Goal: Task Accomplishment & Management: Use online tool/utility

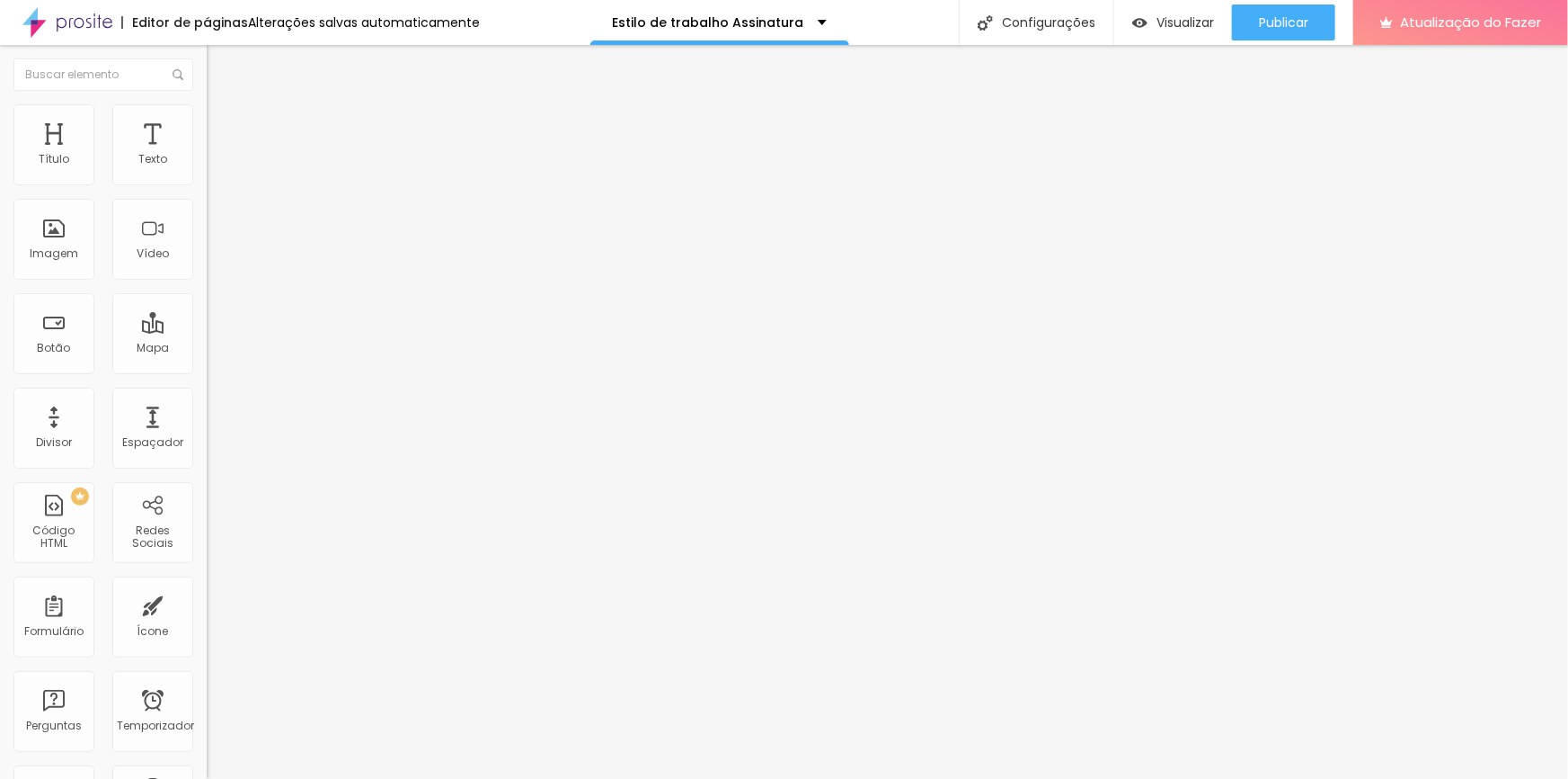
click at [222, 152] on span "Título 1" at bounding box center [252, 145] width 60 height 15
click at [207, 168] on span "Título 2" at bounding box center [237, 161] width 59 height 15
click at [207, 152] on span "Título 1" at bounding box center [237, 145] width 60 height 15
click at [223, 124] on font "Avançado" at bounding box center [253, 117] width 59 height 15
type input "21"
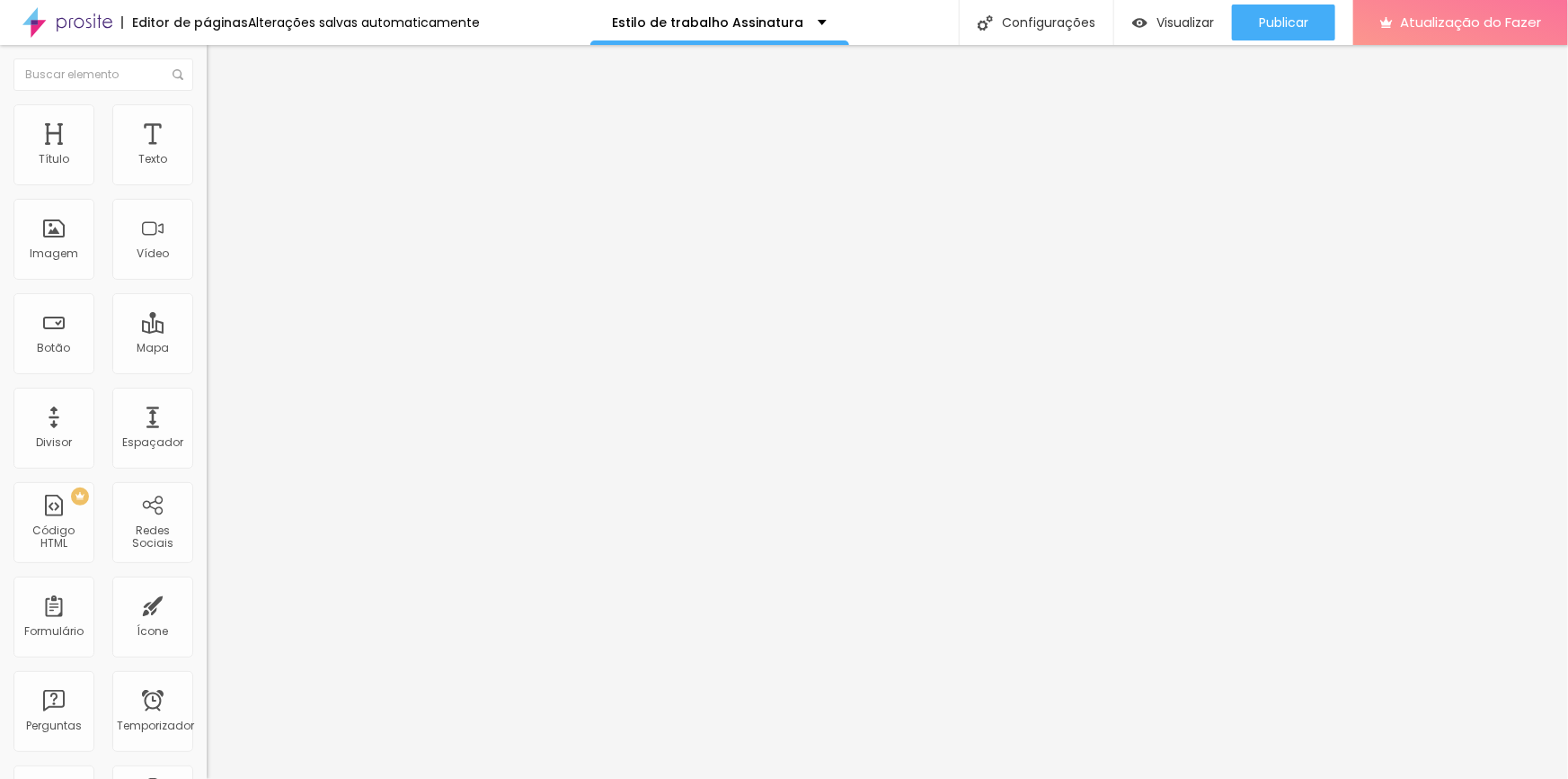
type input "21"
type input "27"
type input "2"
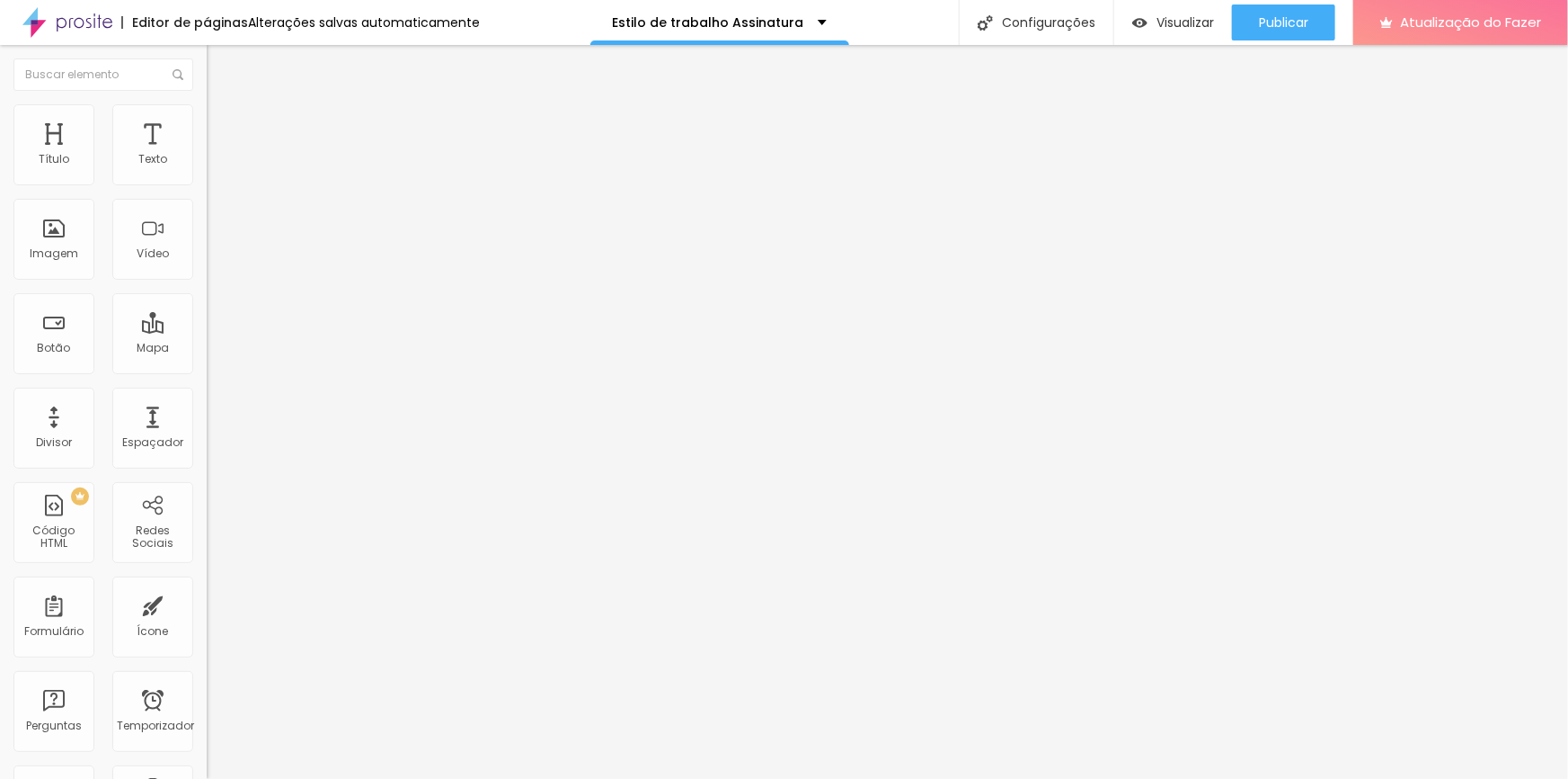
type input "1"
type input "0"
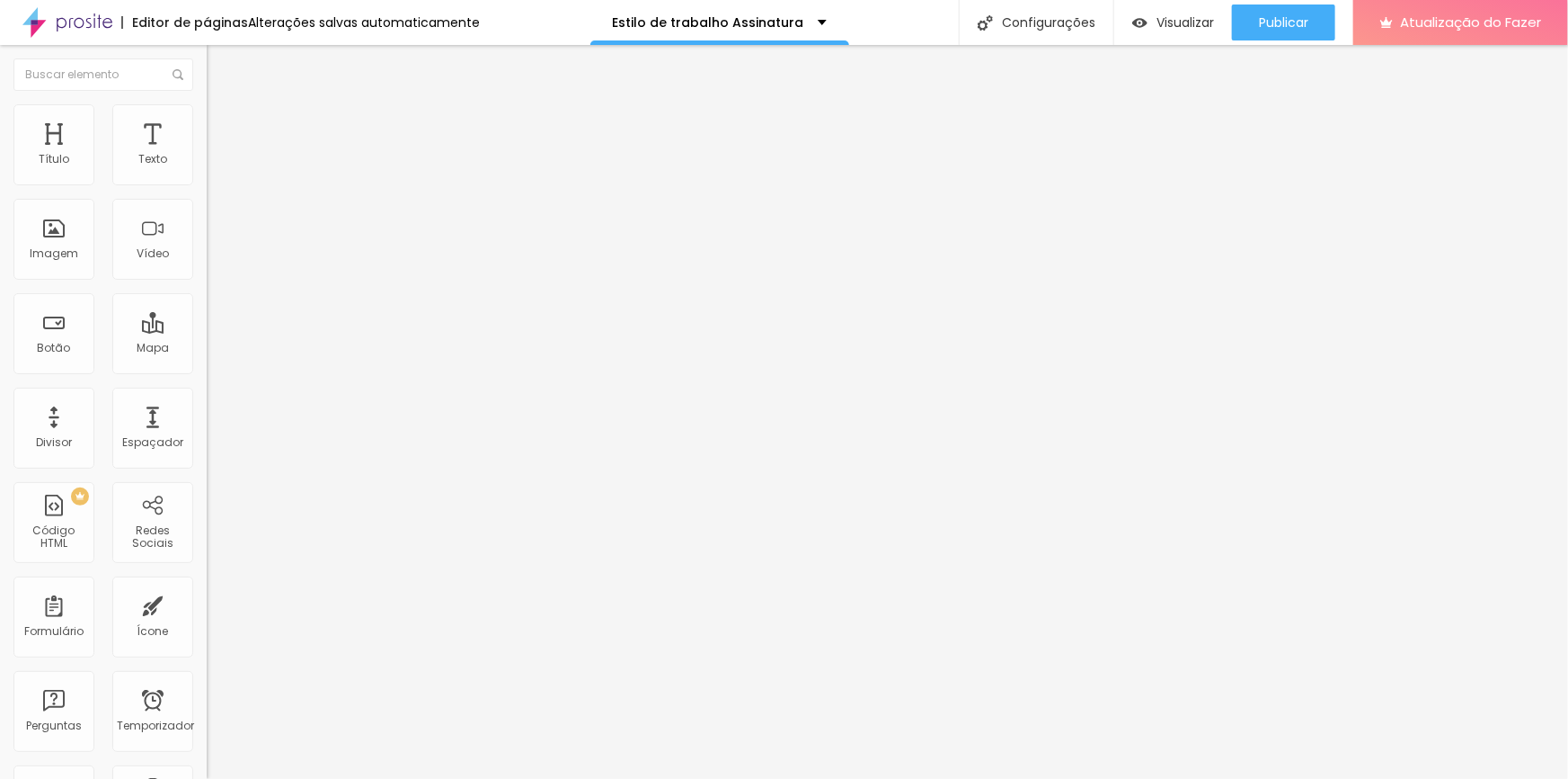
click at [207, 103] on img at bounding box center [215, 94] width 16 height 16
type input "29"
type input "51"
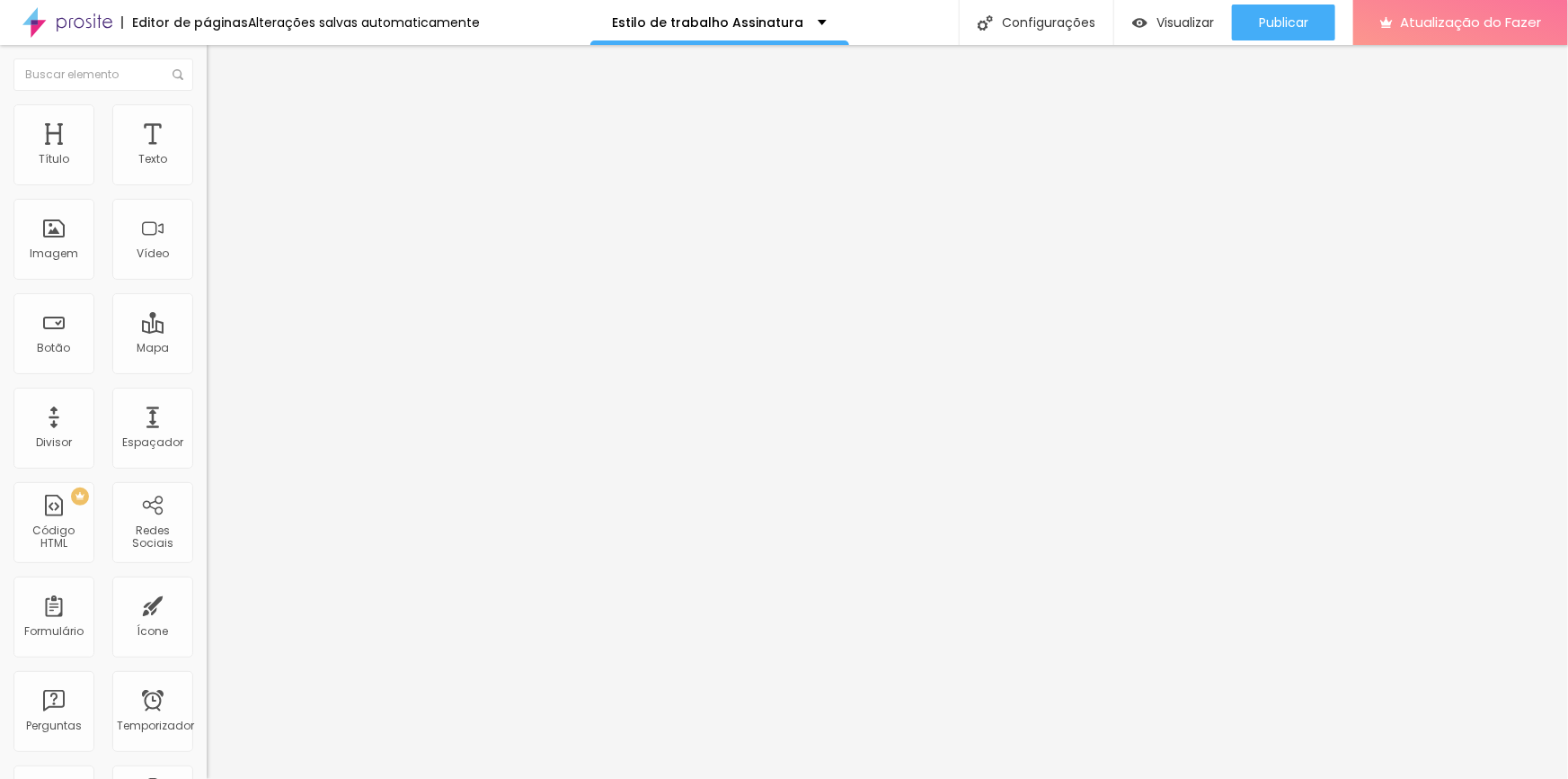
type input "50"
type input "48"
type input "45"
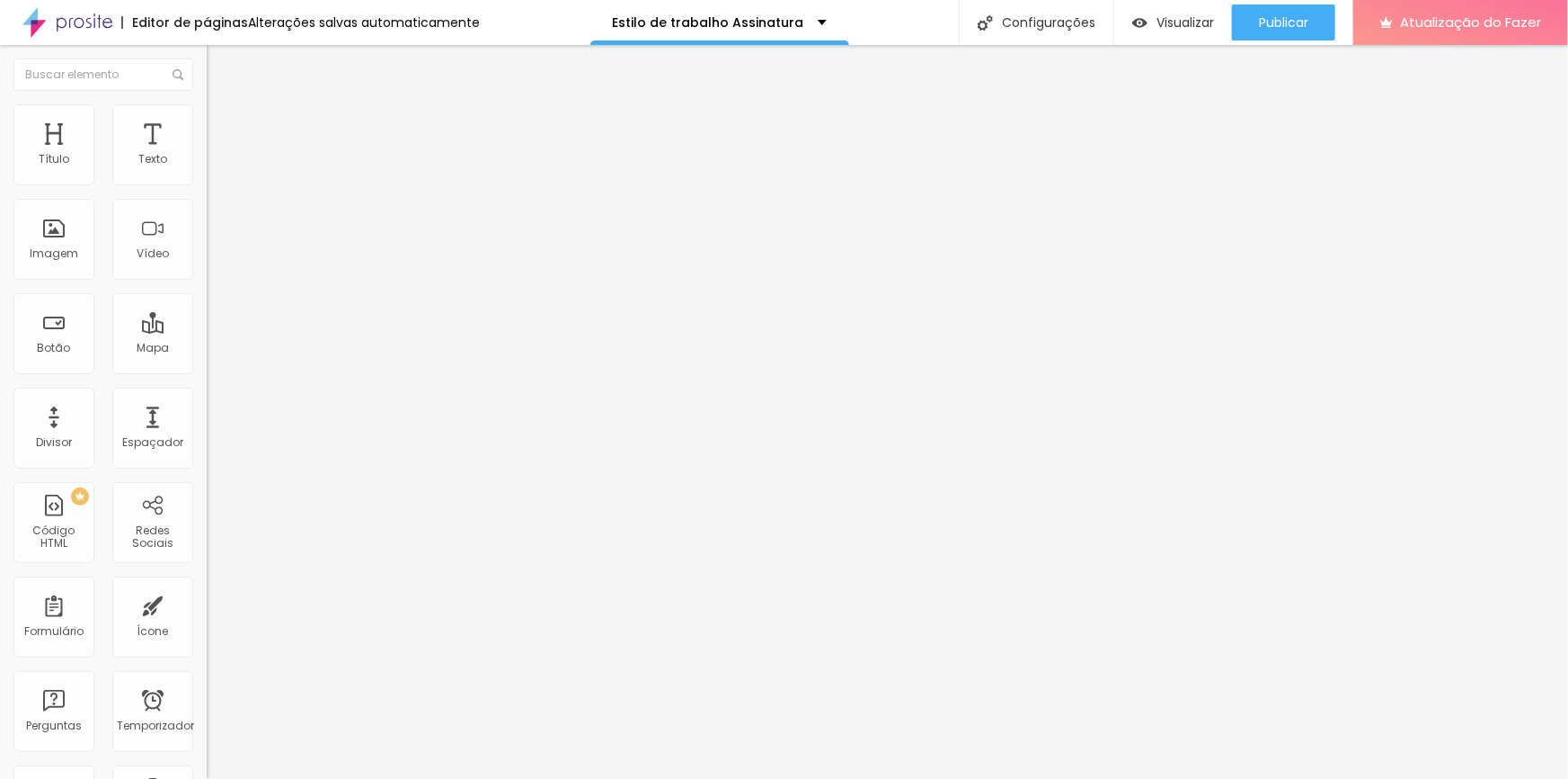
type input "45"
type input "44"
type input "46"
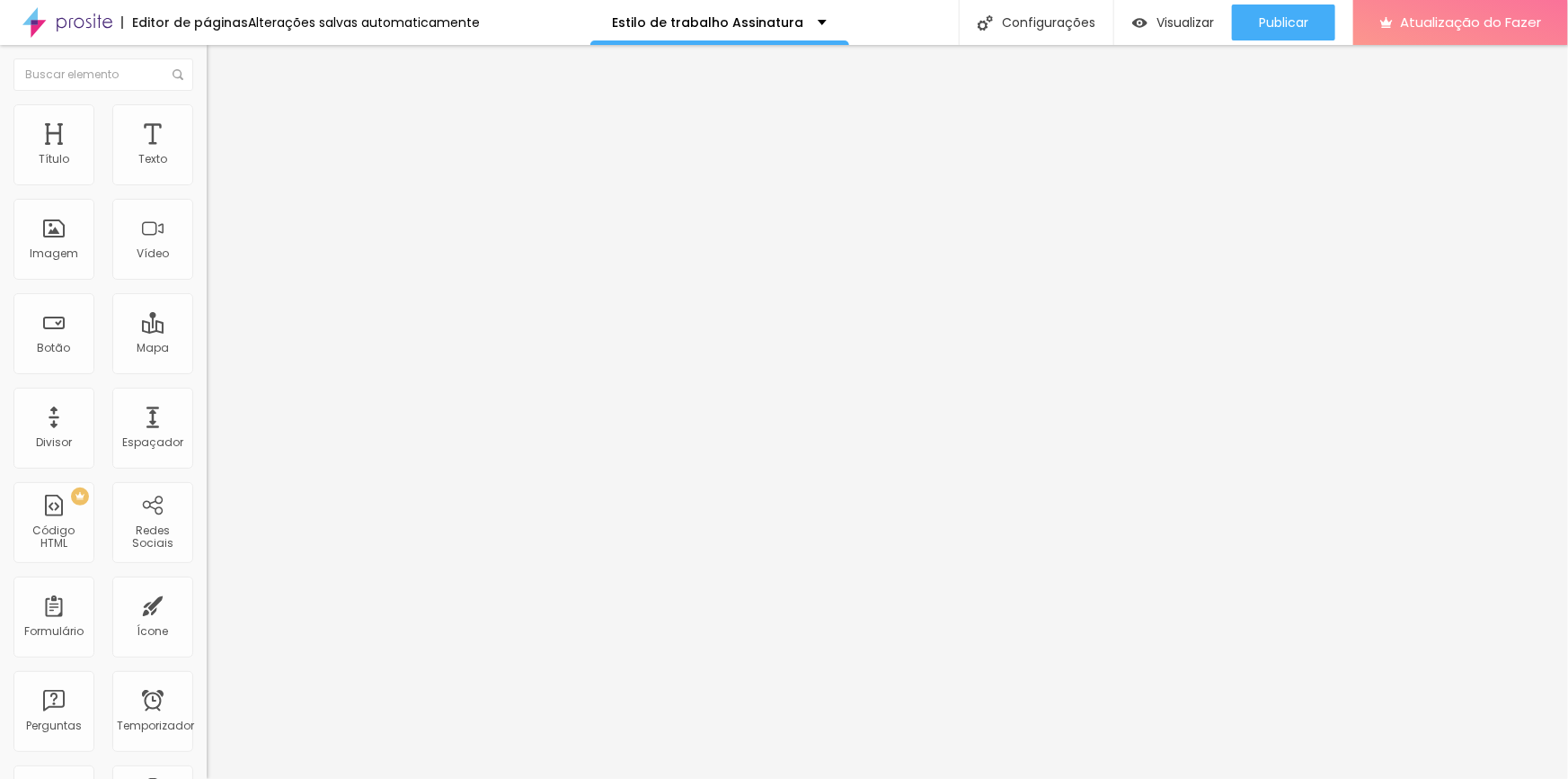
type input "48"
type input "51"
type input "55"
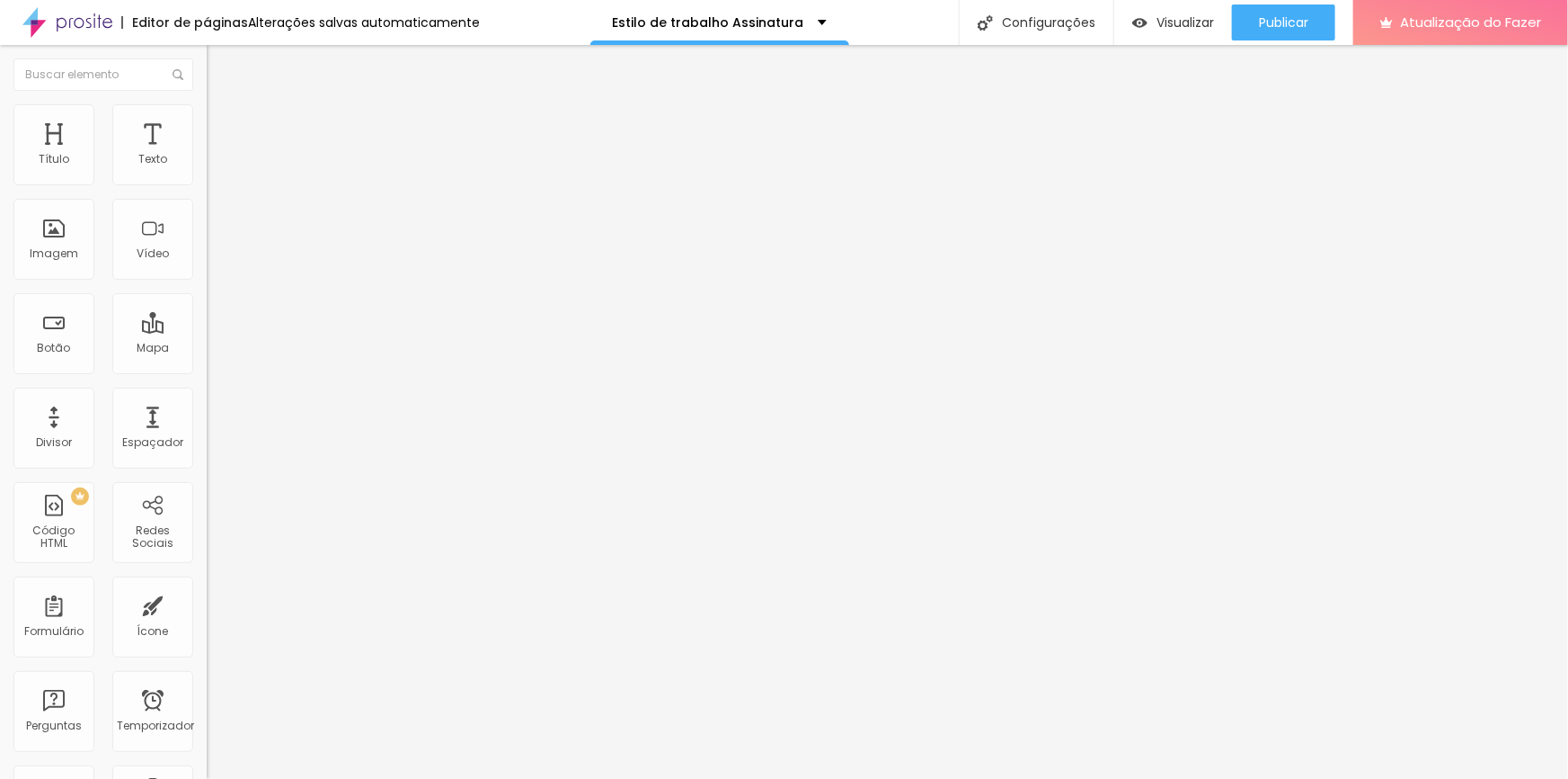
type input "55"
type input "59"
type input "61"
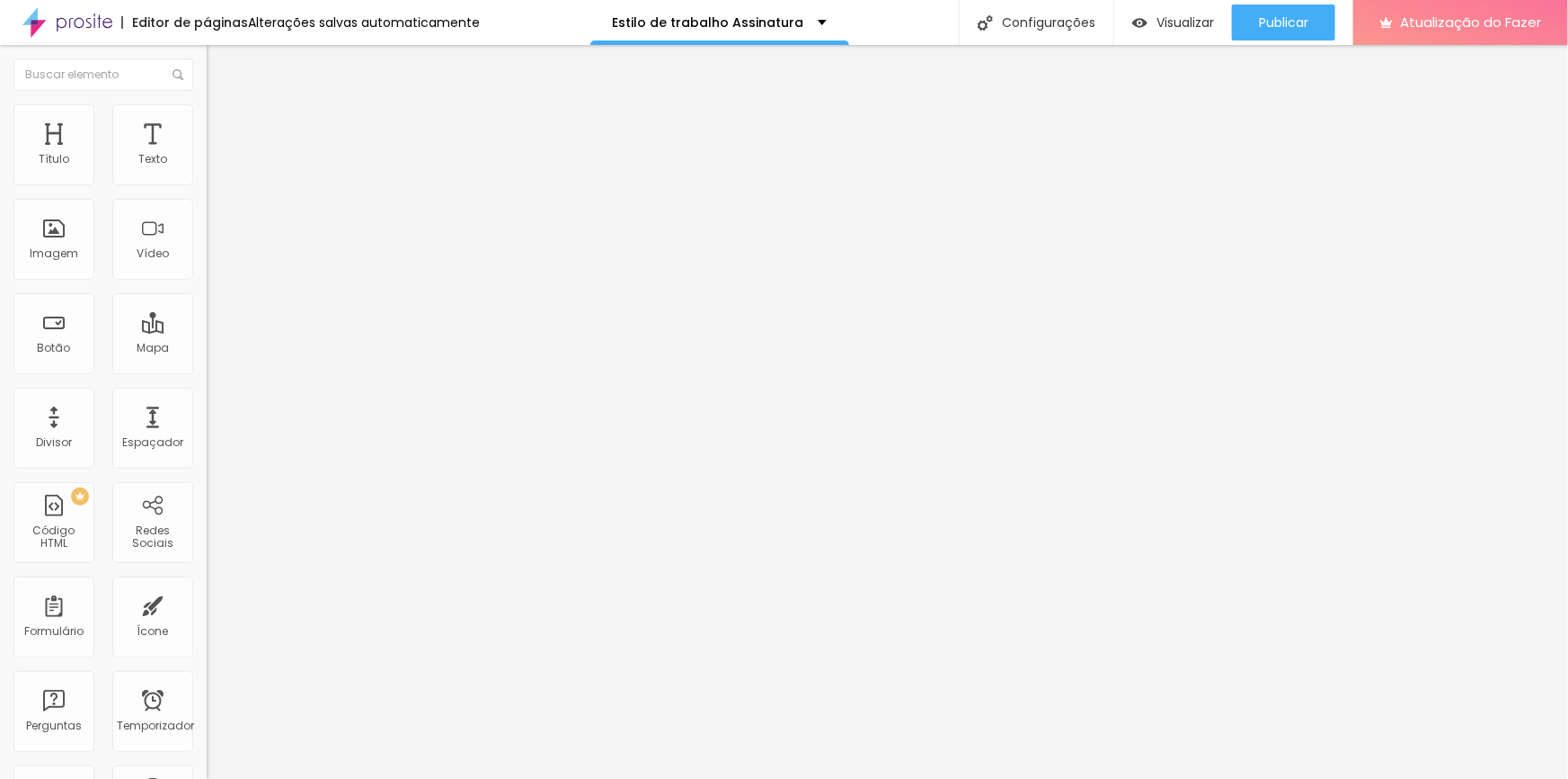
type input "62"
type input "63"
type input "64"
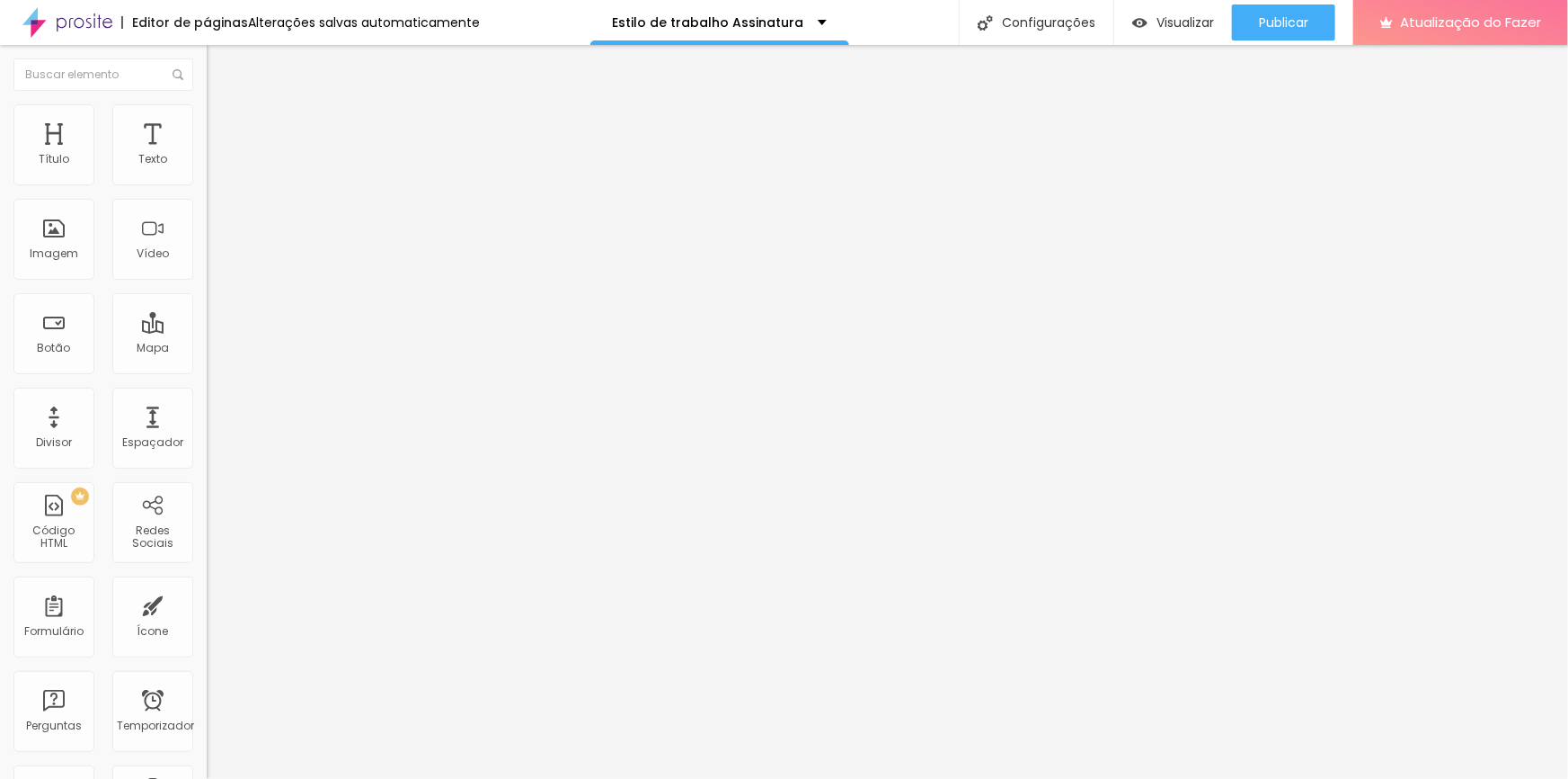
type input "64"
type input "63"
type input "62"
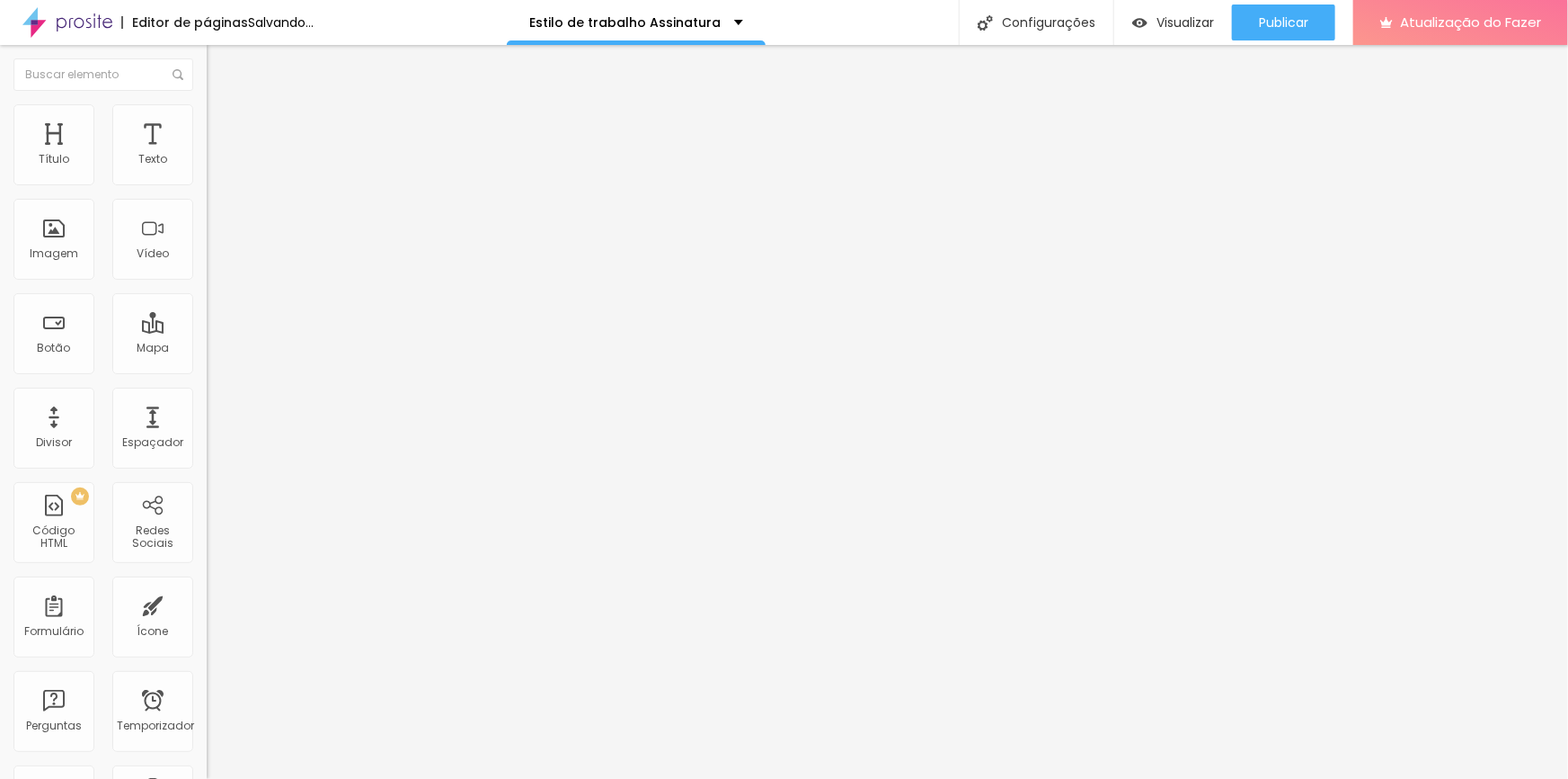
type input "61"
type input "60"
type input "59"
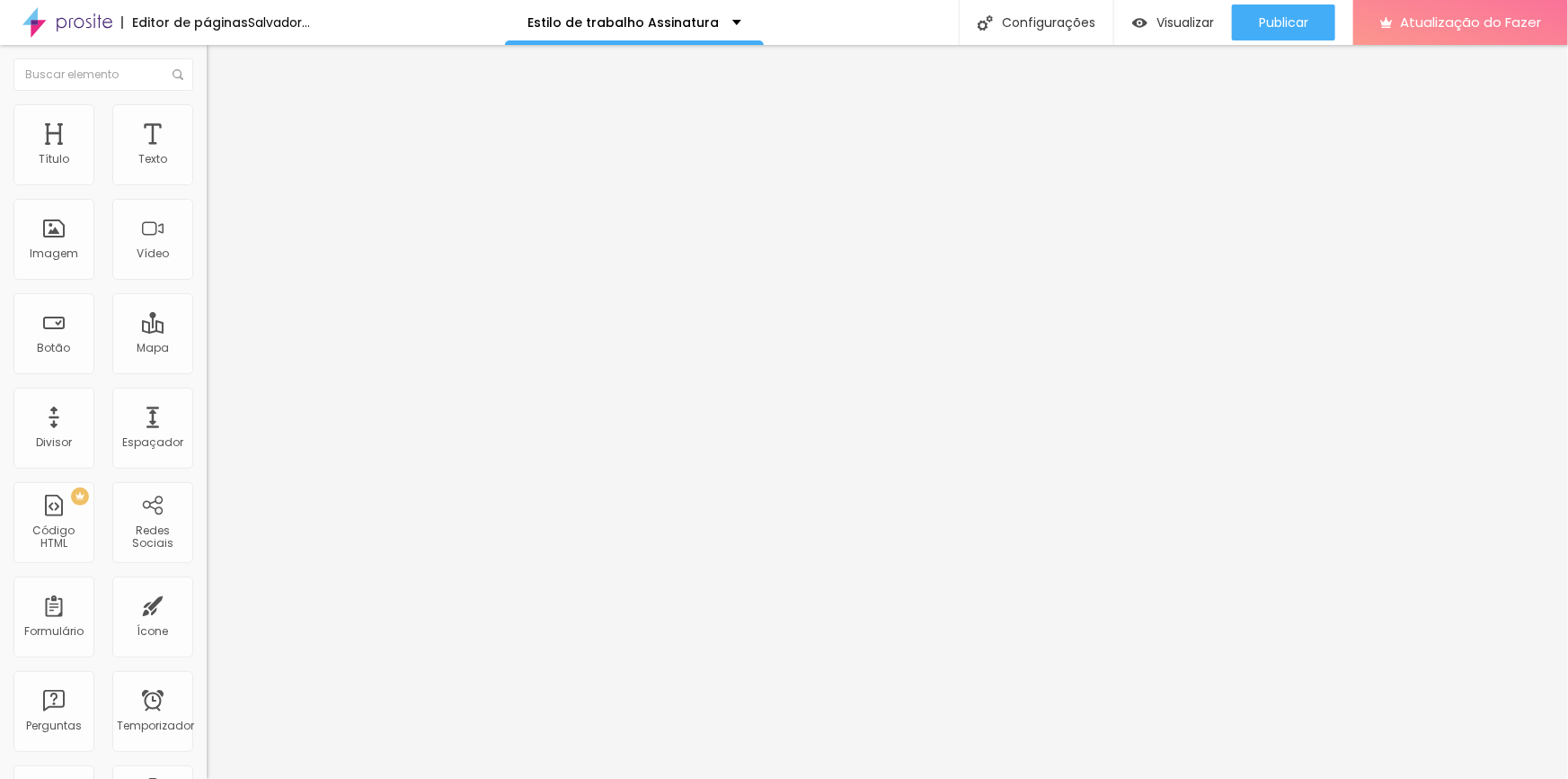
type input "59"
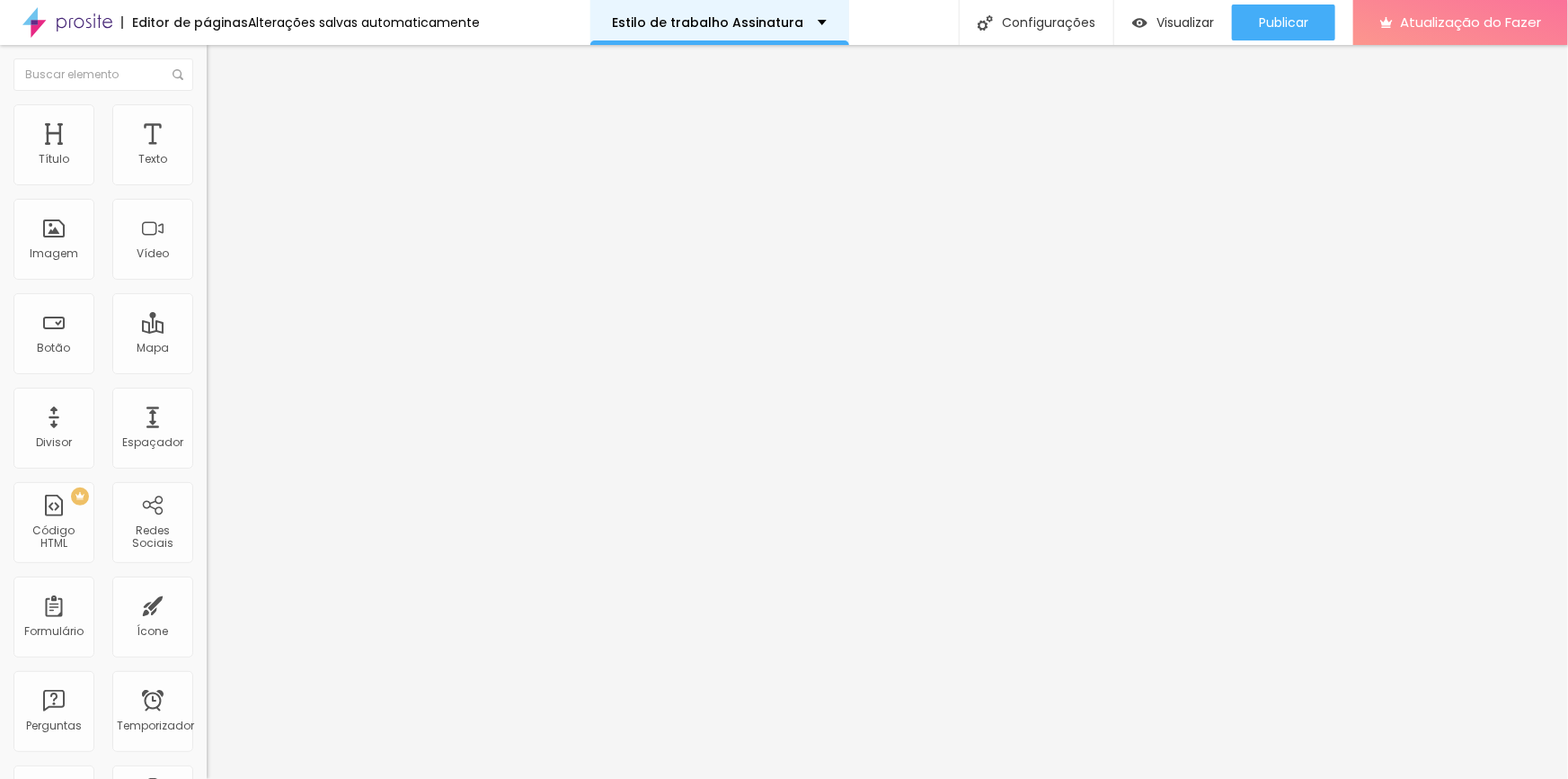
click at [772, 32] on div "Estilo de trabalho Assinatura" at bounding box center [719, 22] width 259 height 45
click at [688, 41] on div "Estilo de trabalho Assinatura" at bounding box center [719, 22] width 259 height 45
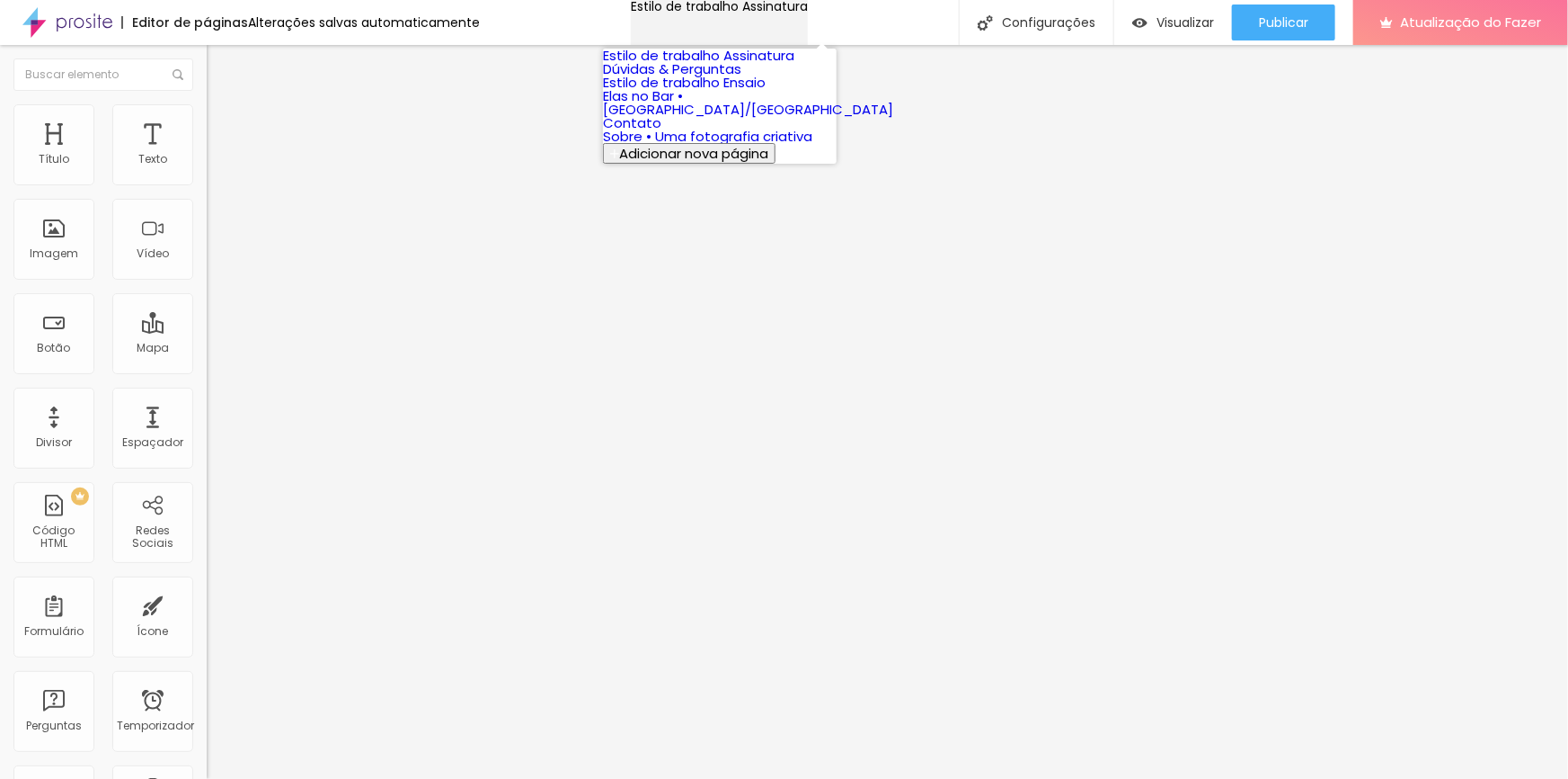
click at [807, 12] on div "Estilo de trabalho Assinatura" at bounding box center [719, 6] width 177 height 12
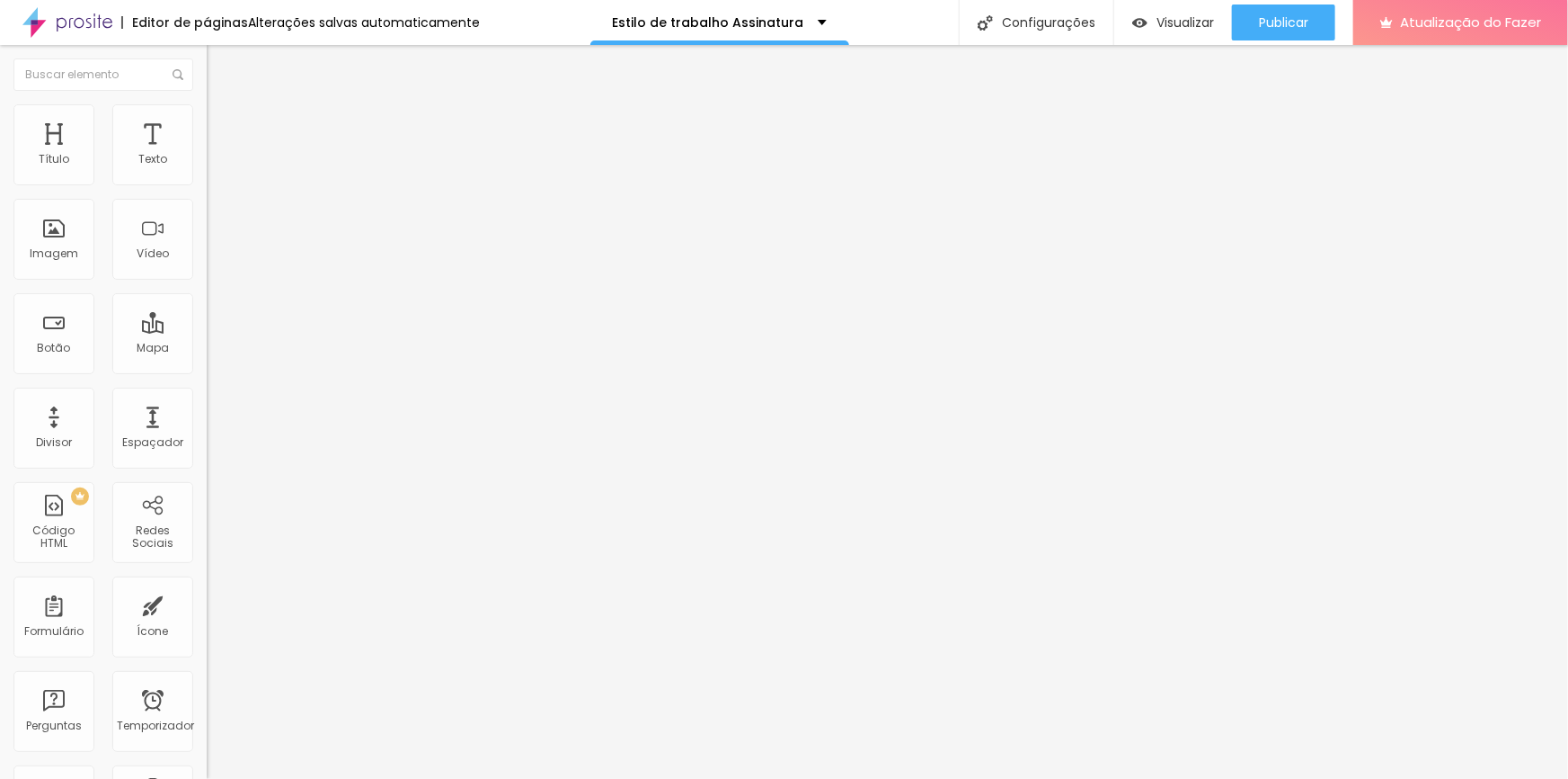
click at [207, 109] on li "Estilo" at bounding box center [310, 113] width 207 height 18
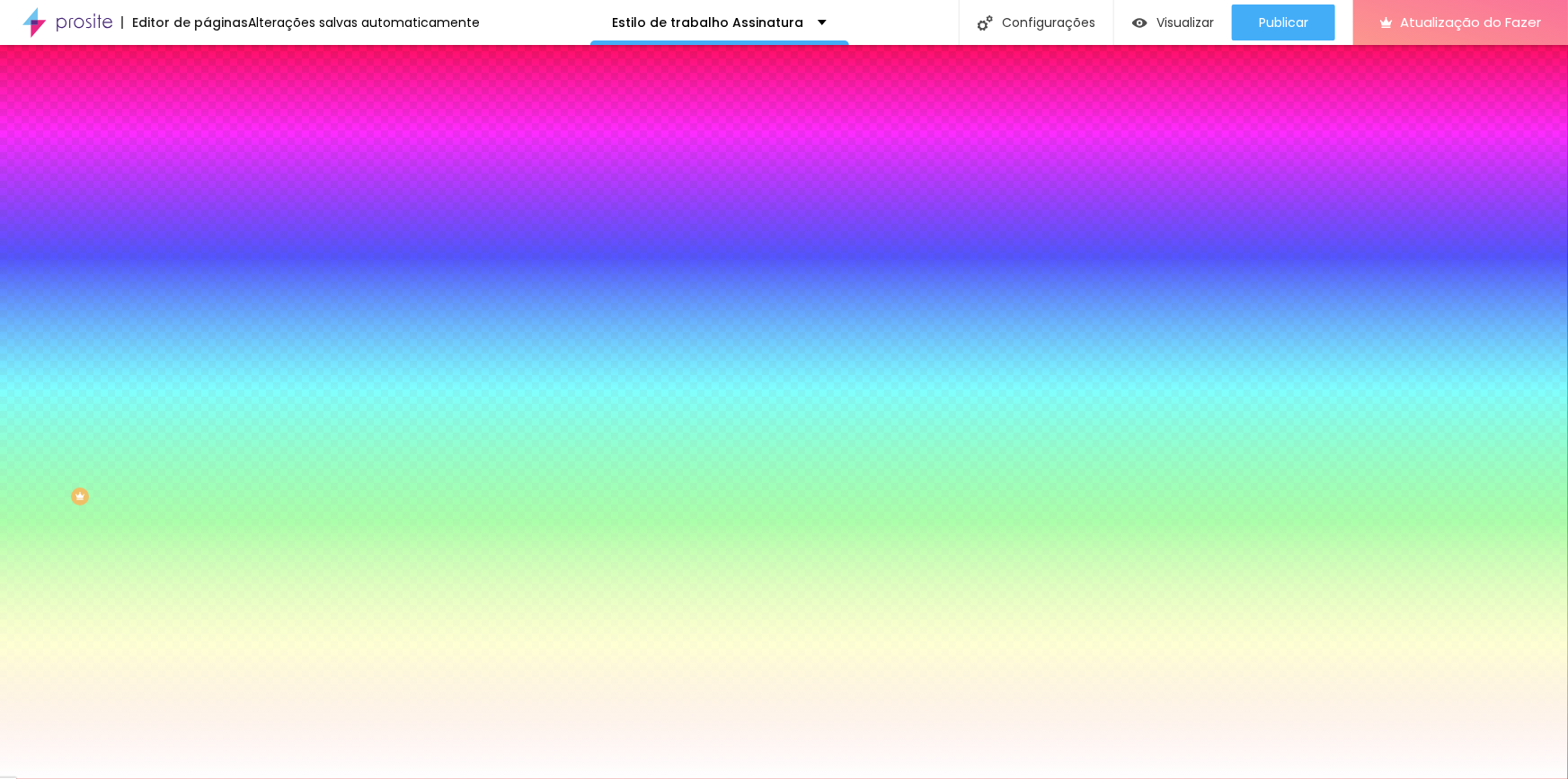
click at [207, 103] on img at bounding box center [215, 94] width 16 height 16
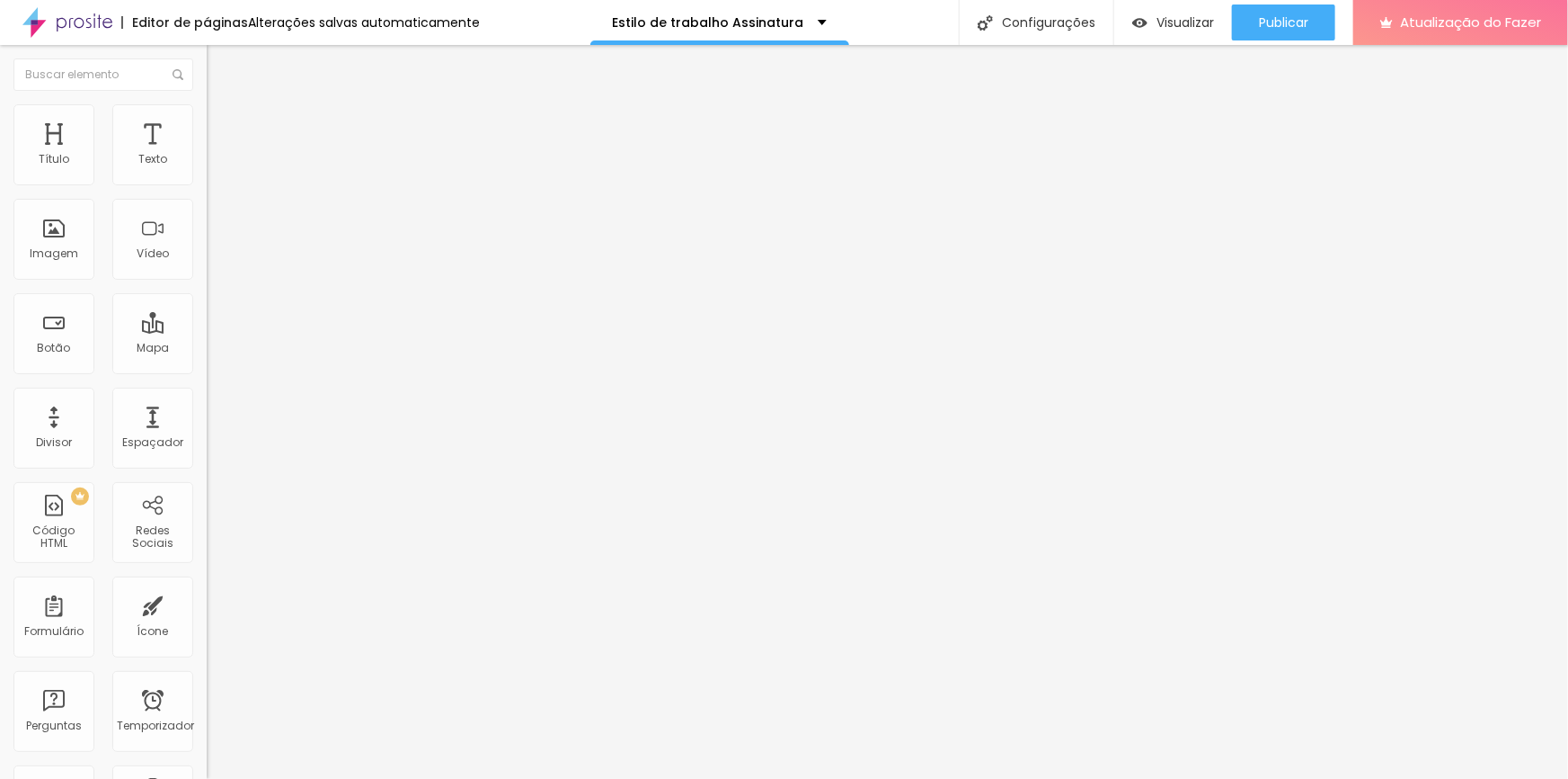
click at [207, 371] on input "https://" at bounding box center [314, 361] width 216 height 18
click at [207, 367] on input "https://" at bounding box center [314, 361] width 216 height 18
paste input "[URL][DOMAIN_NAME][PHONE_NUMBER]"
click at [207, 371] on input "https://https://api.whatsapp.com/send/?phone=5511950464326&text=Ol%C3%A1,%20que…" at bounding box center [314, 361] width 216 height 18
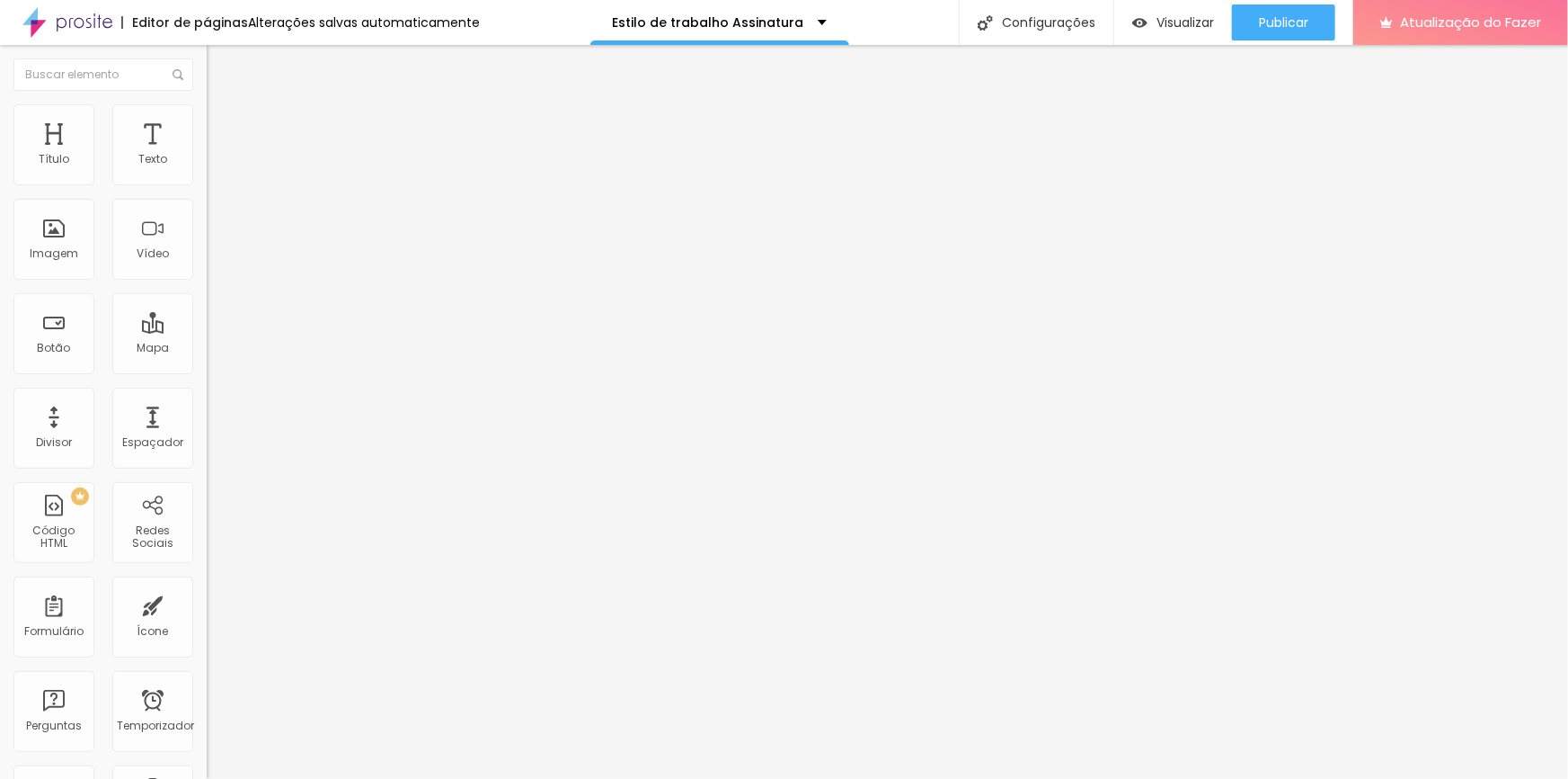
click at [207, 371] on input "https://https://api.whatsapp.com/send/?phone=5511950464326&text=Ol%C3%A1,%20que…" at bounding box center [314, 361] width 216 height 18
type input "[URL][DOMAIN_NAME][PHONE_NUMBER]"
click at [207, 393] on div at bounding box center [310, 393] width 207 height 0
click at [207, 170] on span "Titulo 2" at bounding box center [236, 158] width 58 height 22
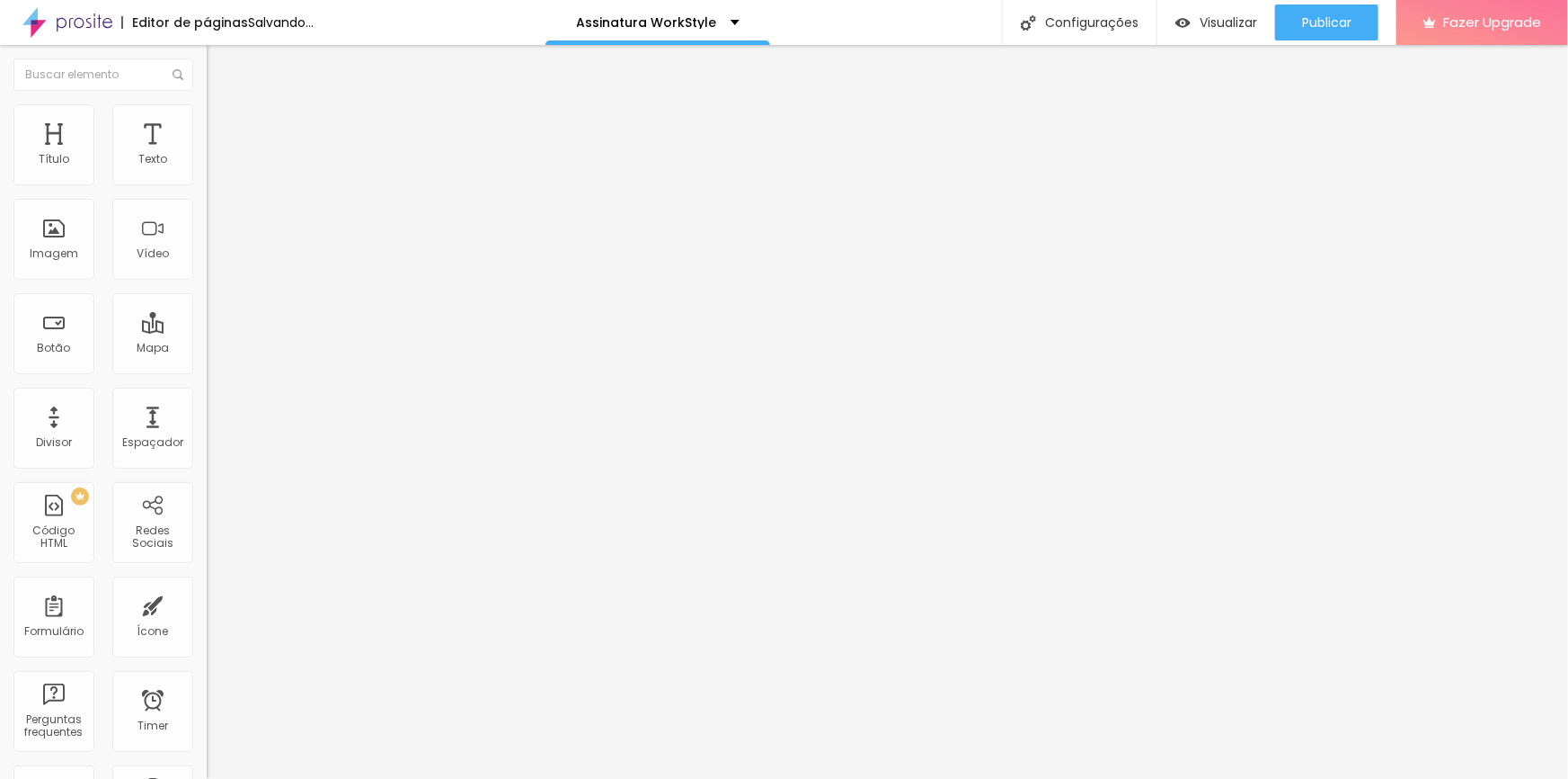
click at [207, 154] on span "Titulo 1" at bounding box center [236, 142] width 58 height 25
click at [207, 366] on input "https://" at bounding box center [314, 361] width 216 height 18
type input "[URL][DOMAIN_NAME][PHONE_NUMBER]"
click at [957, 21] on div "Editor de páginas Alterações salvas automaticamente Assinatura WorkStyle Config…" at bounding box center [784, 22] width 1568 height 45
click at [207, 116] on li "Avançado" at bounding box center [310, 113] width 207 height 18
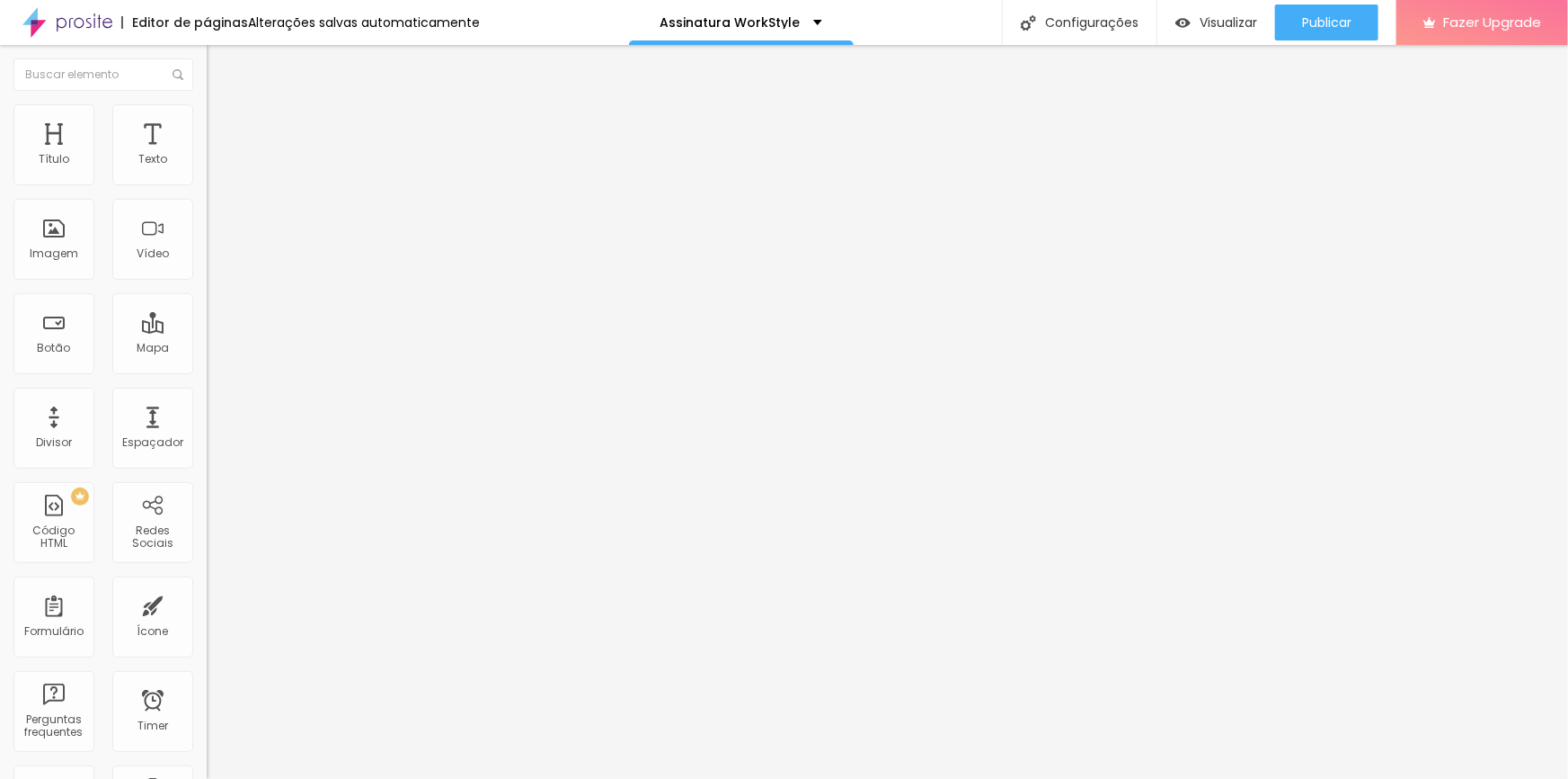
click at [223, 106] on span "Estilo" at bounding box center [237, 99] width 28 height 15
click at [207, 114] on li "Avançado" at bounding box center [310, 113] width 207 height 18
click at [223, 106] on span "Estilo" at bounding box center [237, 99] width 28 height 15
type input "9.5"
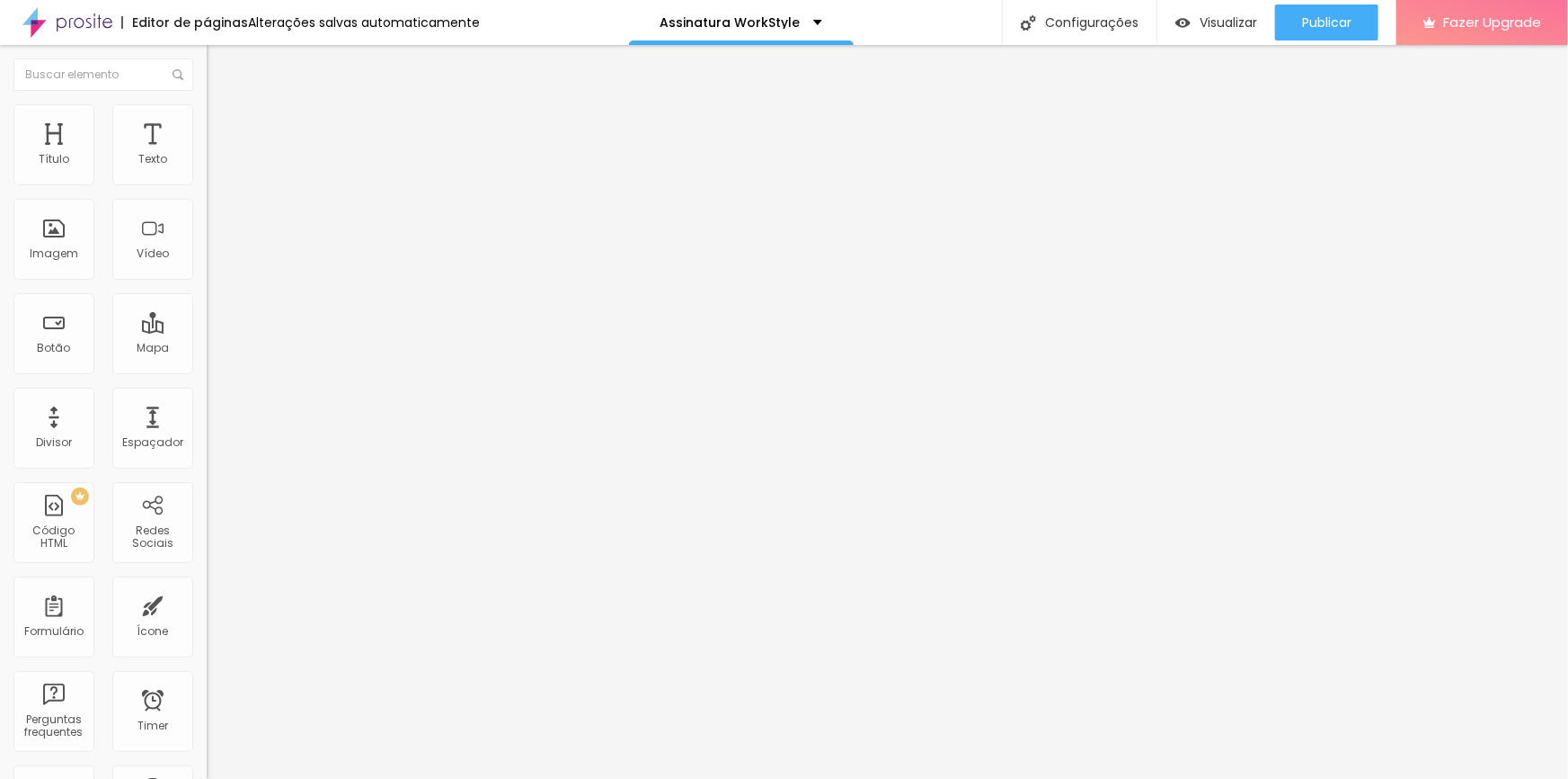
type input "15"
type input "15.3"
type input "15.5"
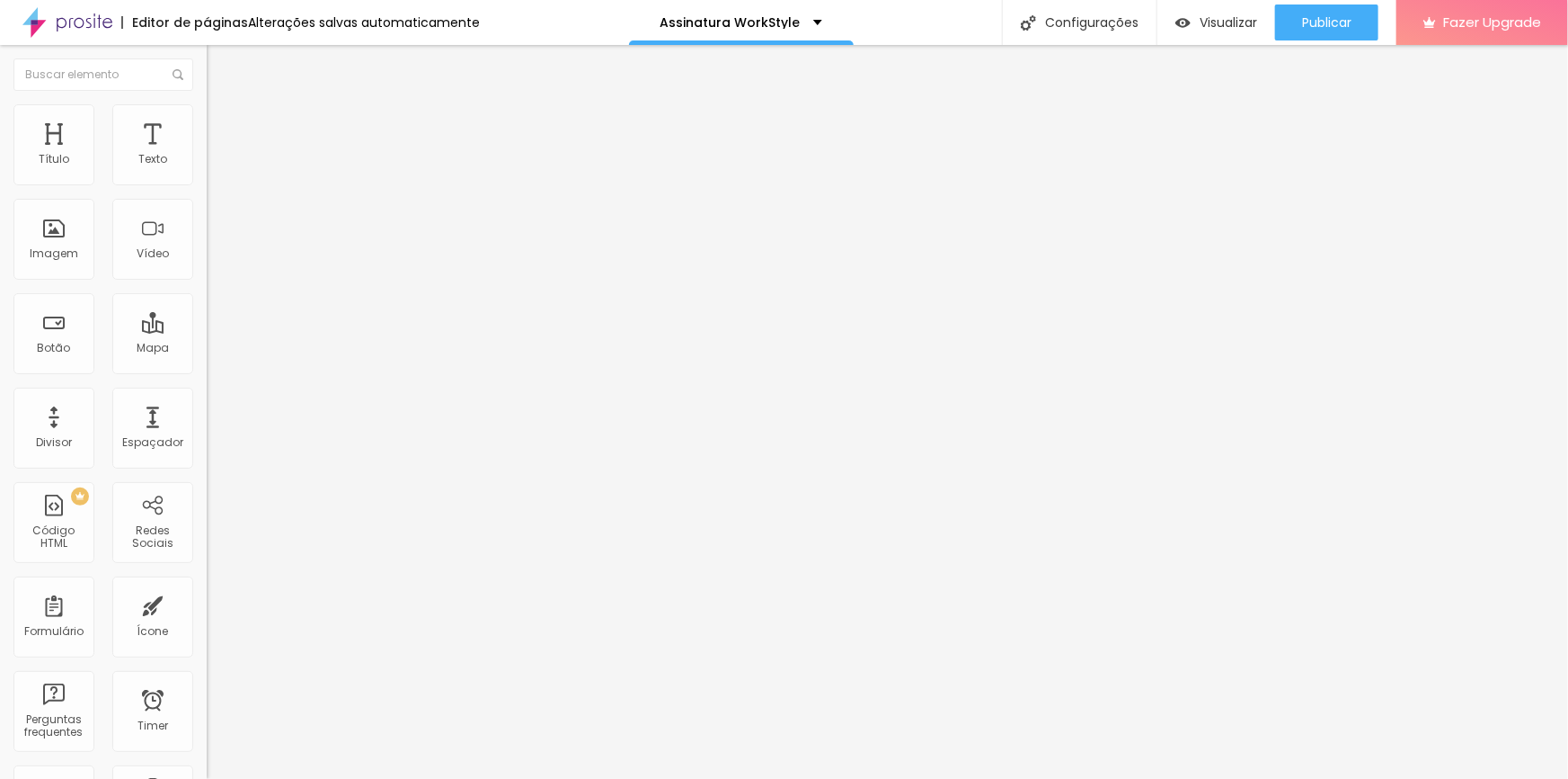
type input "15.5"
type input "15.6"
type input "15.8"
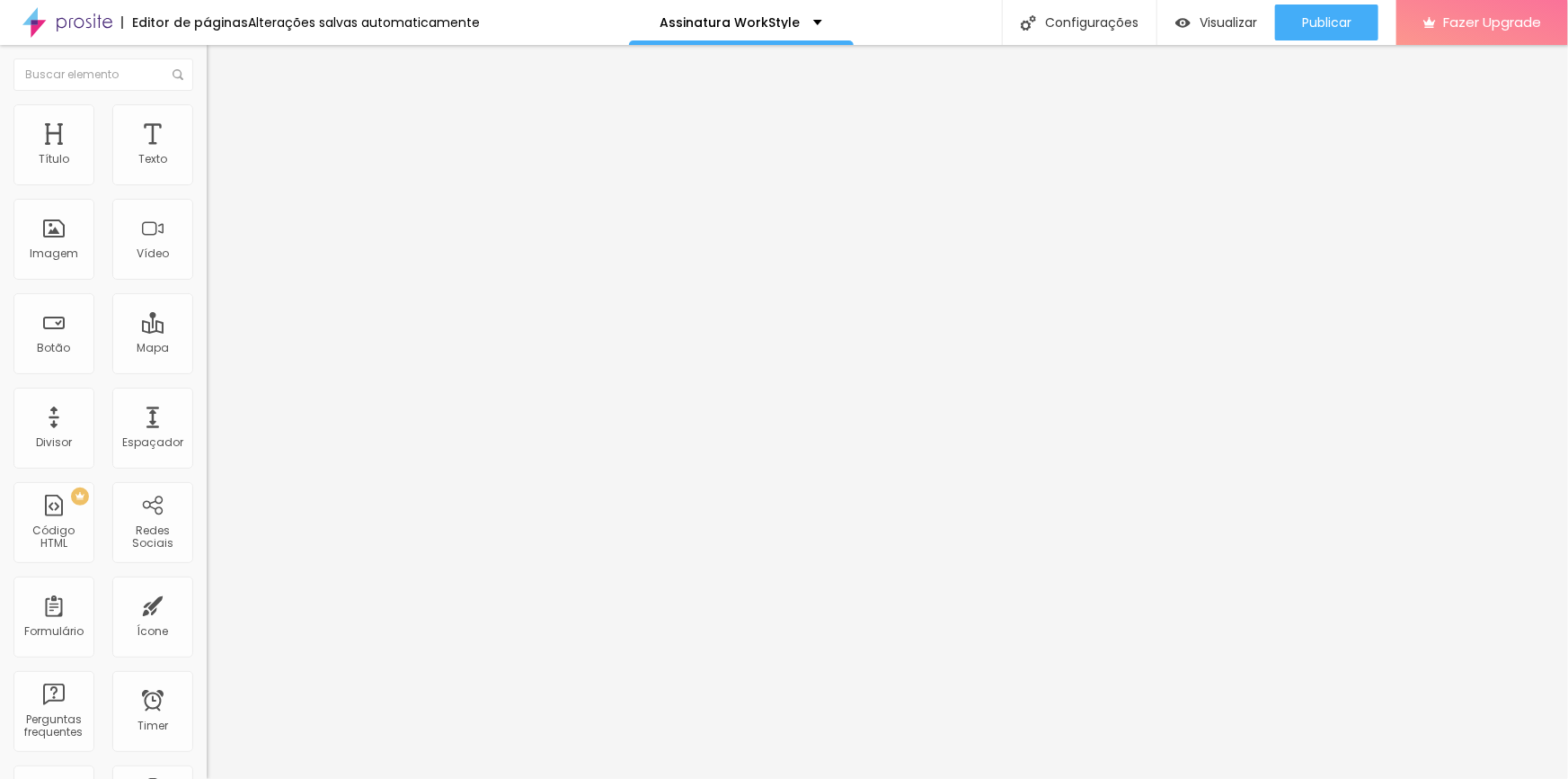
type input "15.9"
type input "16.5"
type input "17.4"
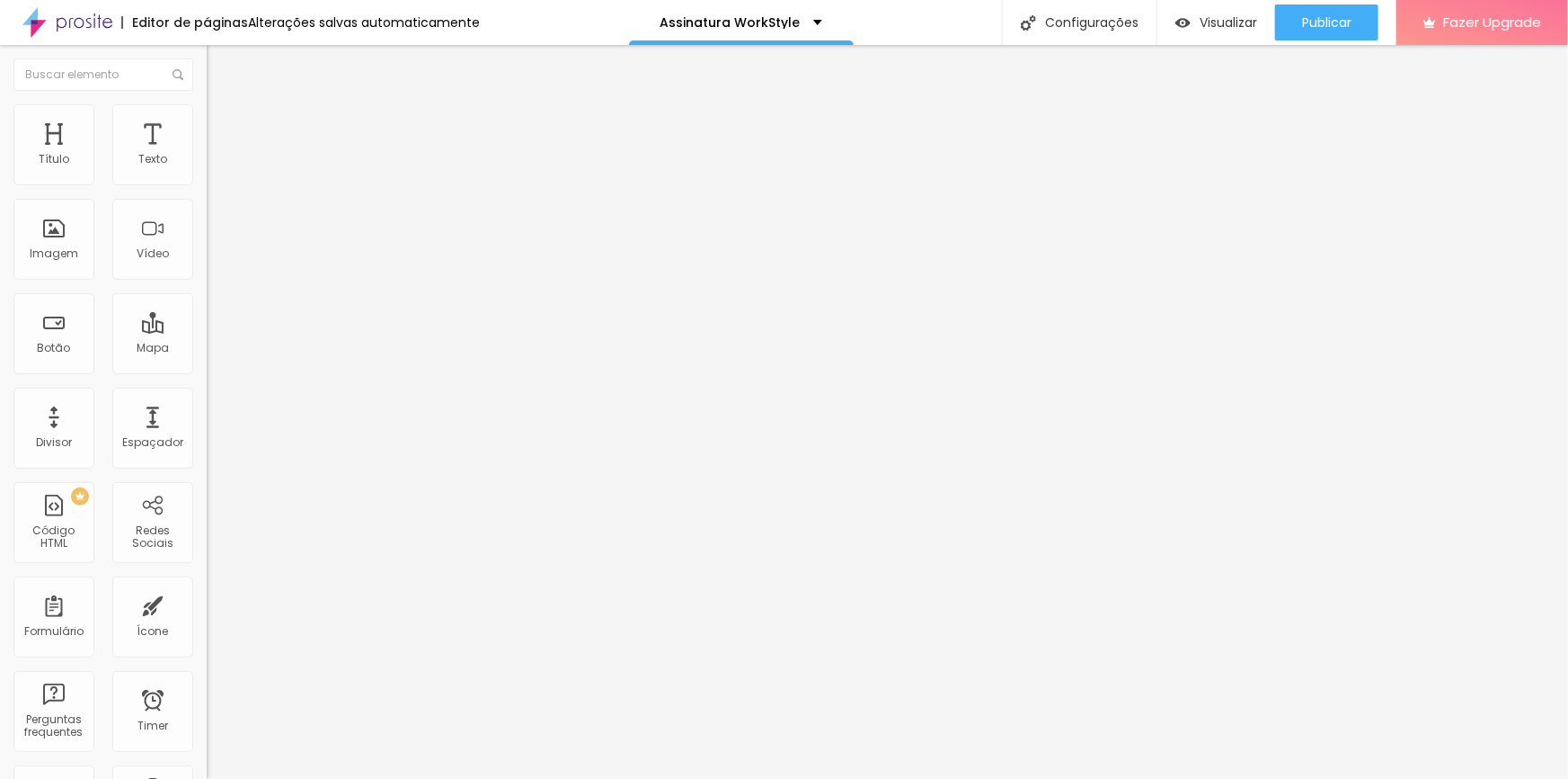
type input "17.4"
type input "18.4"
type input "19.4"
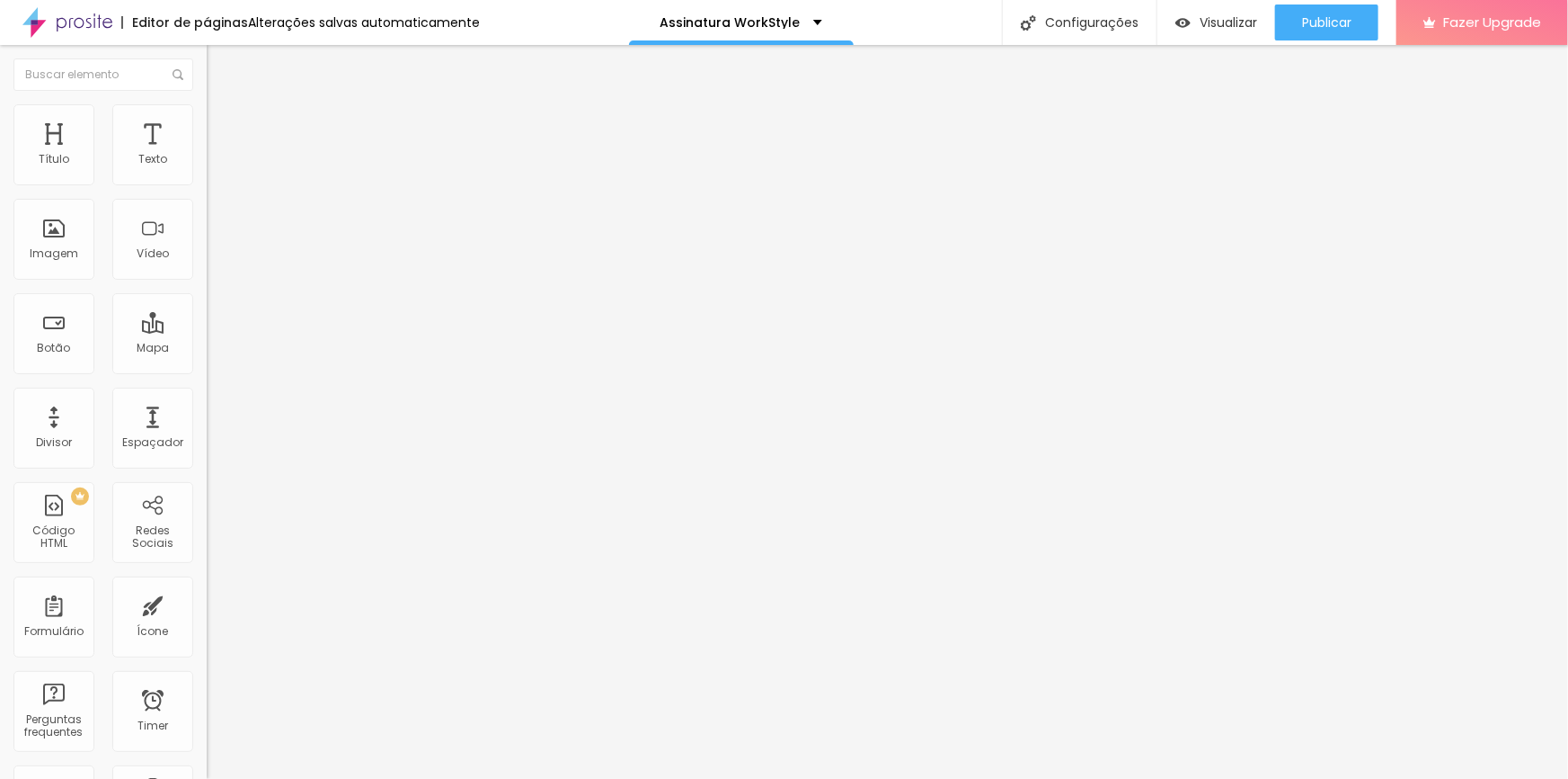
type input "20"
type input "6.7"
type input "0"
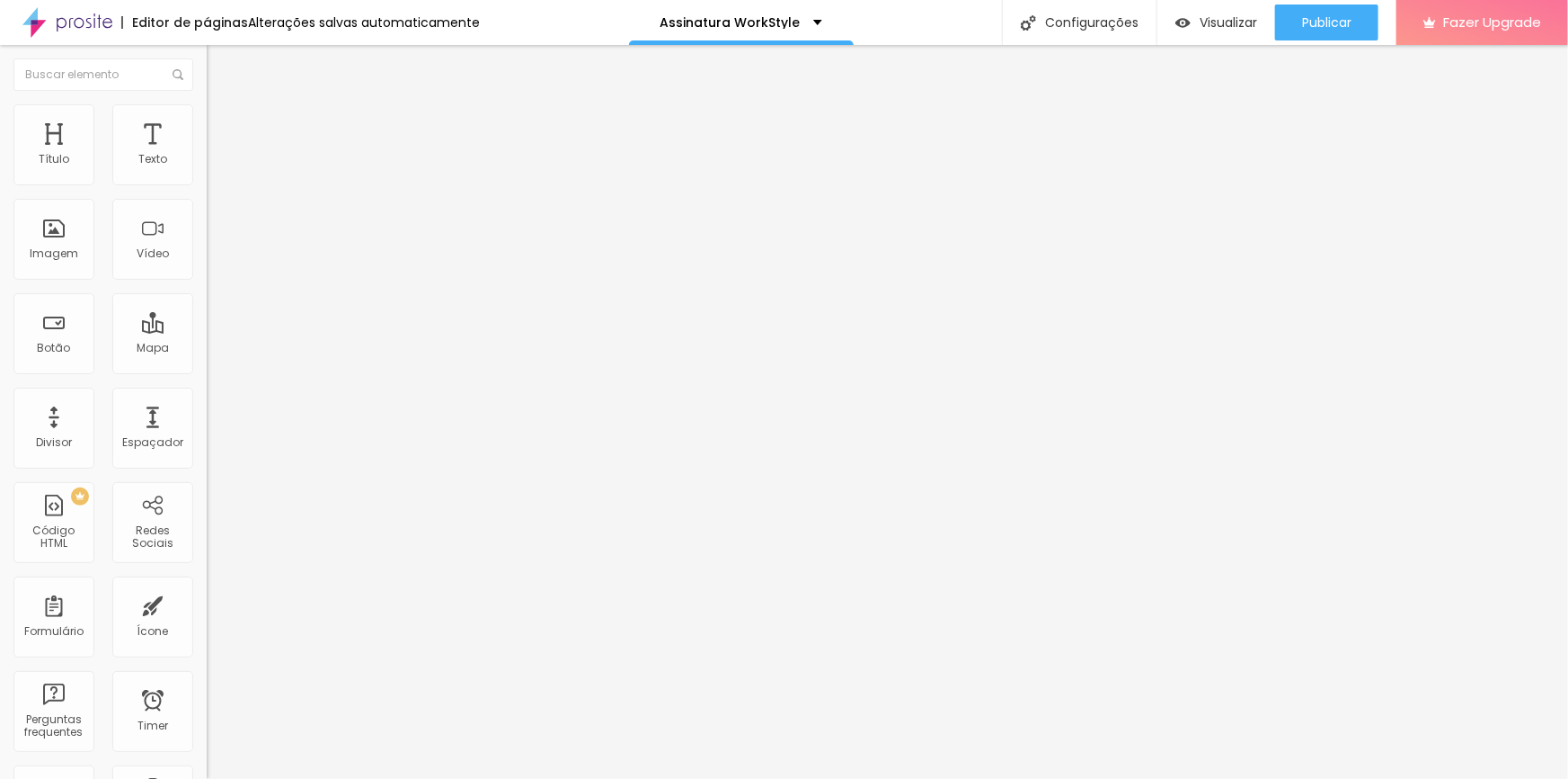
type input "0"
type input "2.5"
type input "6.9"
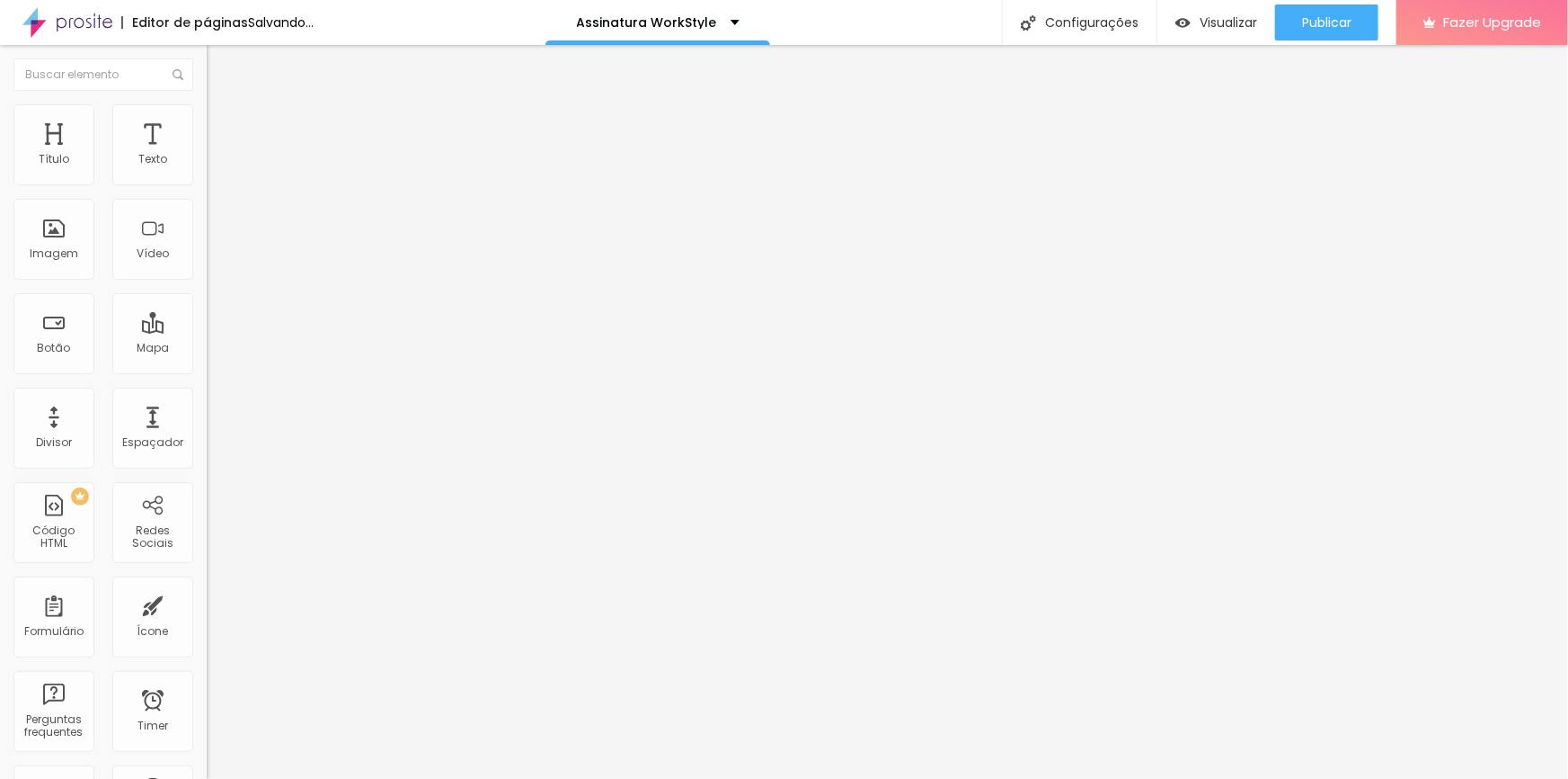
type input "5.4"
type input "5.2"
type input "4.7"
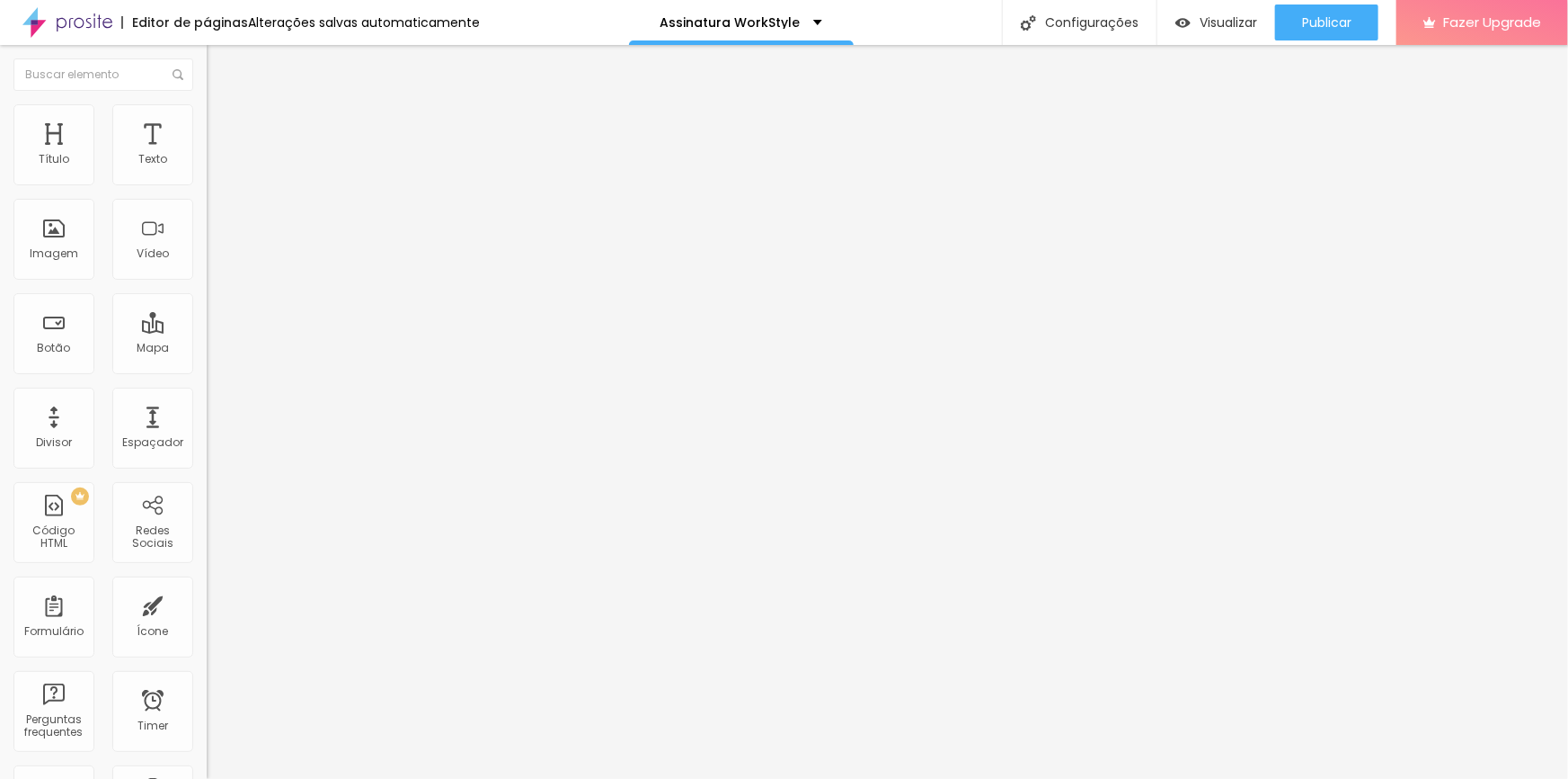
type input "4.7"
type input "4.5"
type input "3.8"
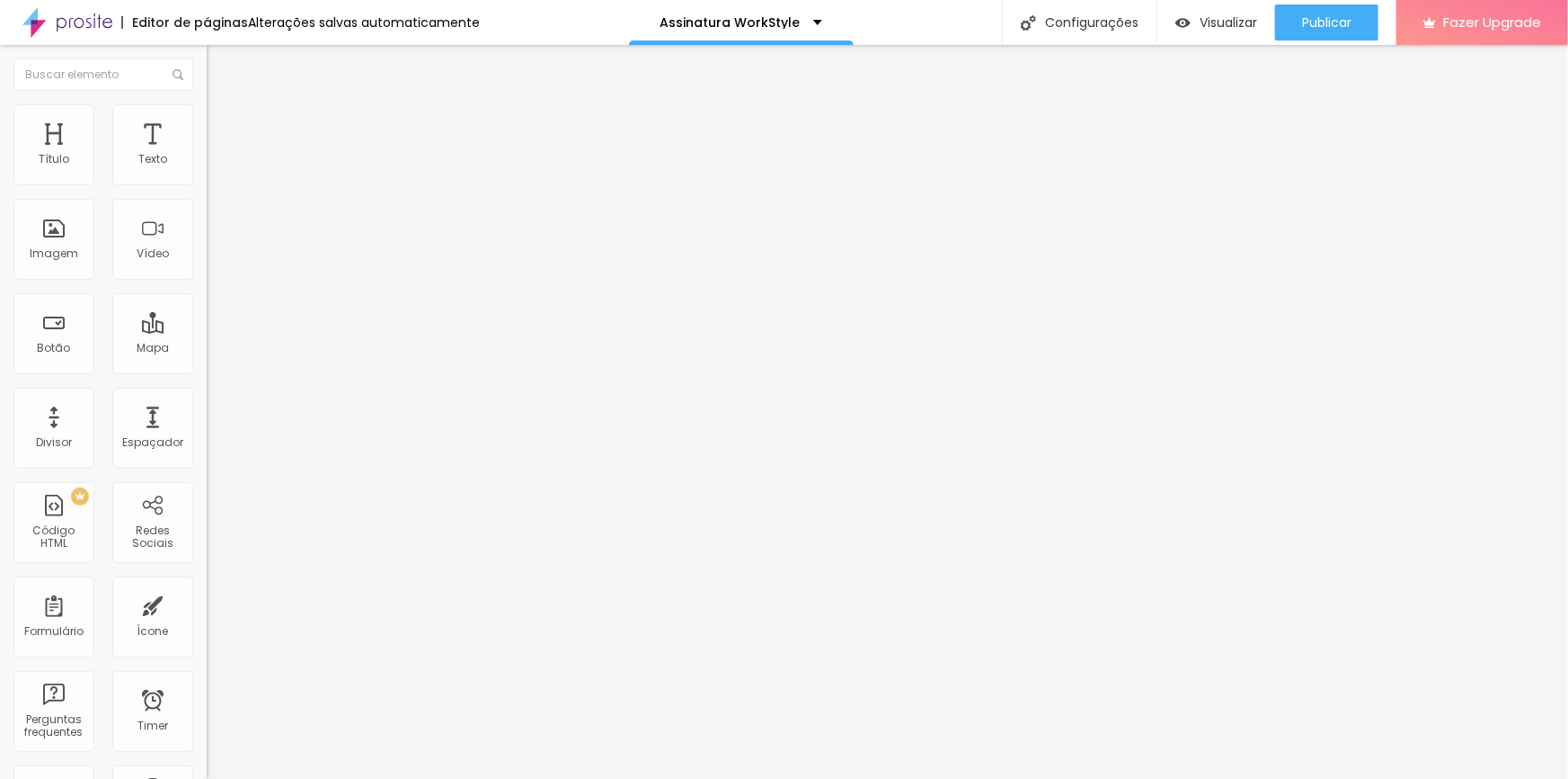
type input "2.9"
type input "2.6"
type input "2.5"
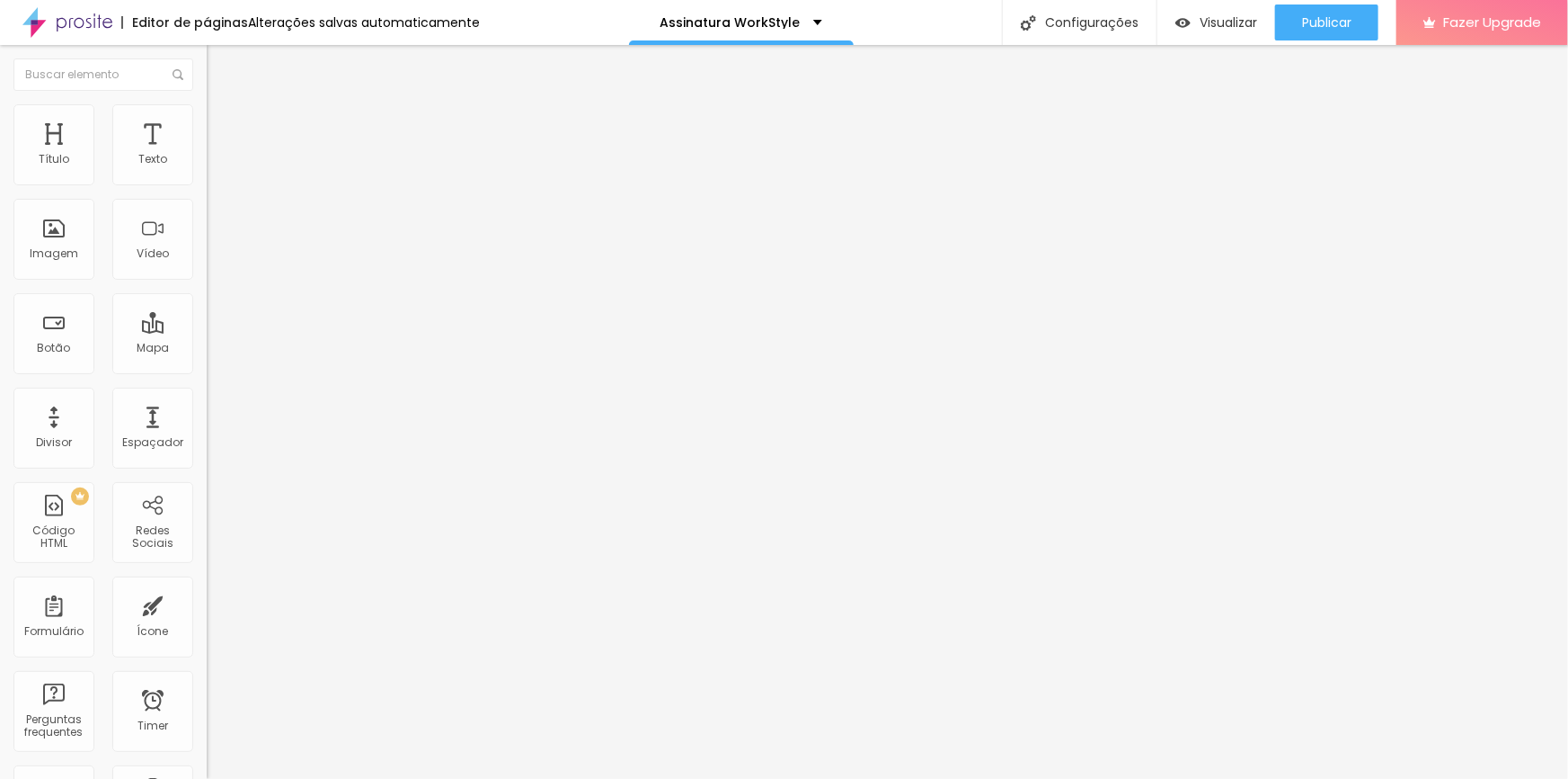
type input "2.5"
type input "1.3"
type input "1.2"
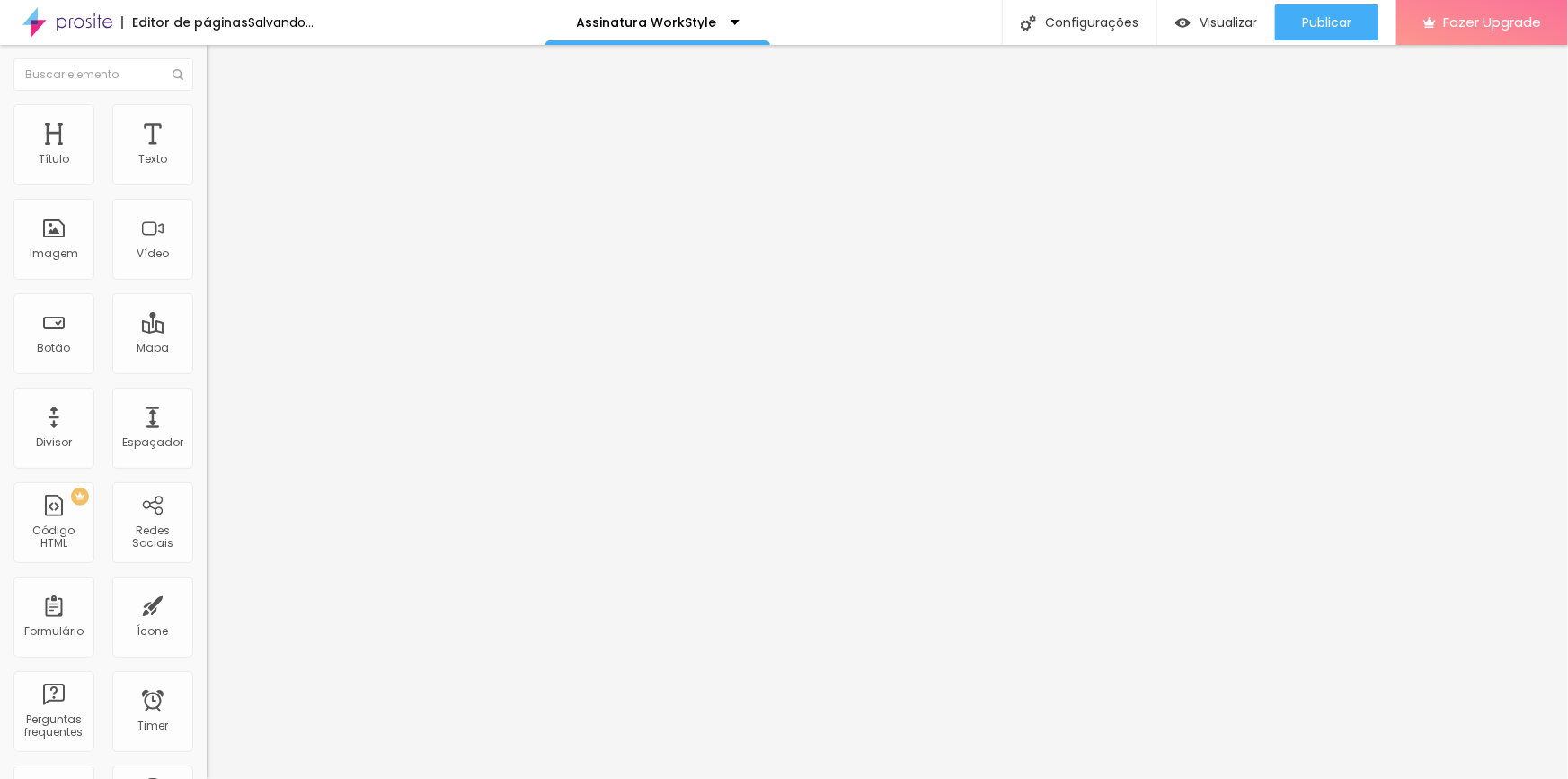
type input "0.3"
type input "0.1"
type input "0"
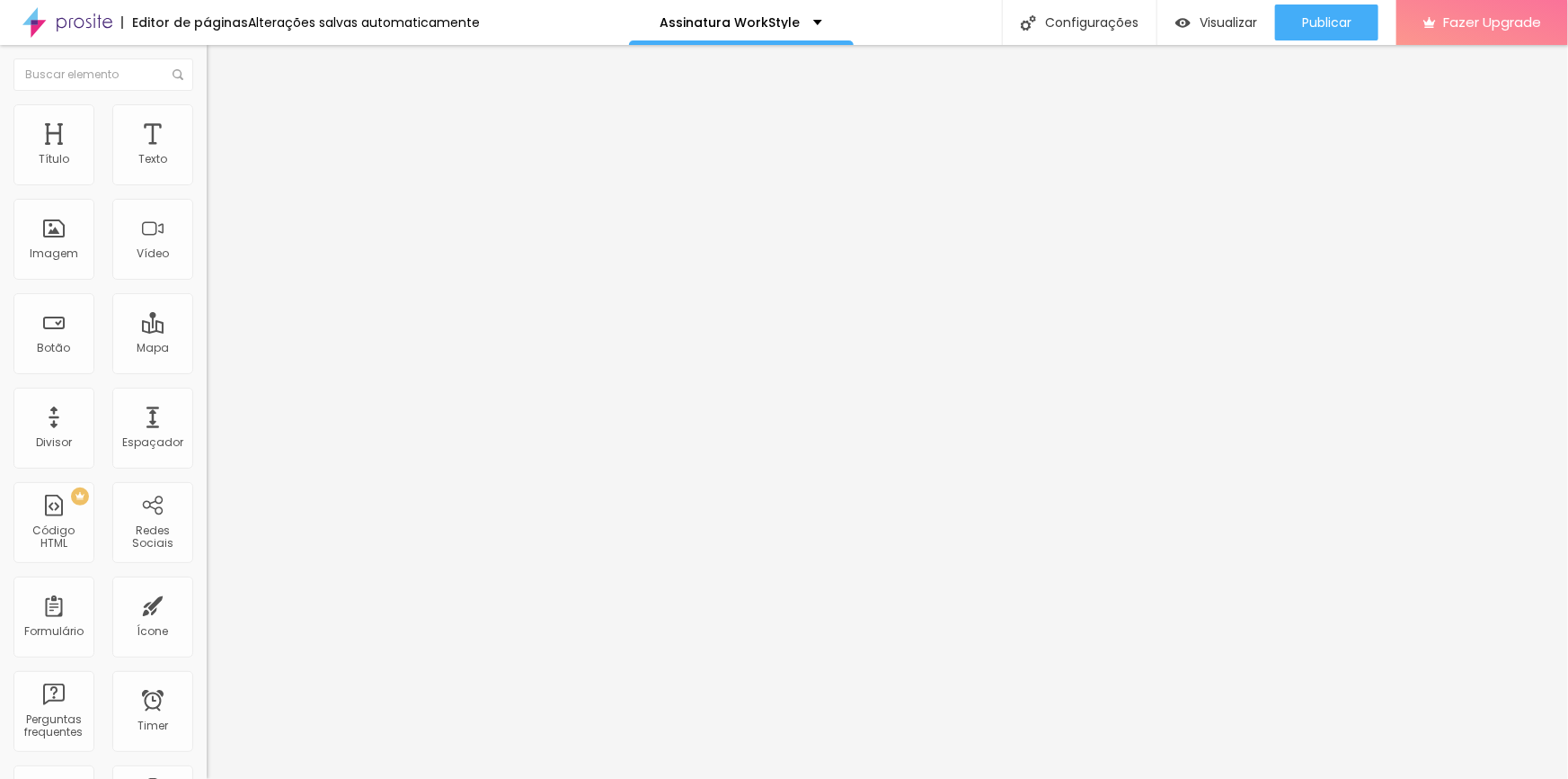
type input "0"
type input "0.7"
type input "0.3"
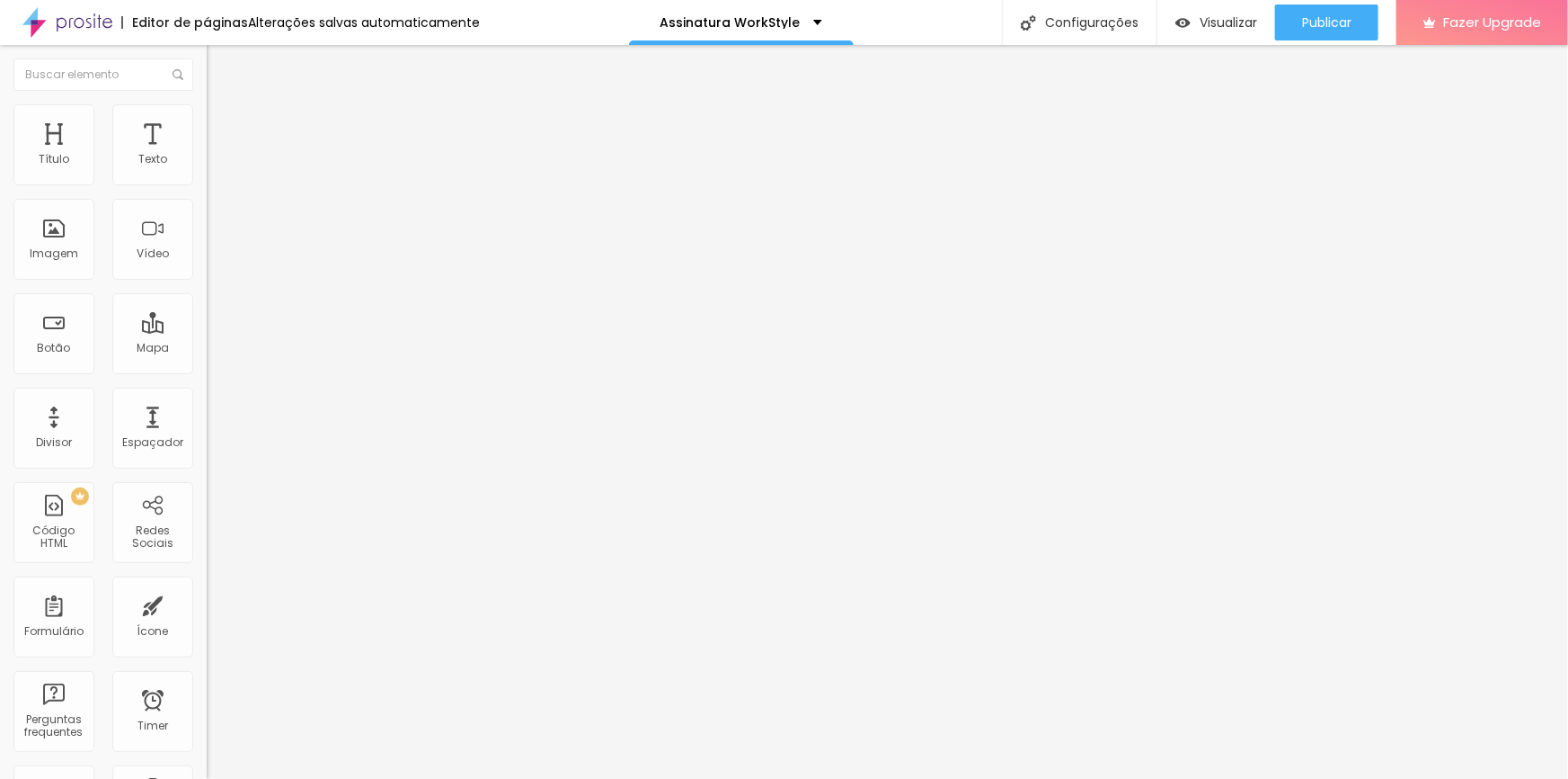
type input "0"
type input "21"
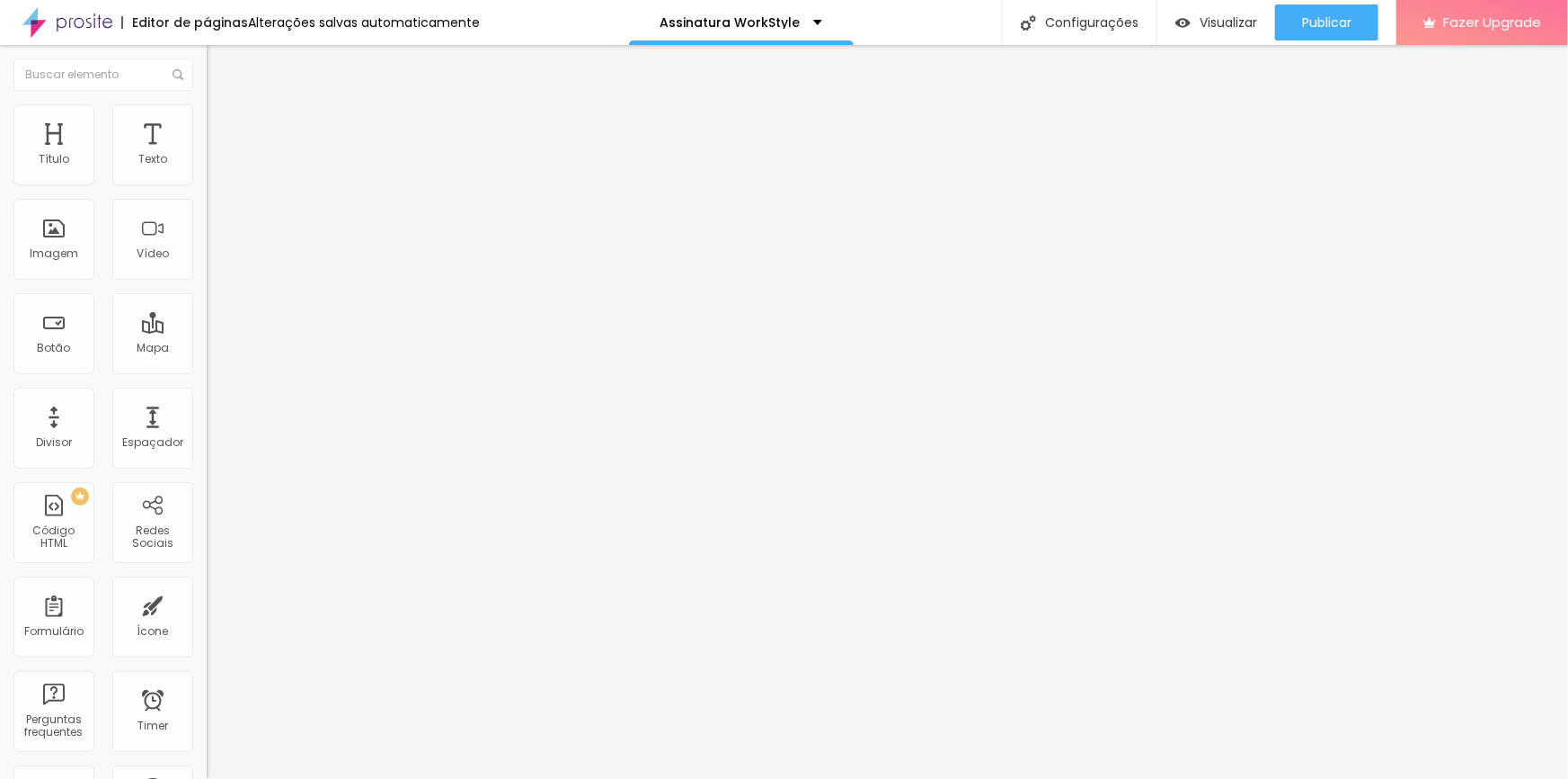
type input "40"
type input "41"
type input "42"
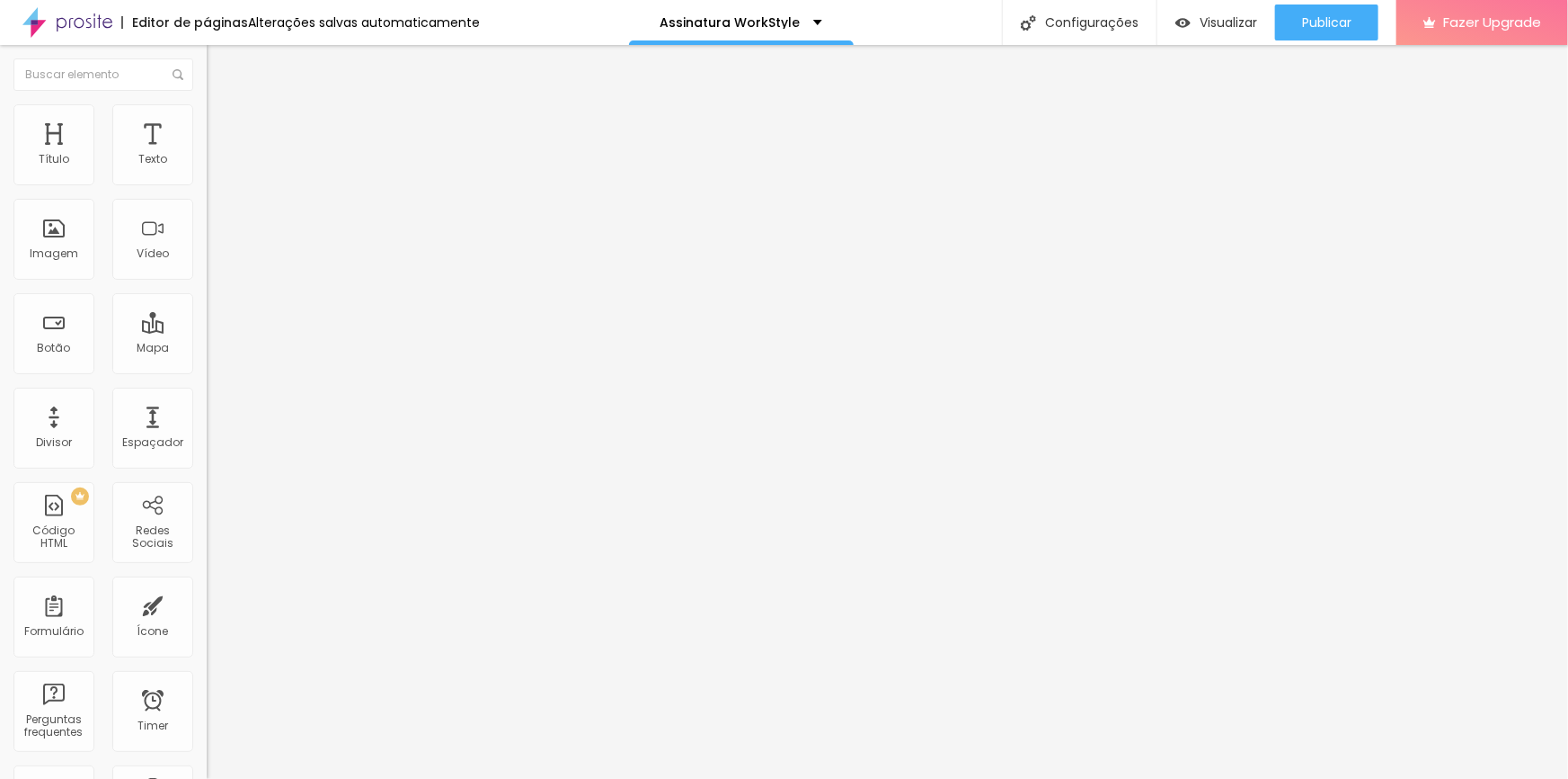
type input "42"
type input "44"
type input "50"
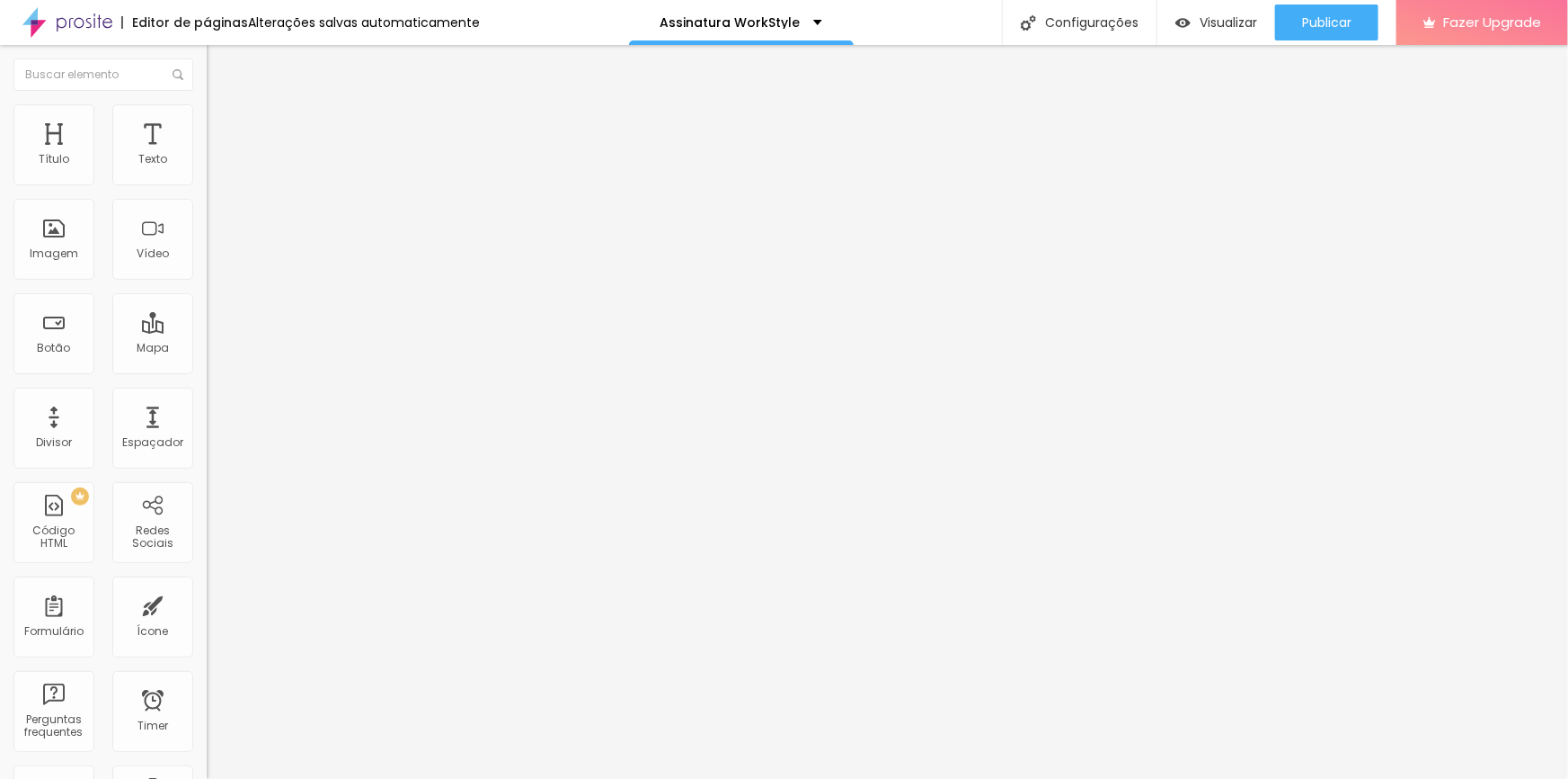
type input "57"
type input "61"
type input "62"
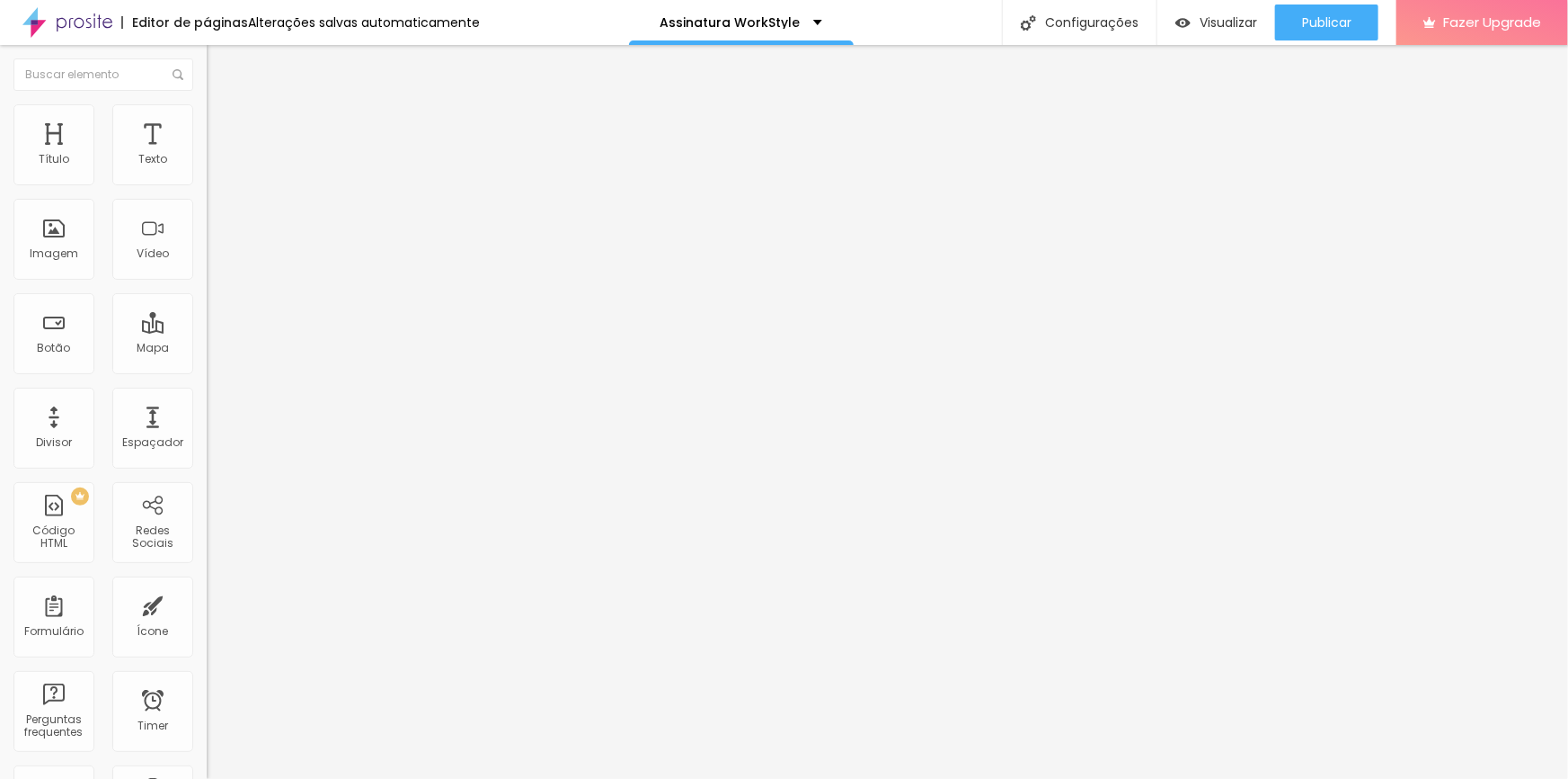
type input "62"
type input "63"
type input "64"
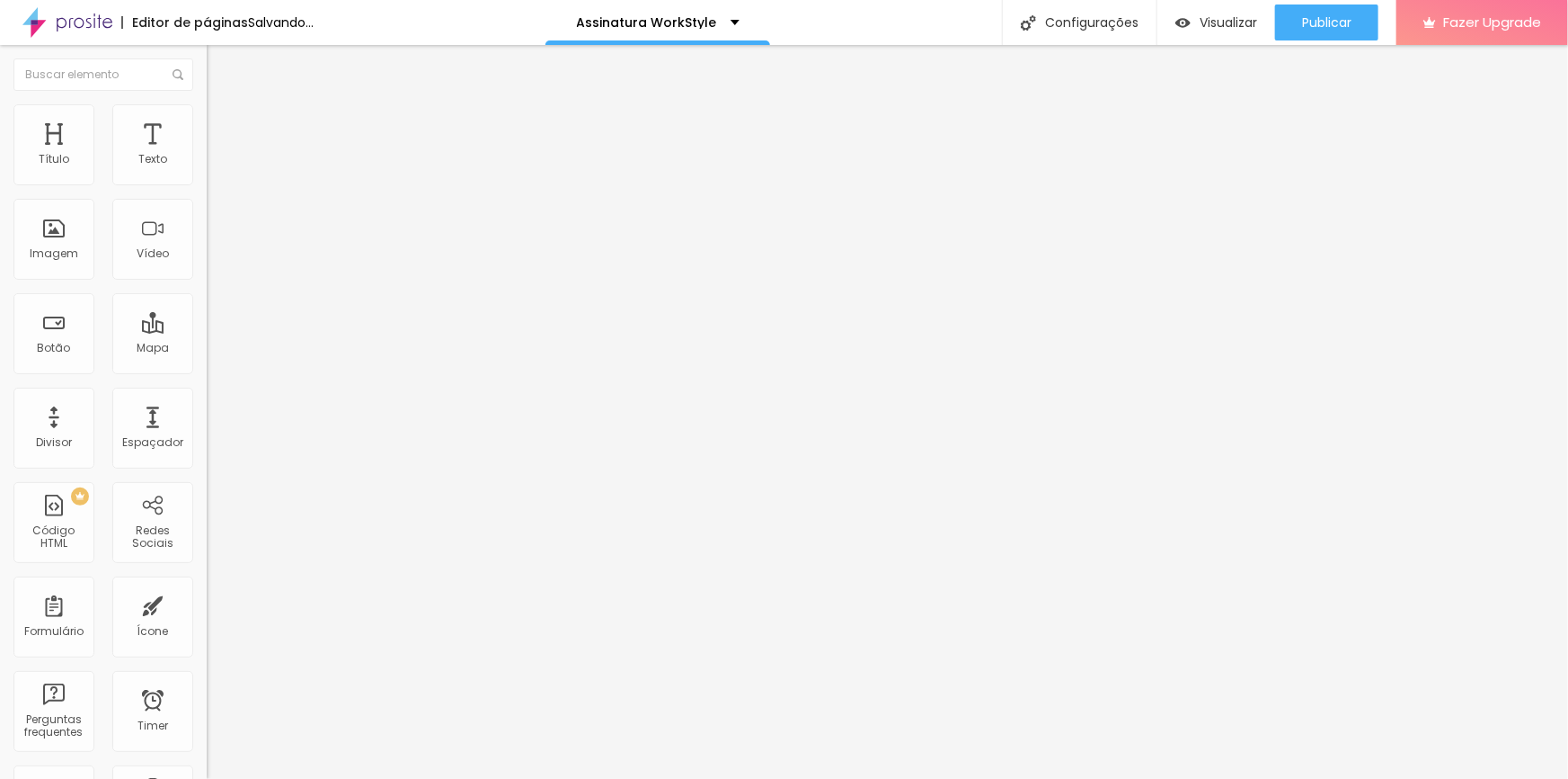
type input "63"
type input "62"
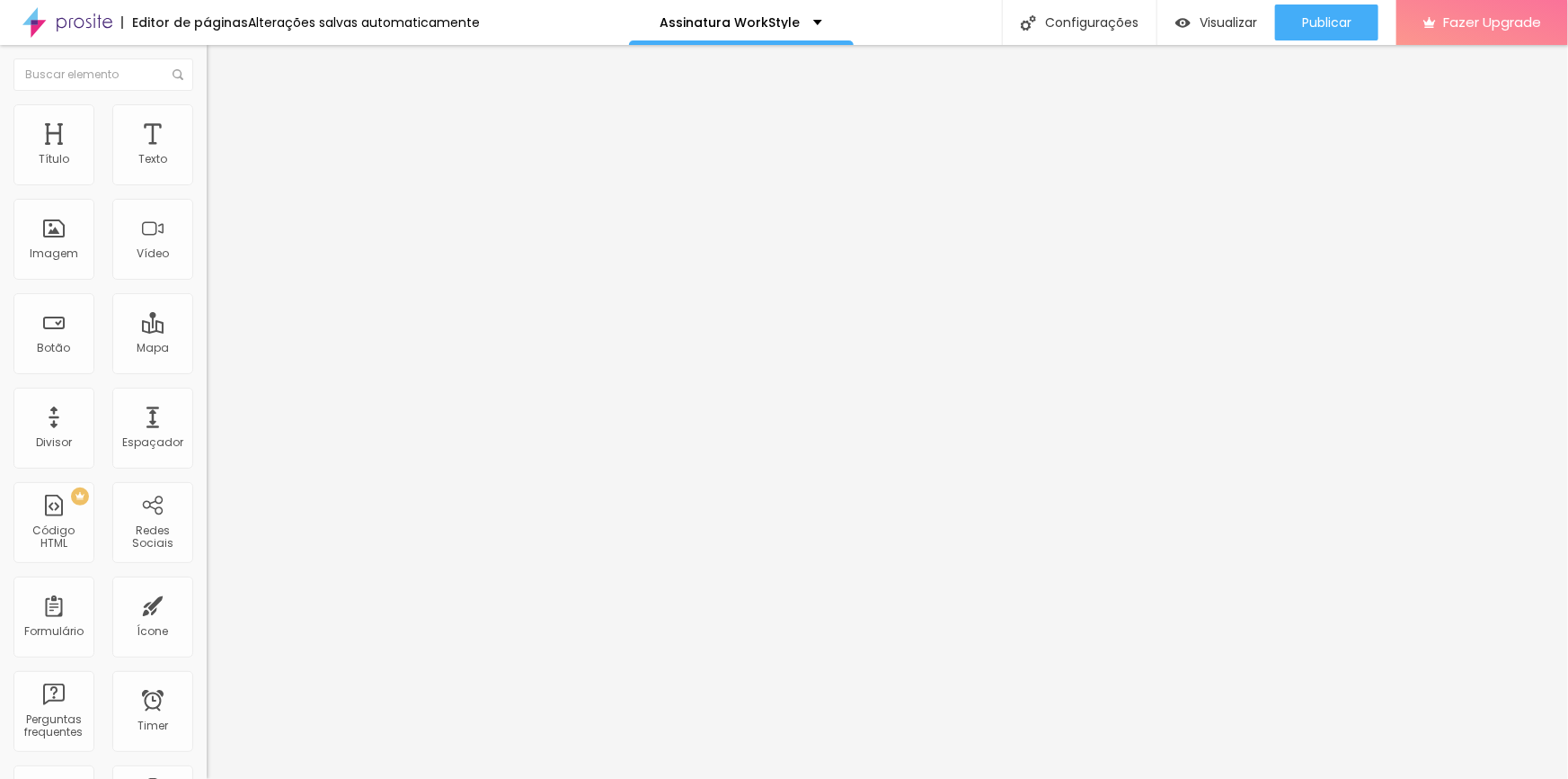
click at [207, 170] on span "Titulo 2" at bounding box center [236, 158] width 58 height 22
click at [207, 154] on span "Titulo 1" at bounding box center [236, 142] width 58 height 25
type input "10"
type input "15"
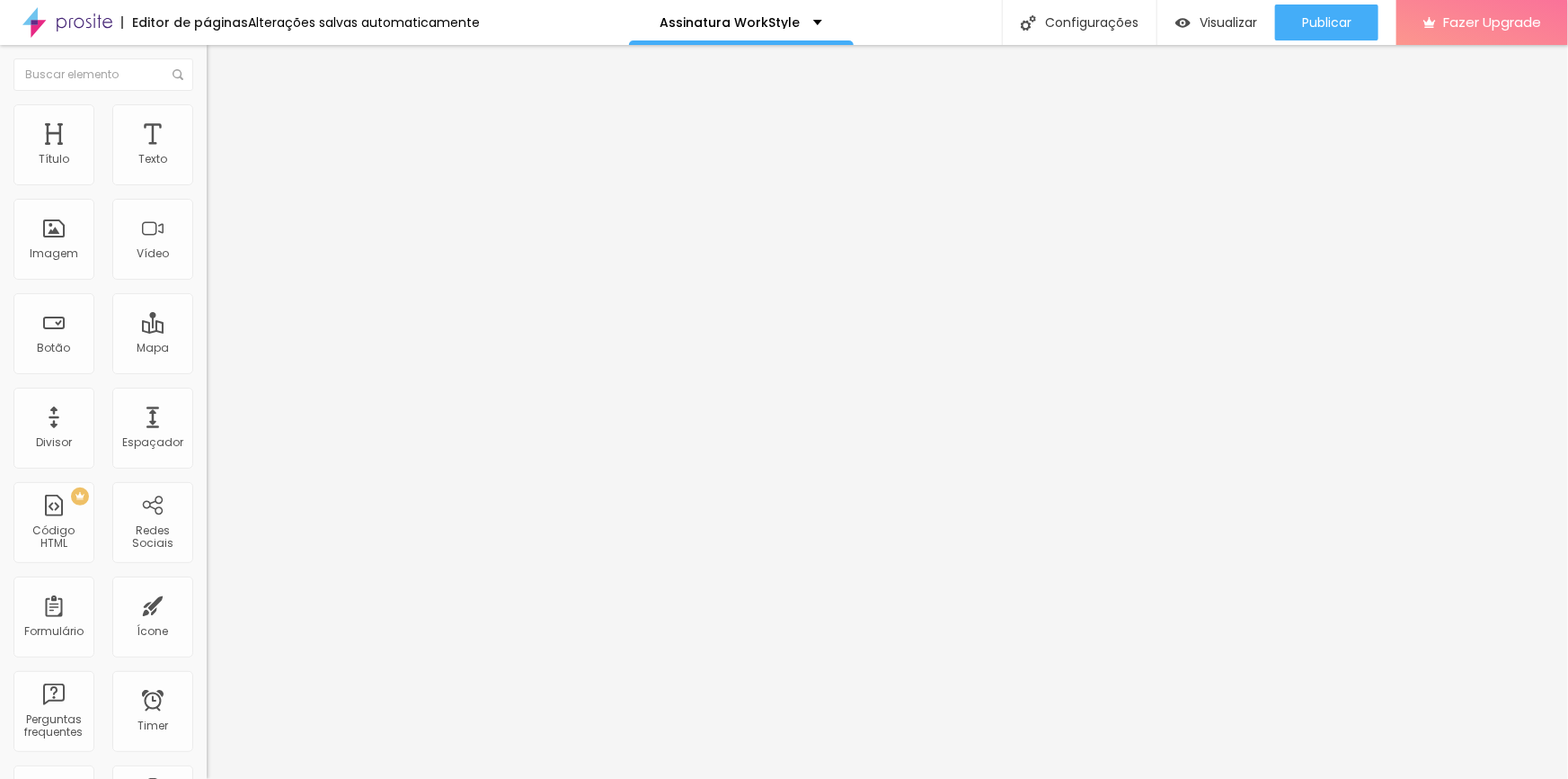
type input "15"
type input "14"
type input "13"
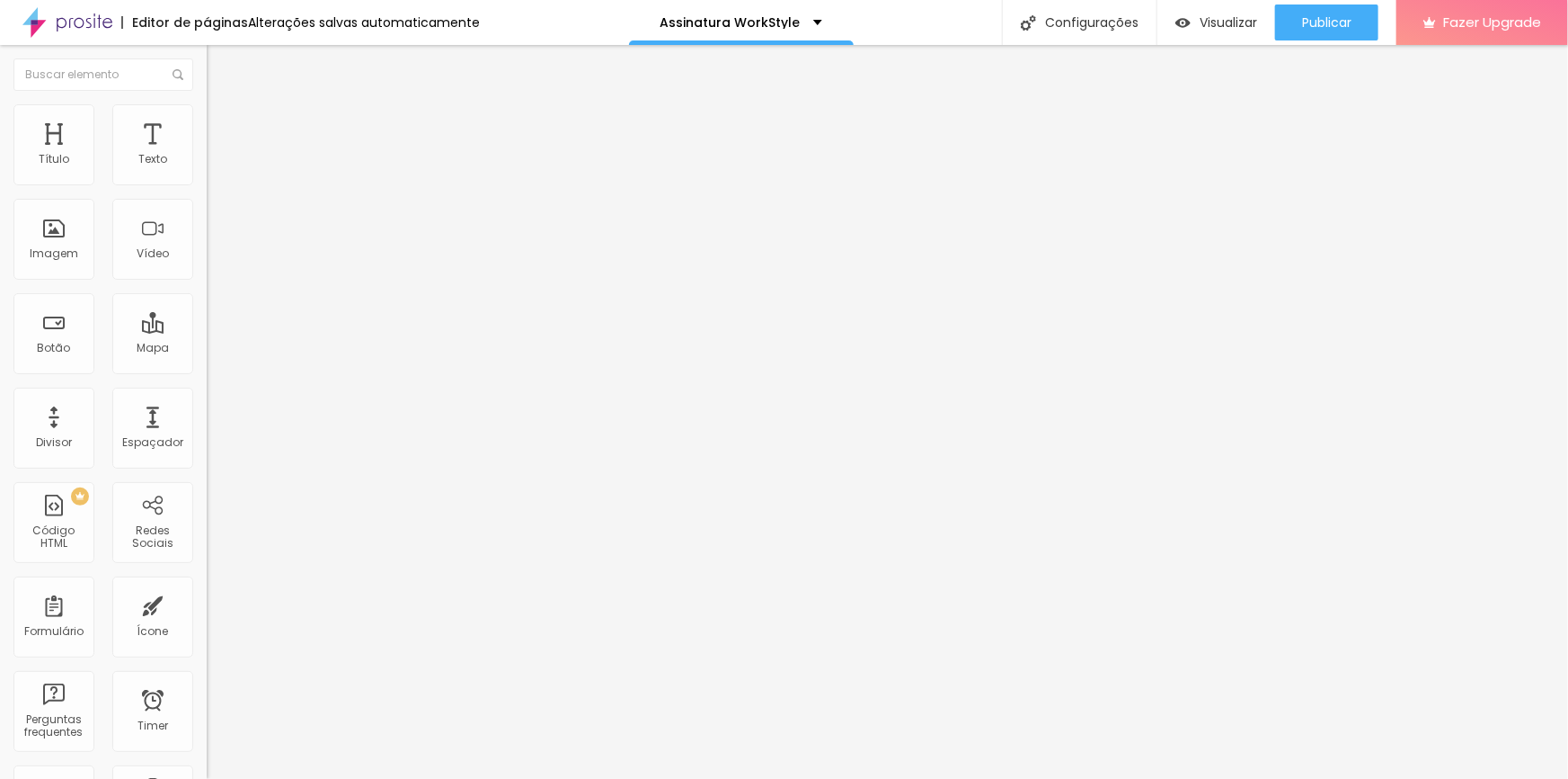
type input "12"
type input "10"
type input "9"
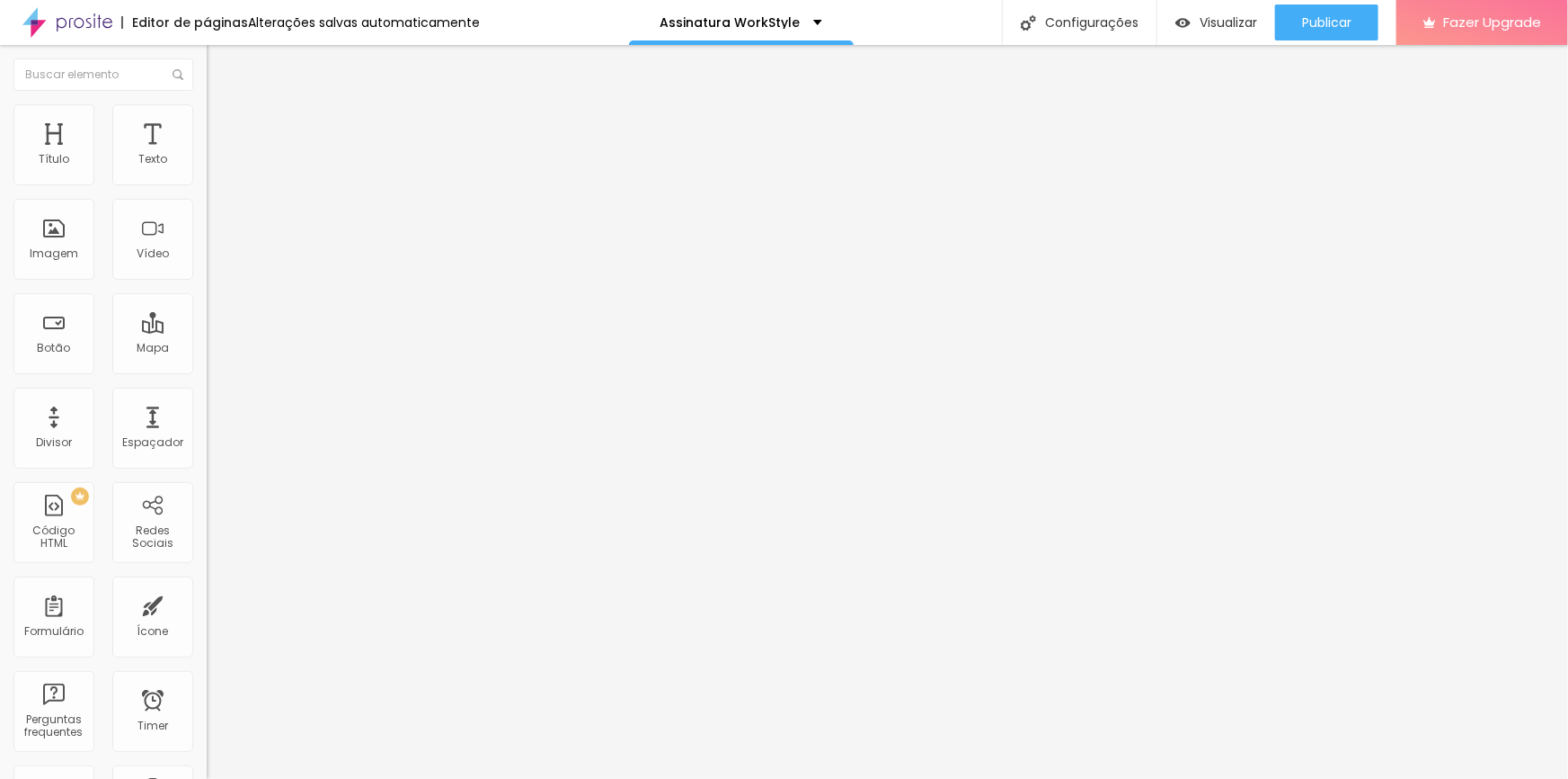
type input "9"
type input "8"
type input "7"
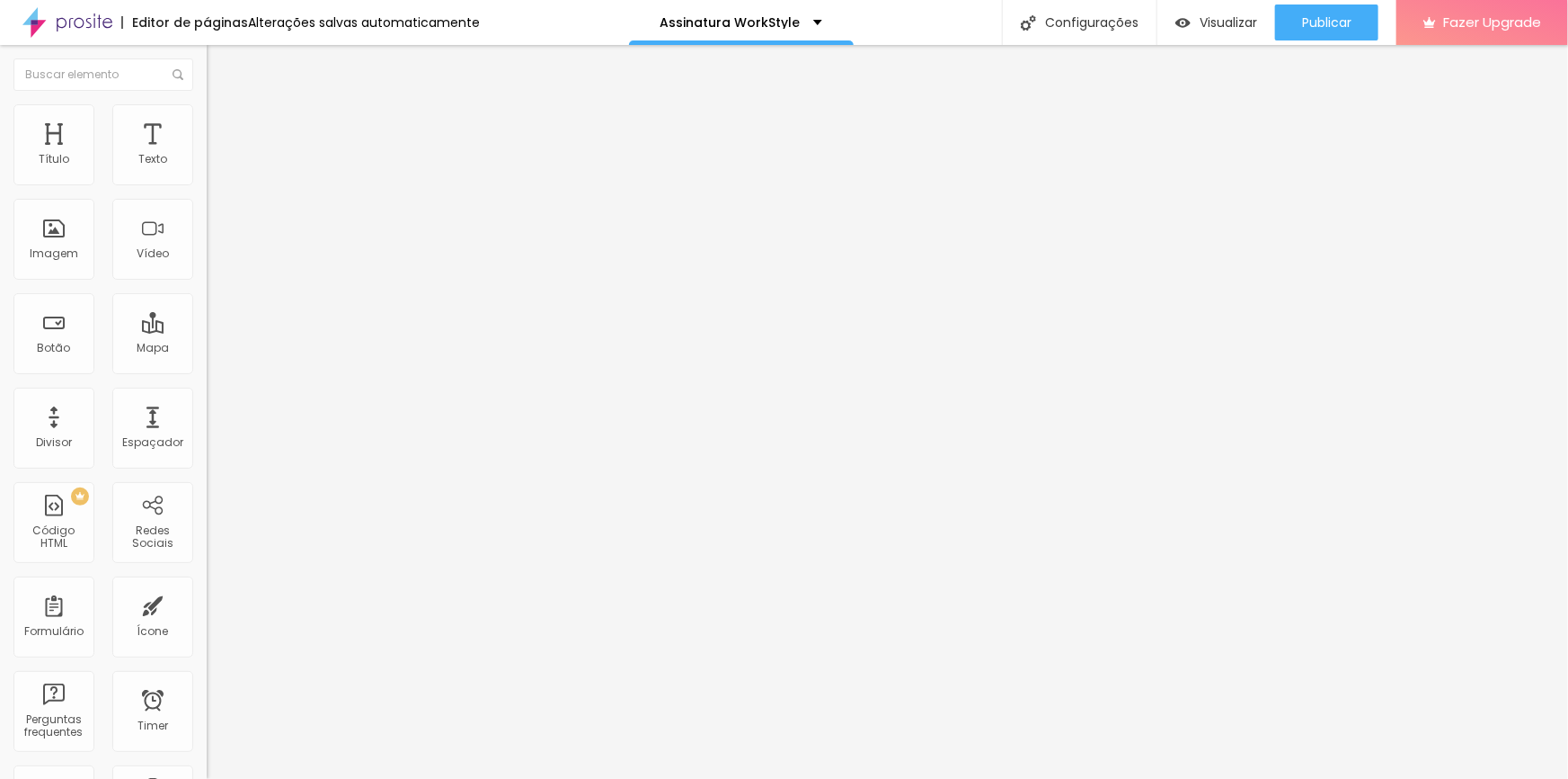
type input "6"
type input "5"
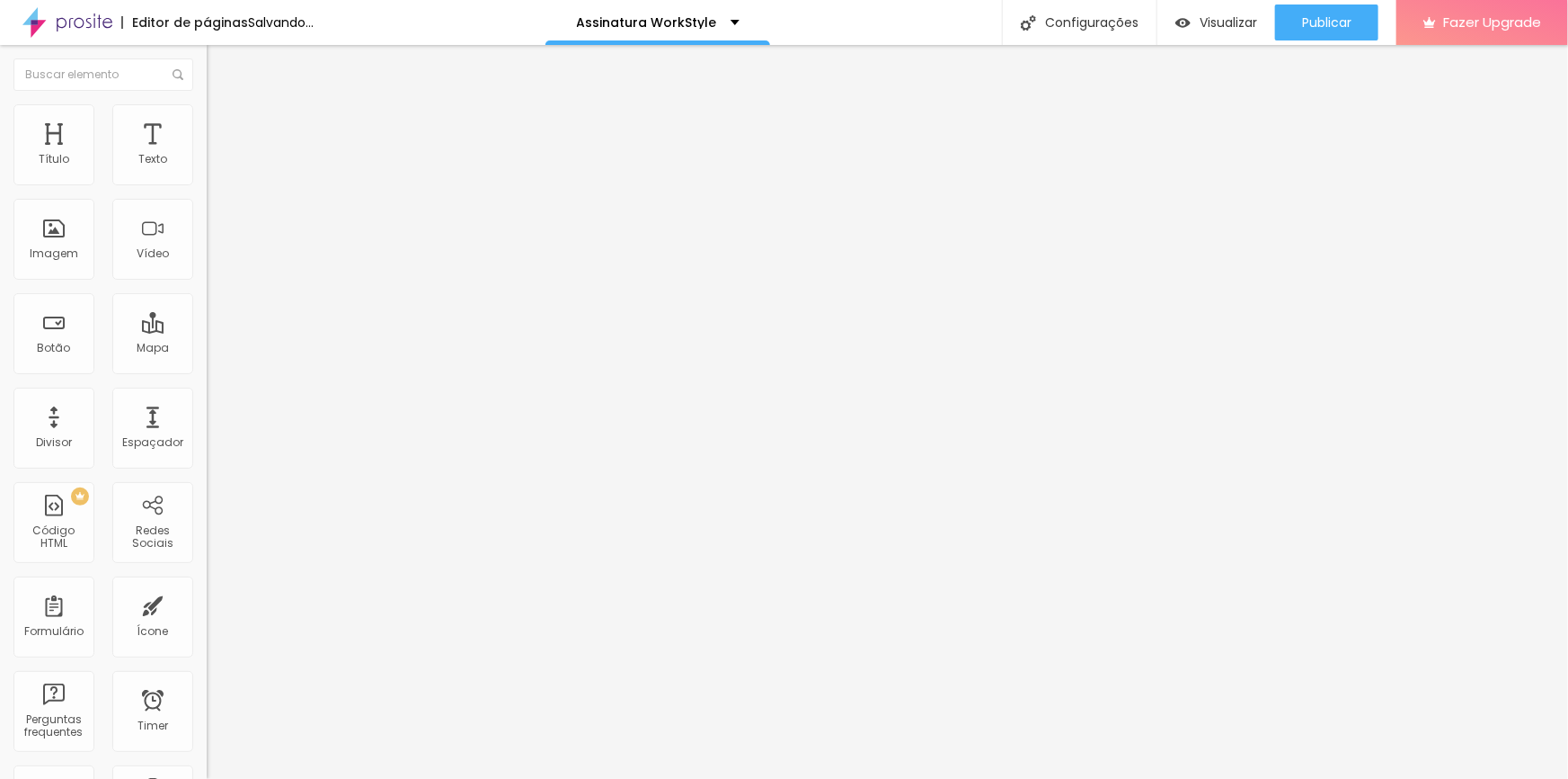
type input "1.1"
type input "1.3"
type input "1.2"
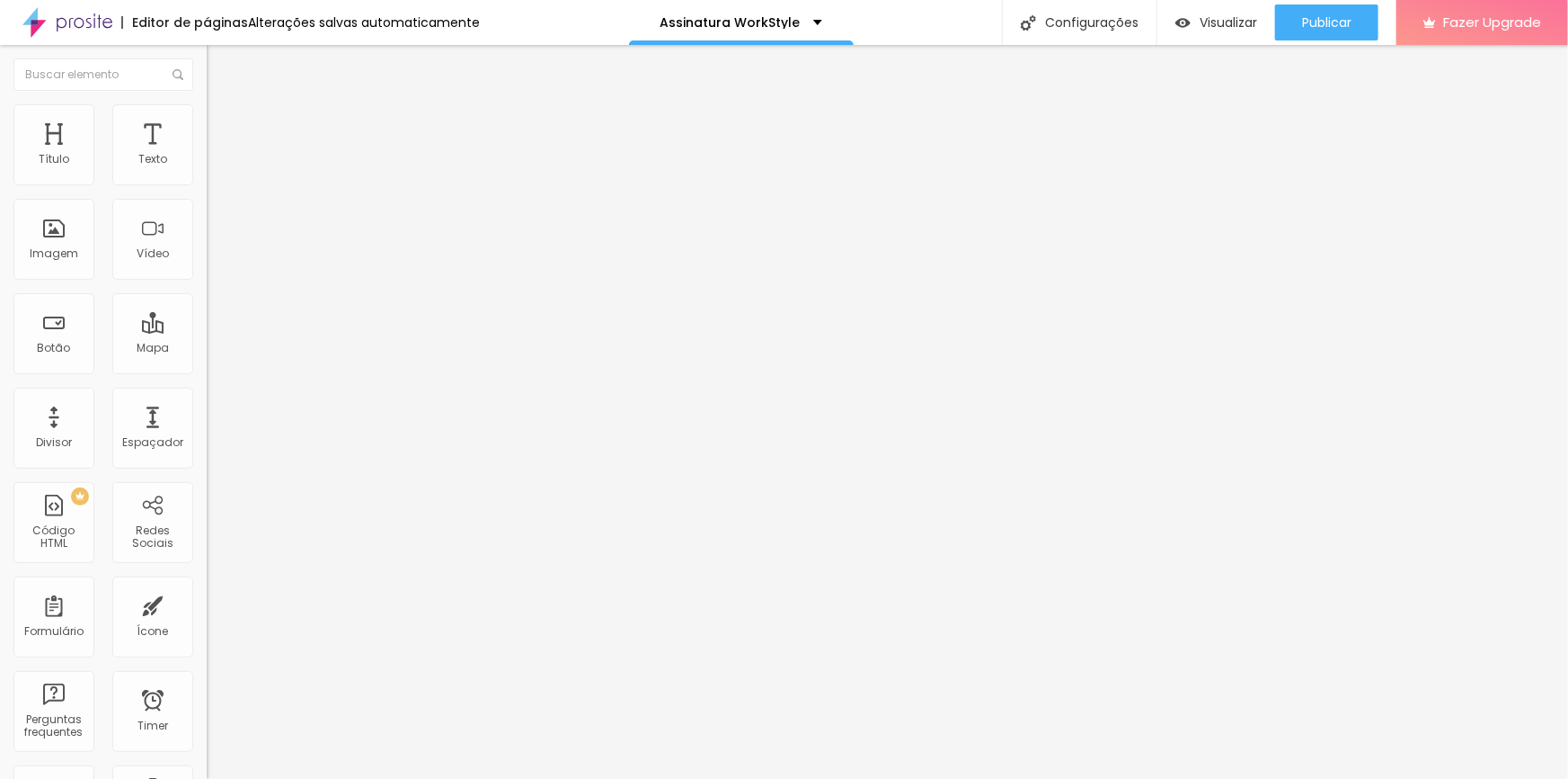
type input "1.2"
type input "1.1"
type input "1"
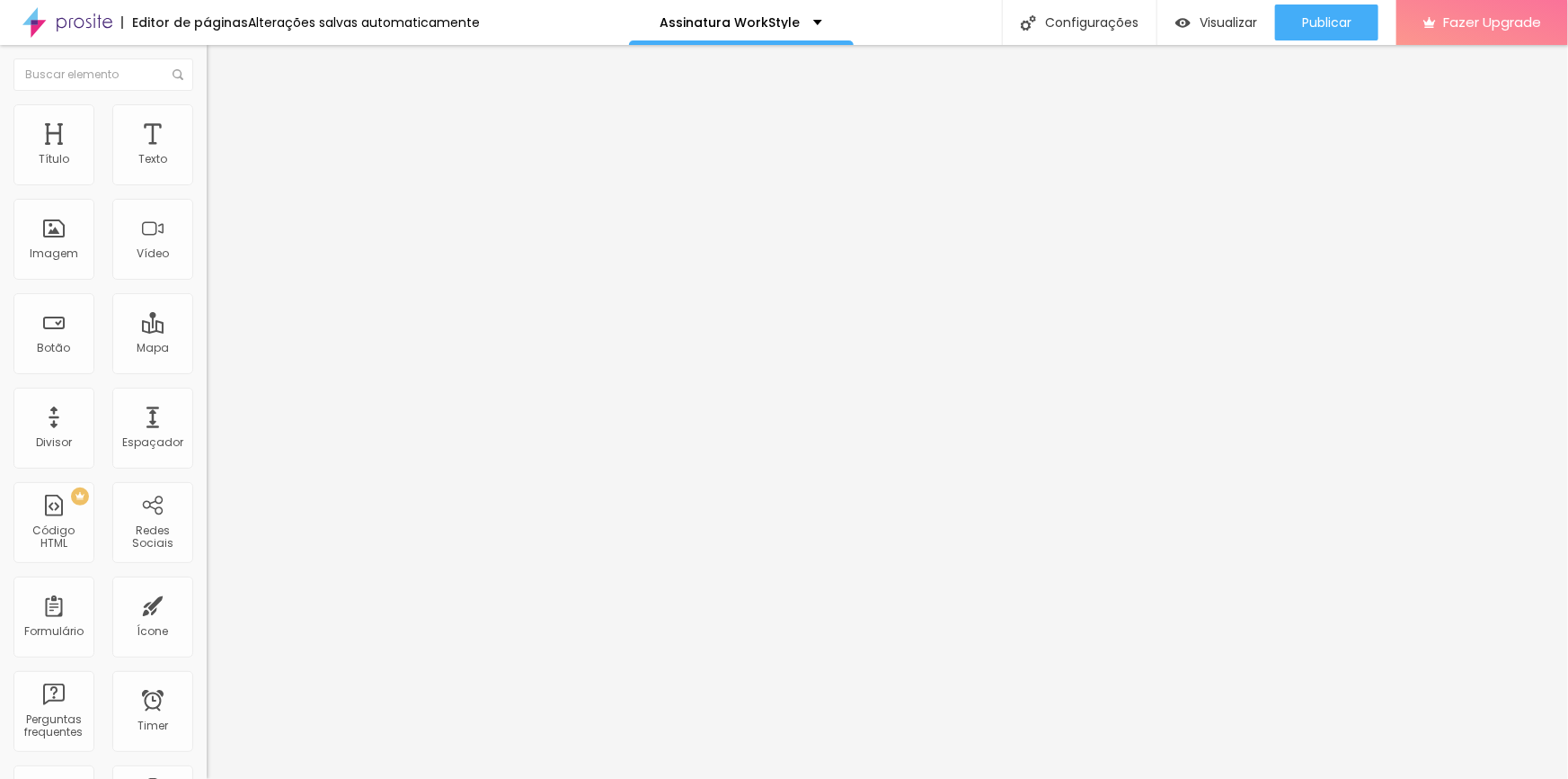
type input "1.1"
type input "1.2"
type input "1.1"
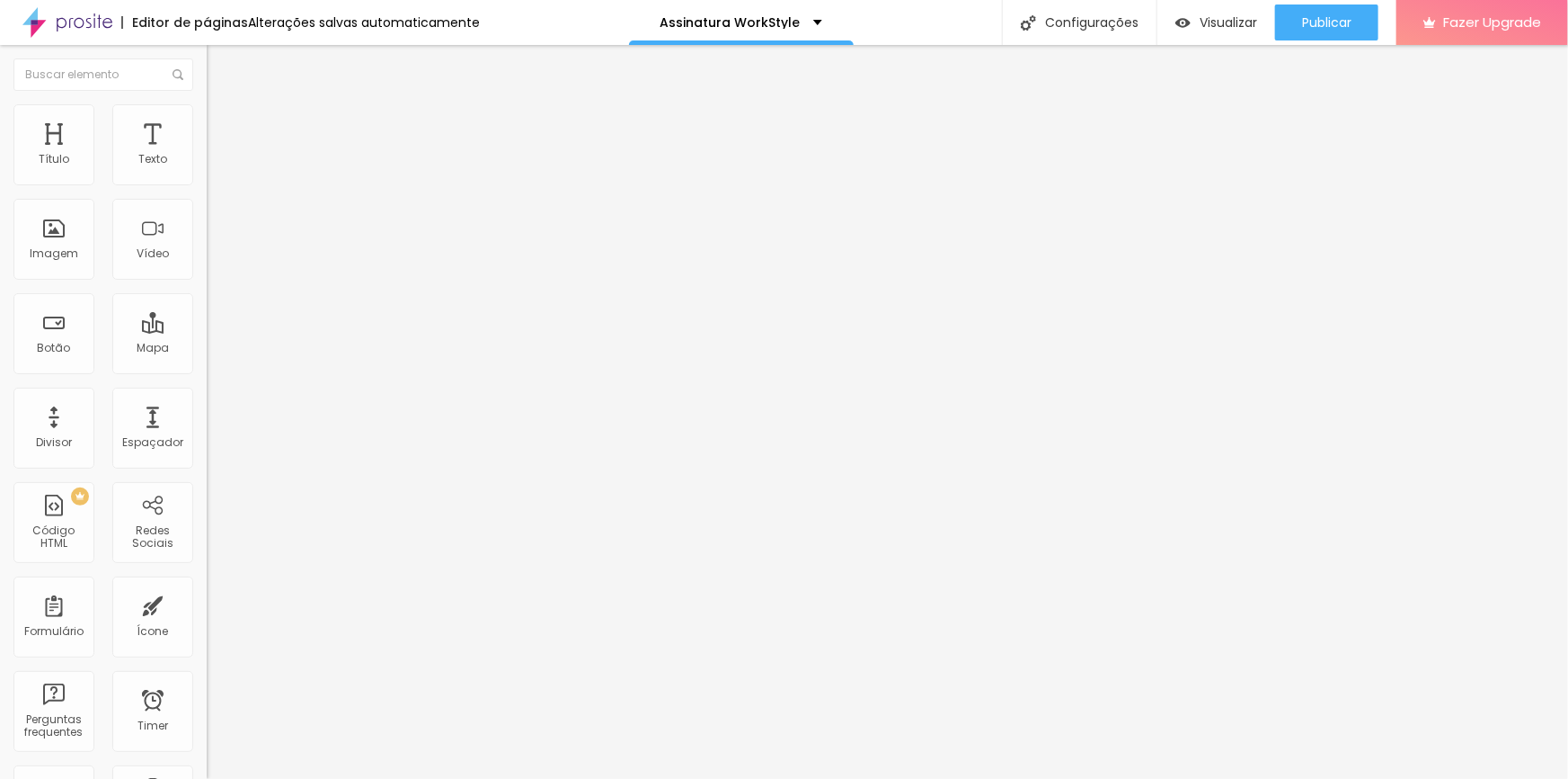
type input "1.1"
click at [207, 117] on ul "Estilo Avançado" at bounding box center [310, 104] width 207 height 36
click at [207, 123] on li "Avançado" at bounding box center [310, 113] width 207 height 18
type input "1.4"
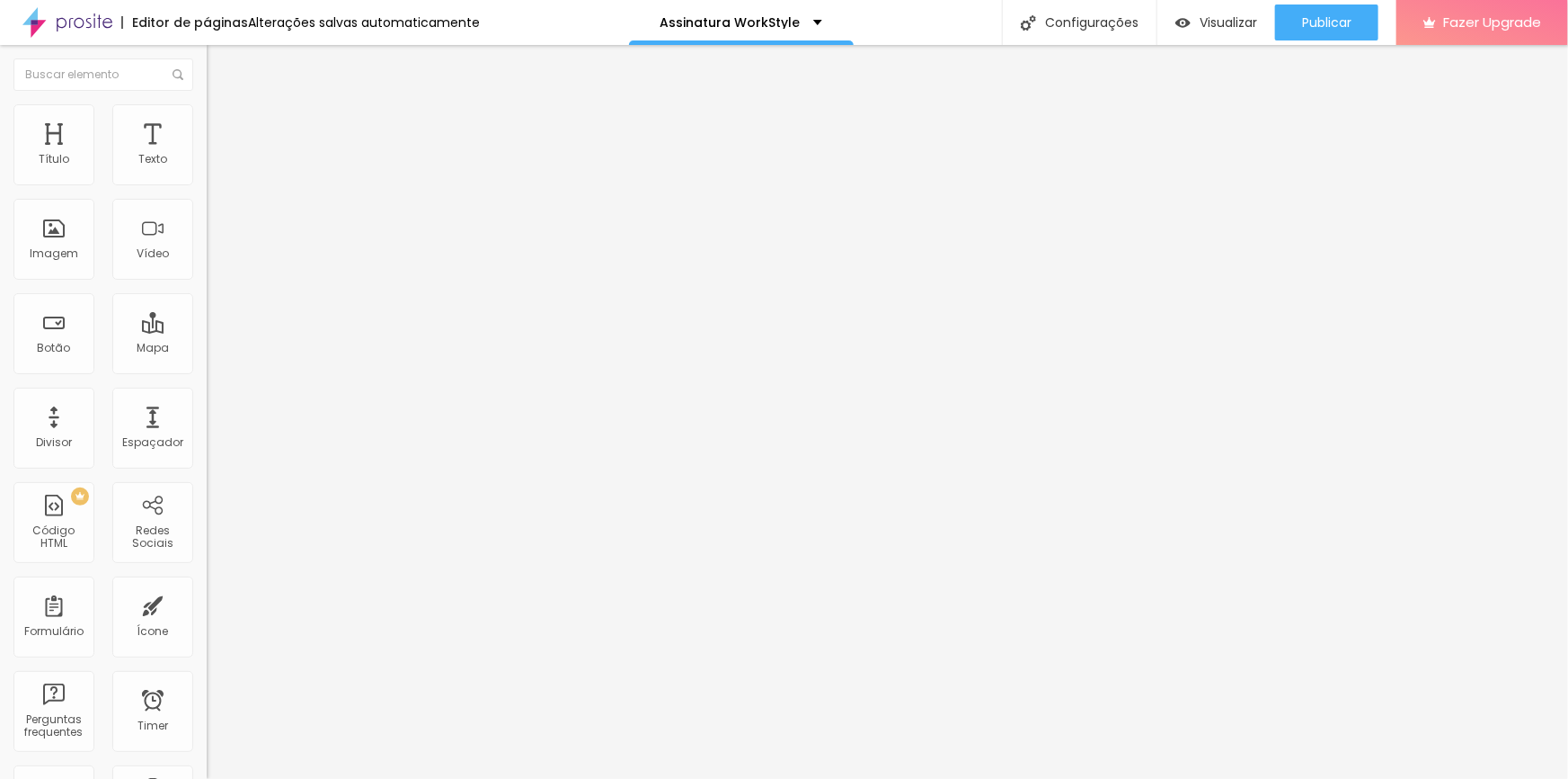
type input "0.6"
type input "0.5"
type input "0.7"
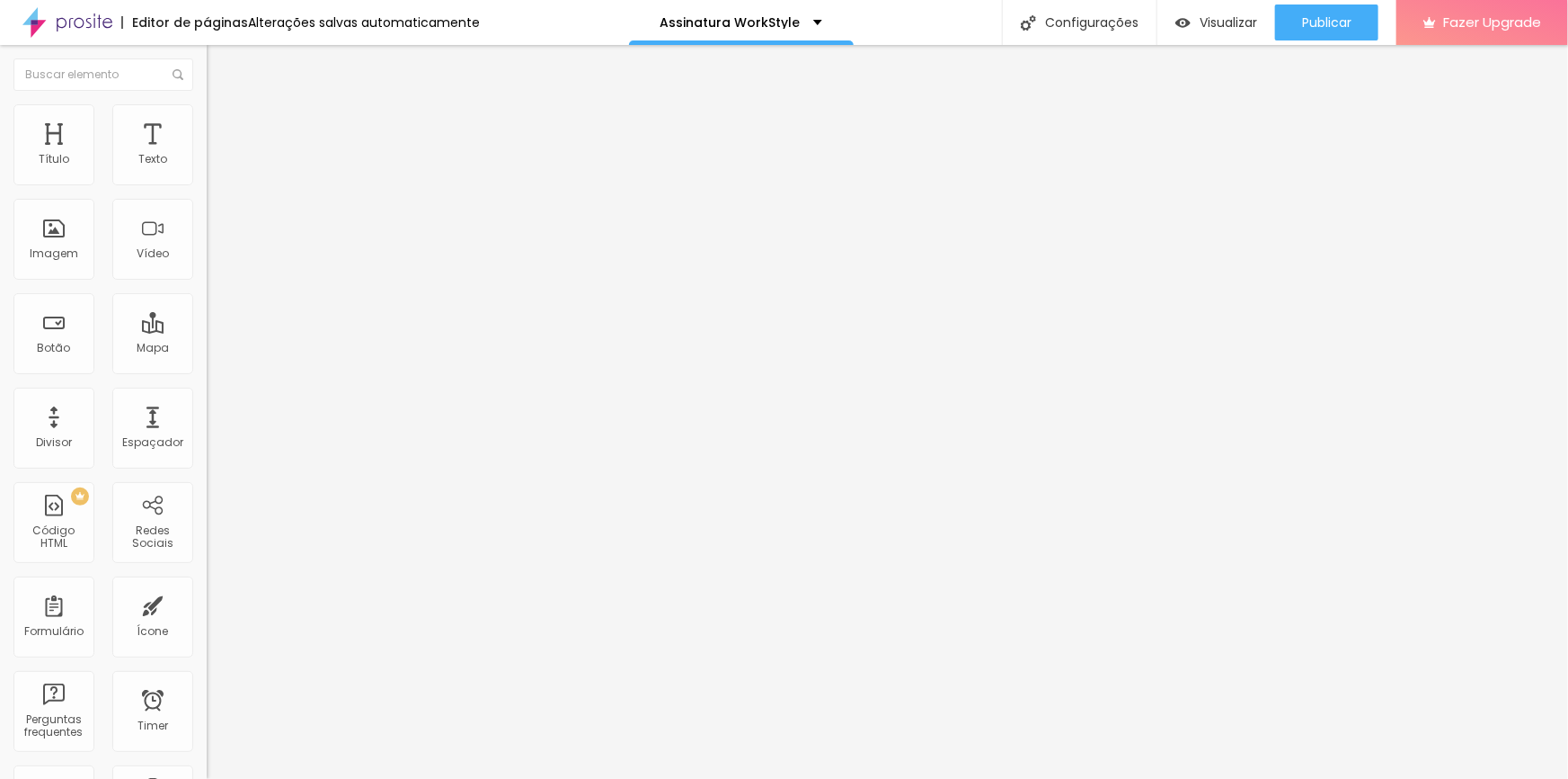
type input "0.7"
type input "0.8"
type input "0.9"
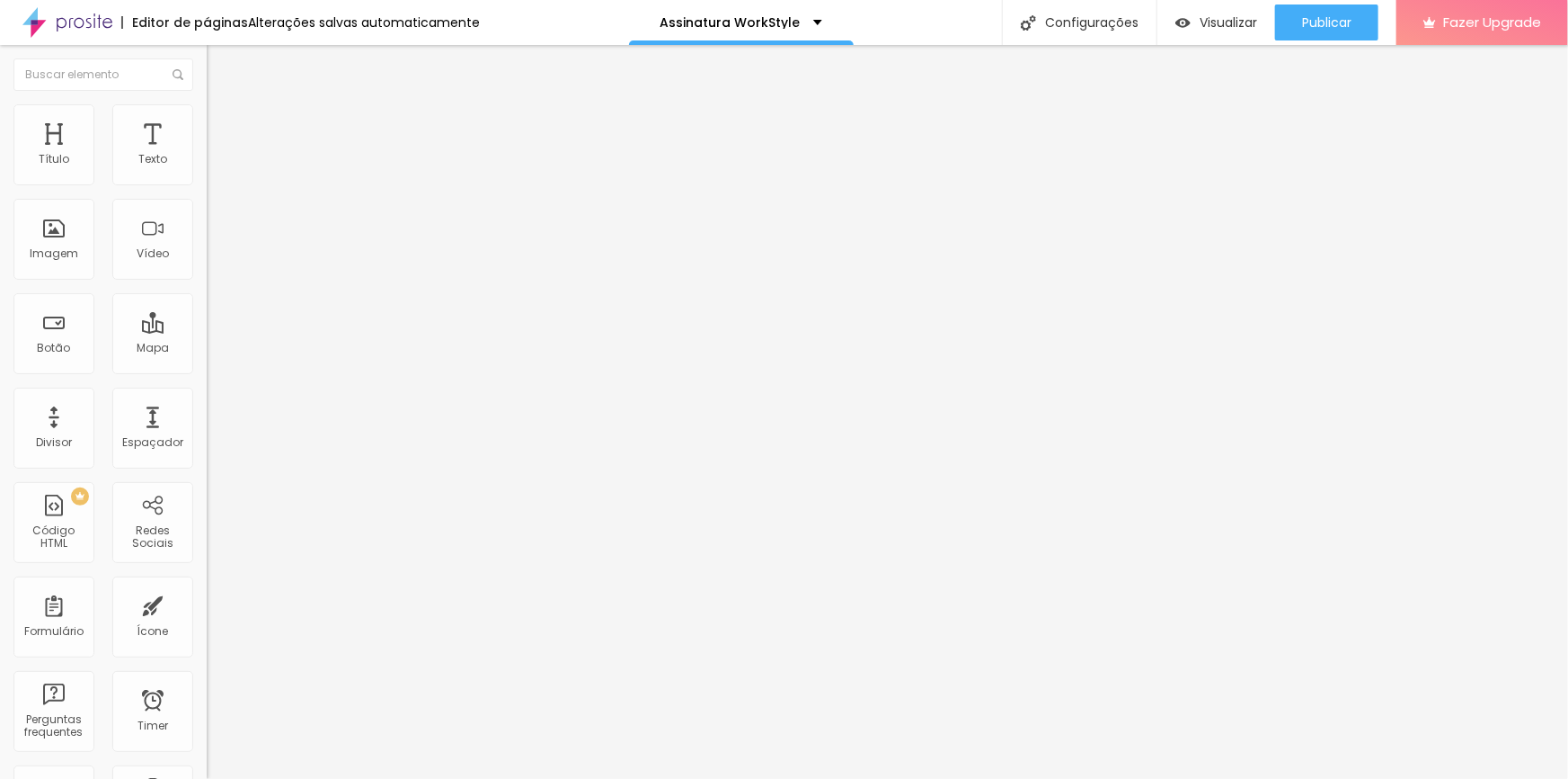
type input "0.9"
type input "10.2"
type input "3.8"
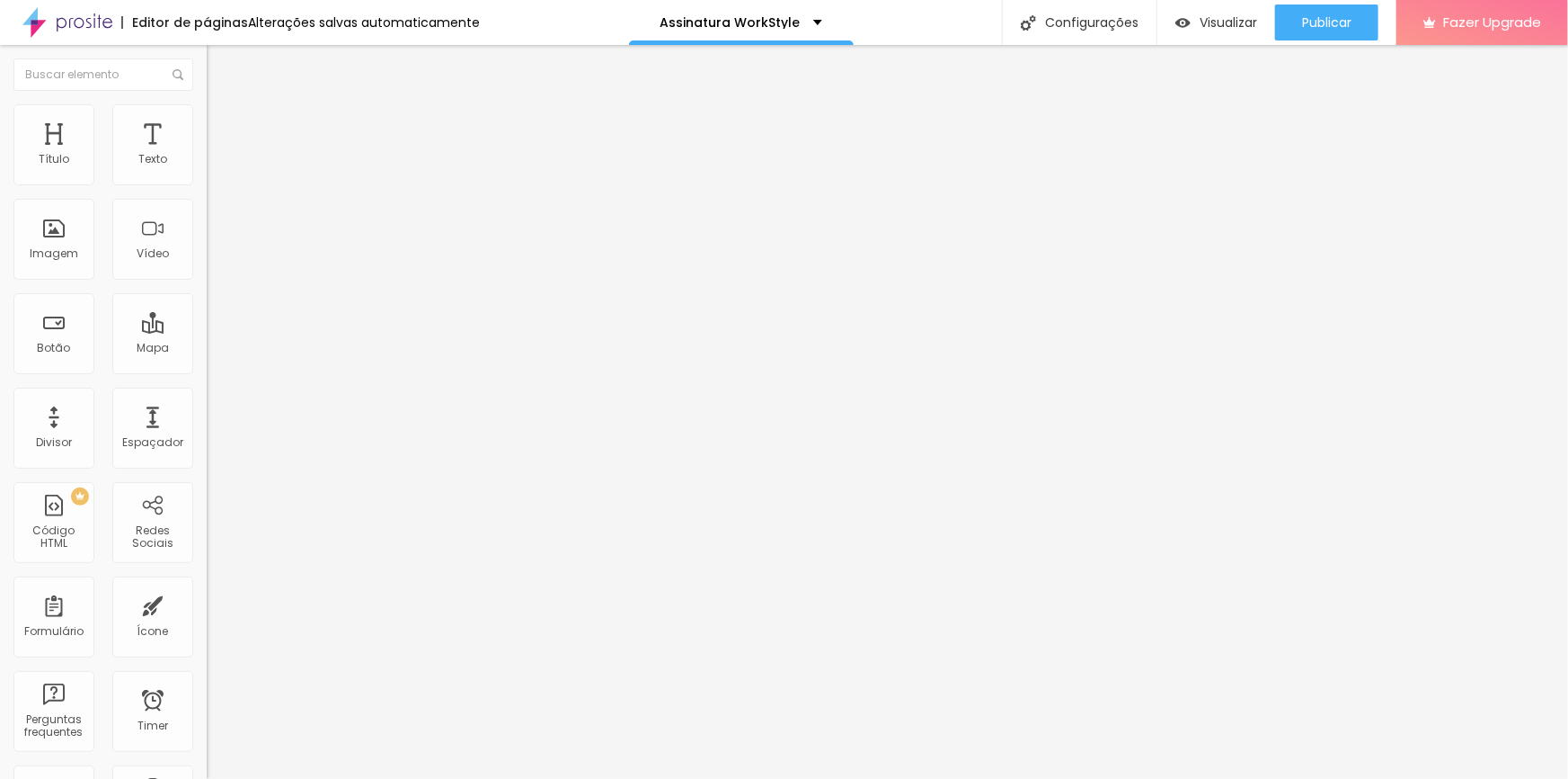
type input "1"
type input "0.1"
type input "0"
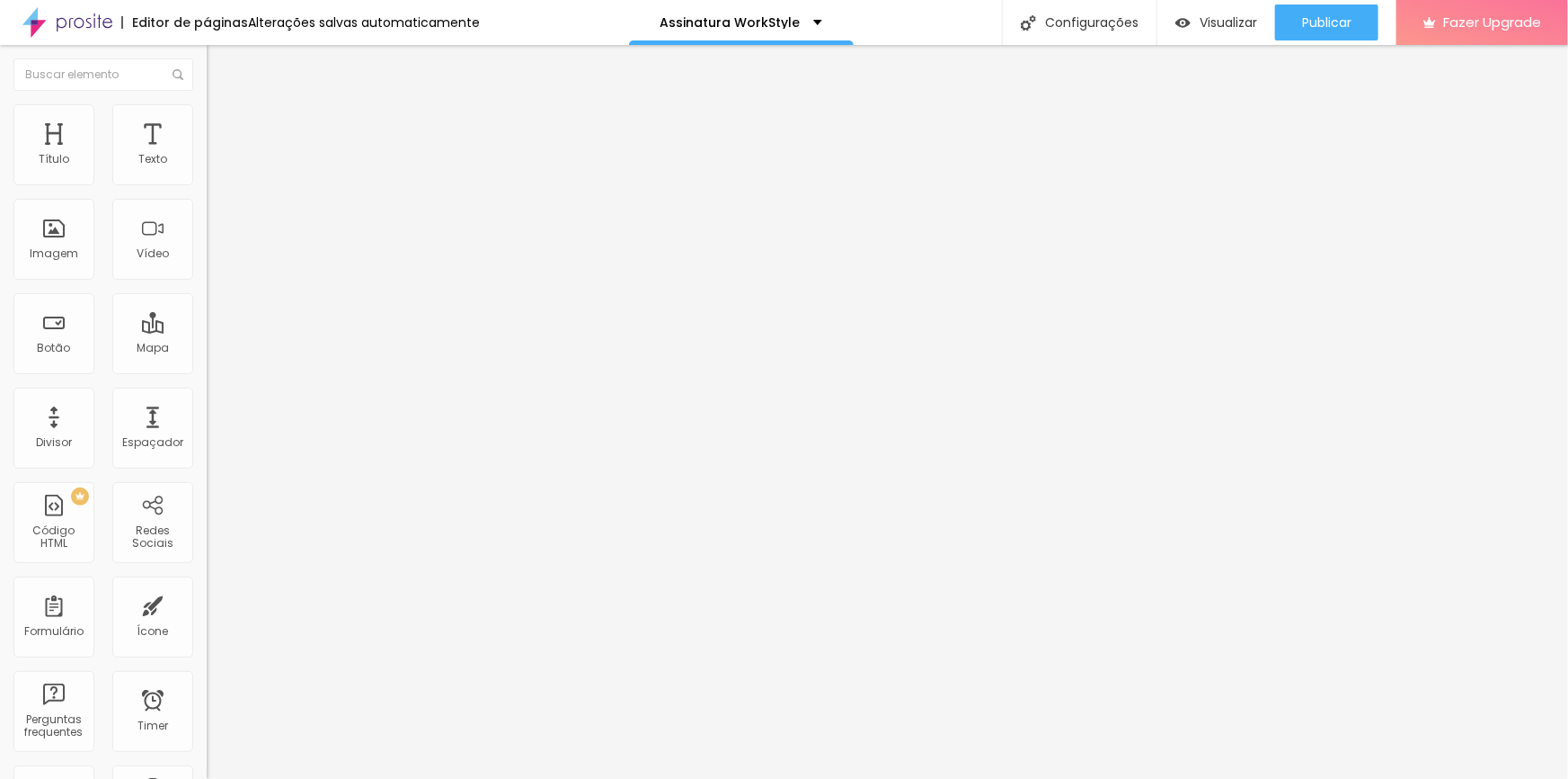
type input "0"
type input "14"
type input "32"
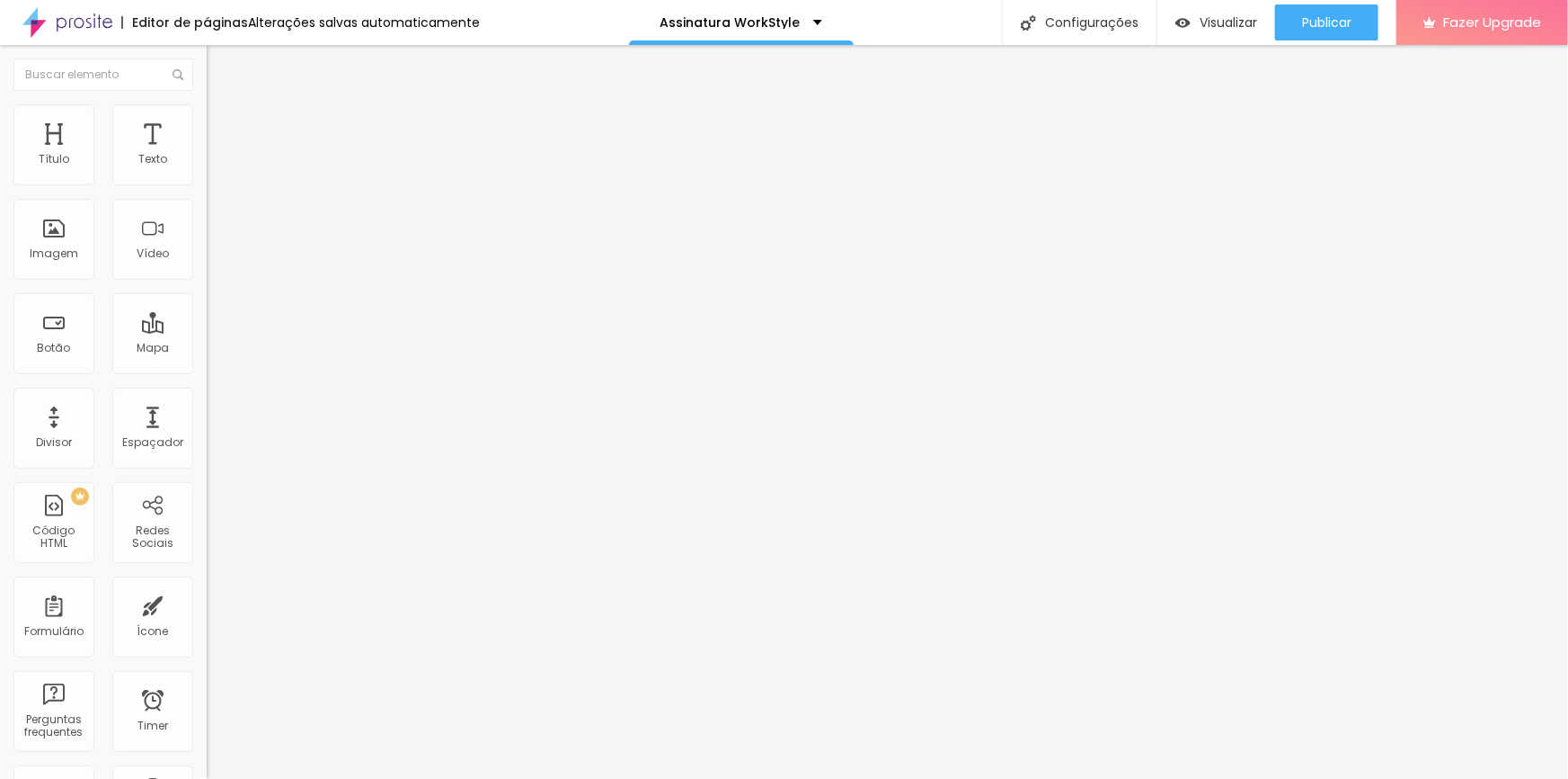
type input "32"
type input "33"
type input "34"
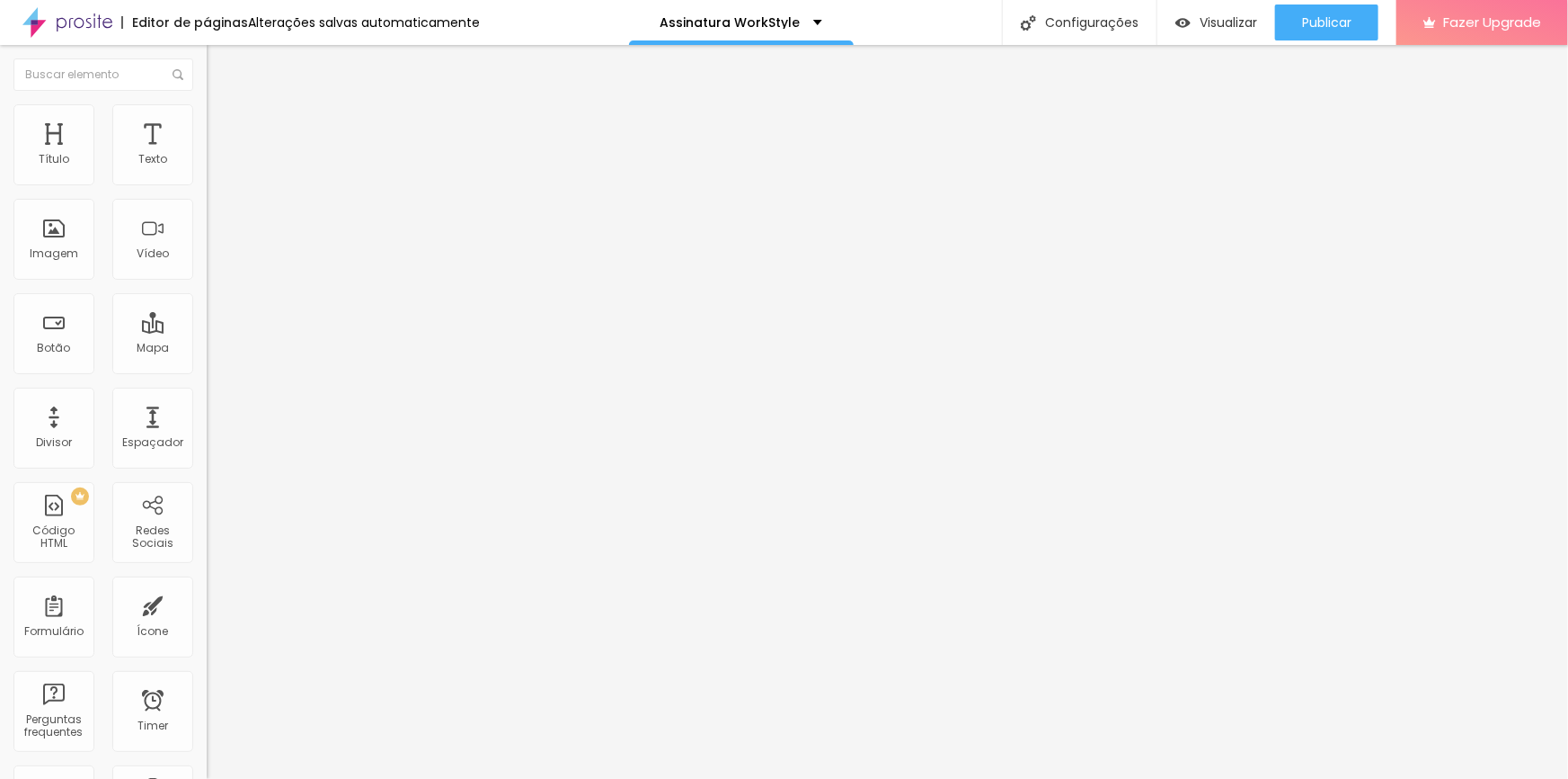
type input "35"
type input "37"
type input "41"
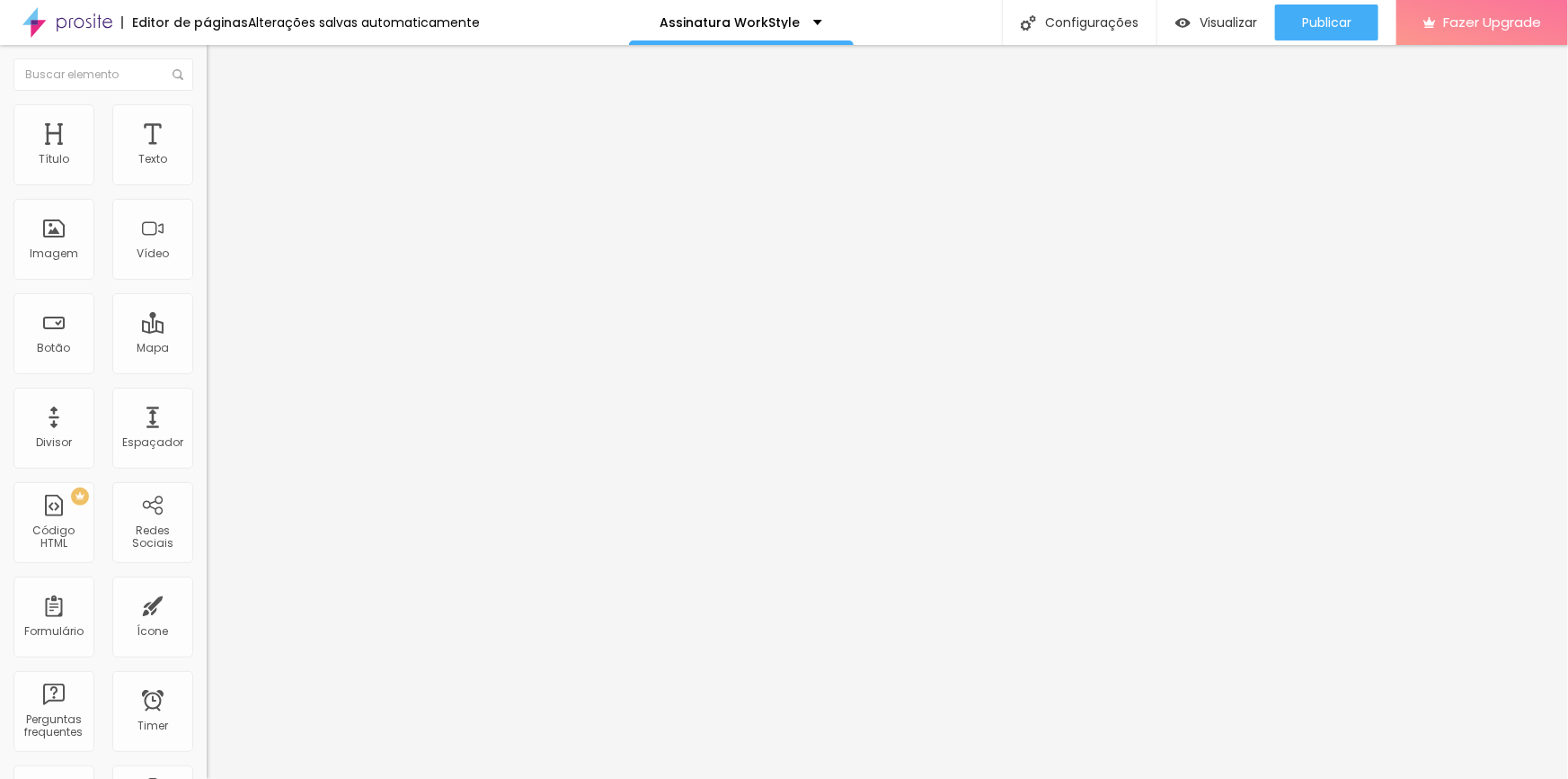
type input "41"
type input "45"
type input "47"
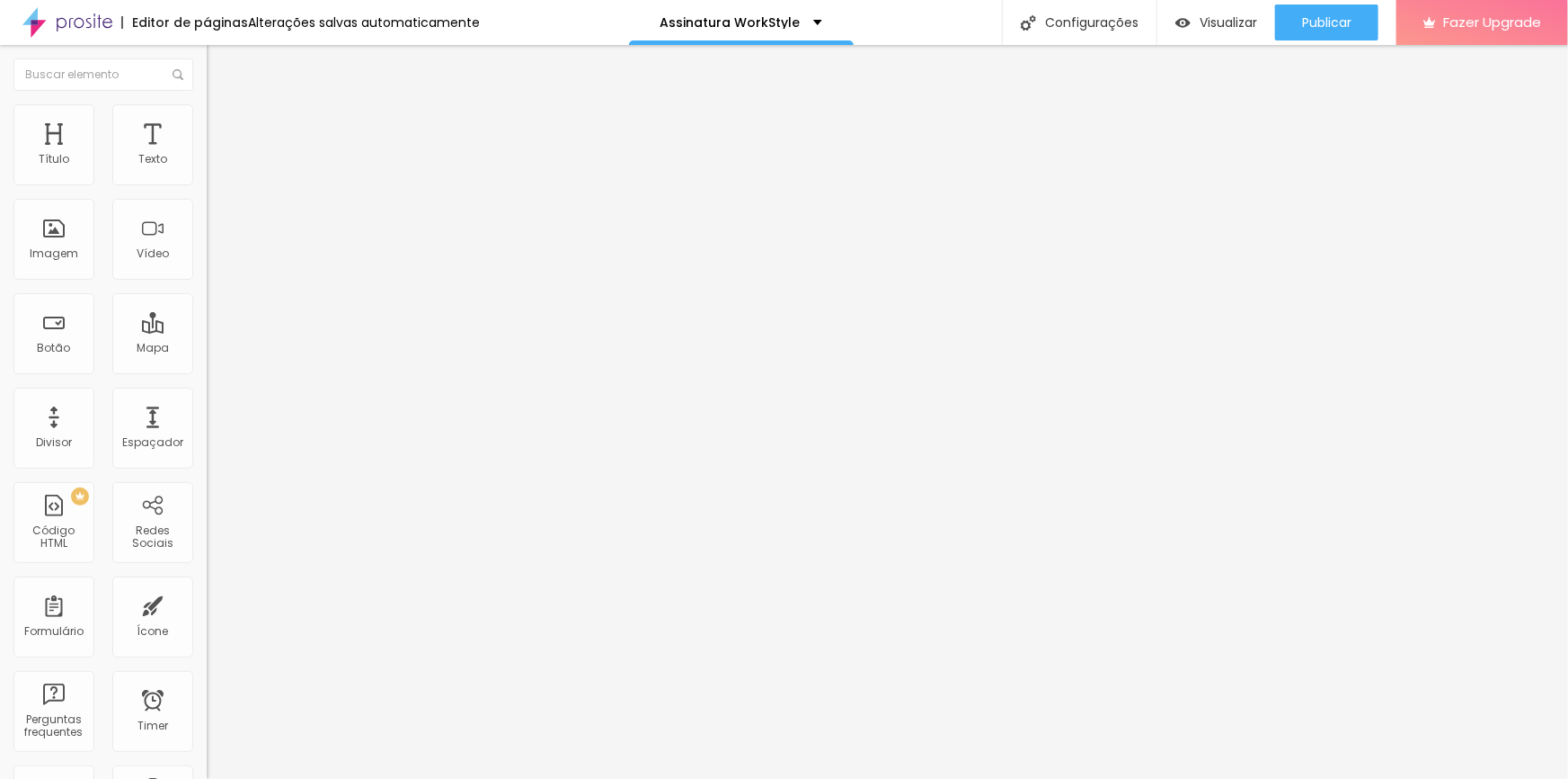
type input "48"
type input "47"
type input "46"
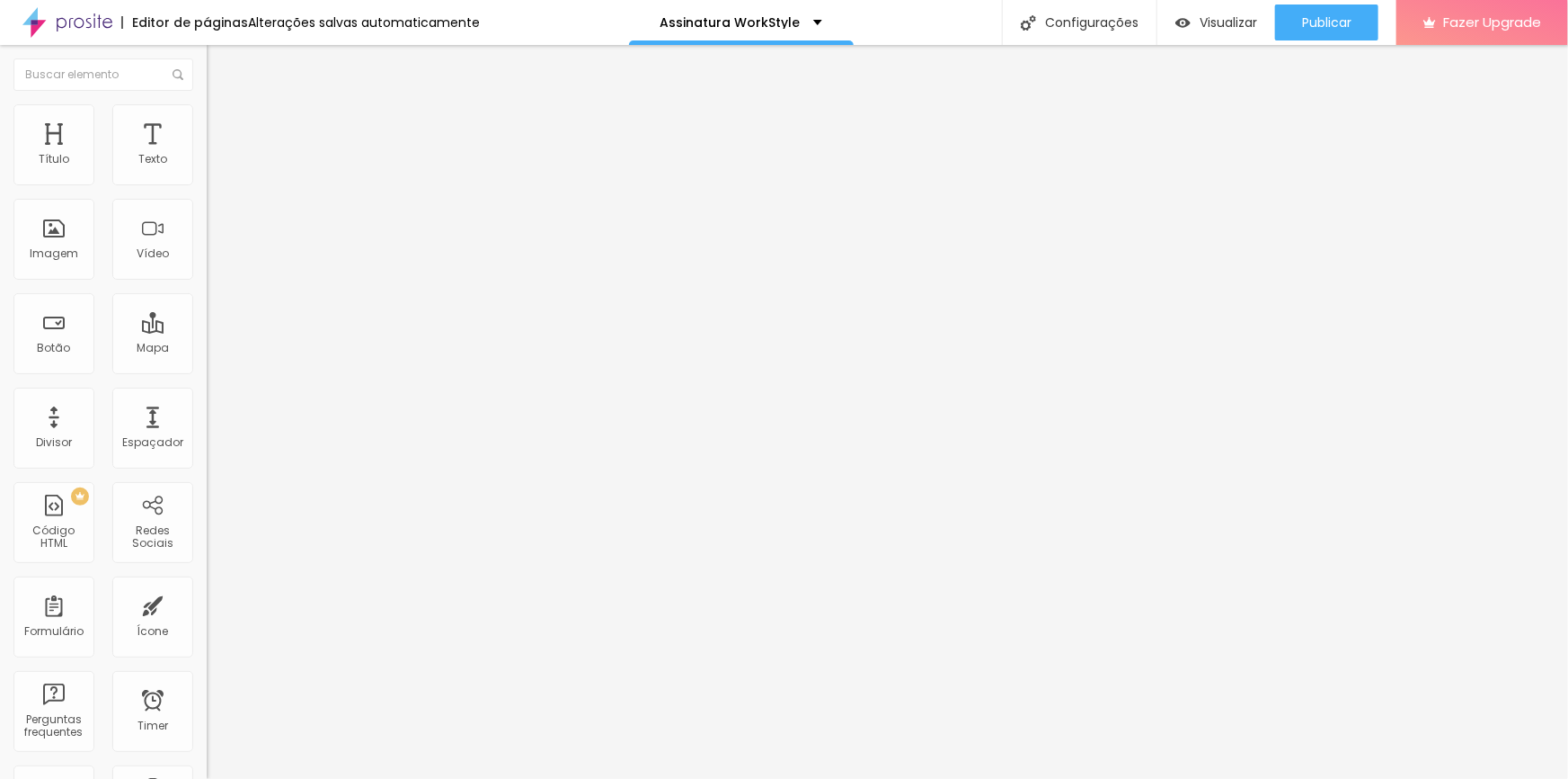
type input "46"
type input "45"
type input "44"
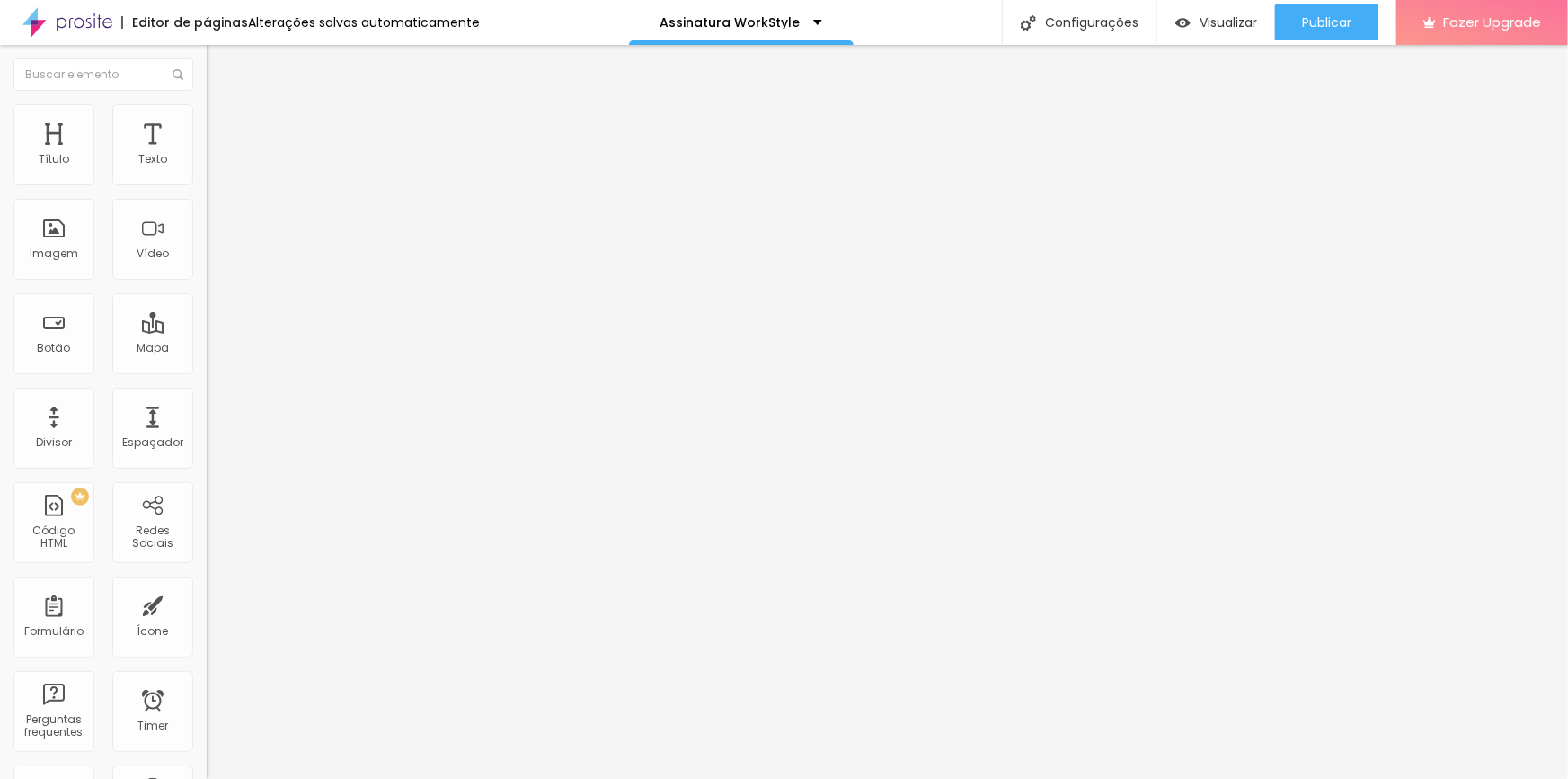
type input "43"
type input "42"
type input "40"
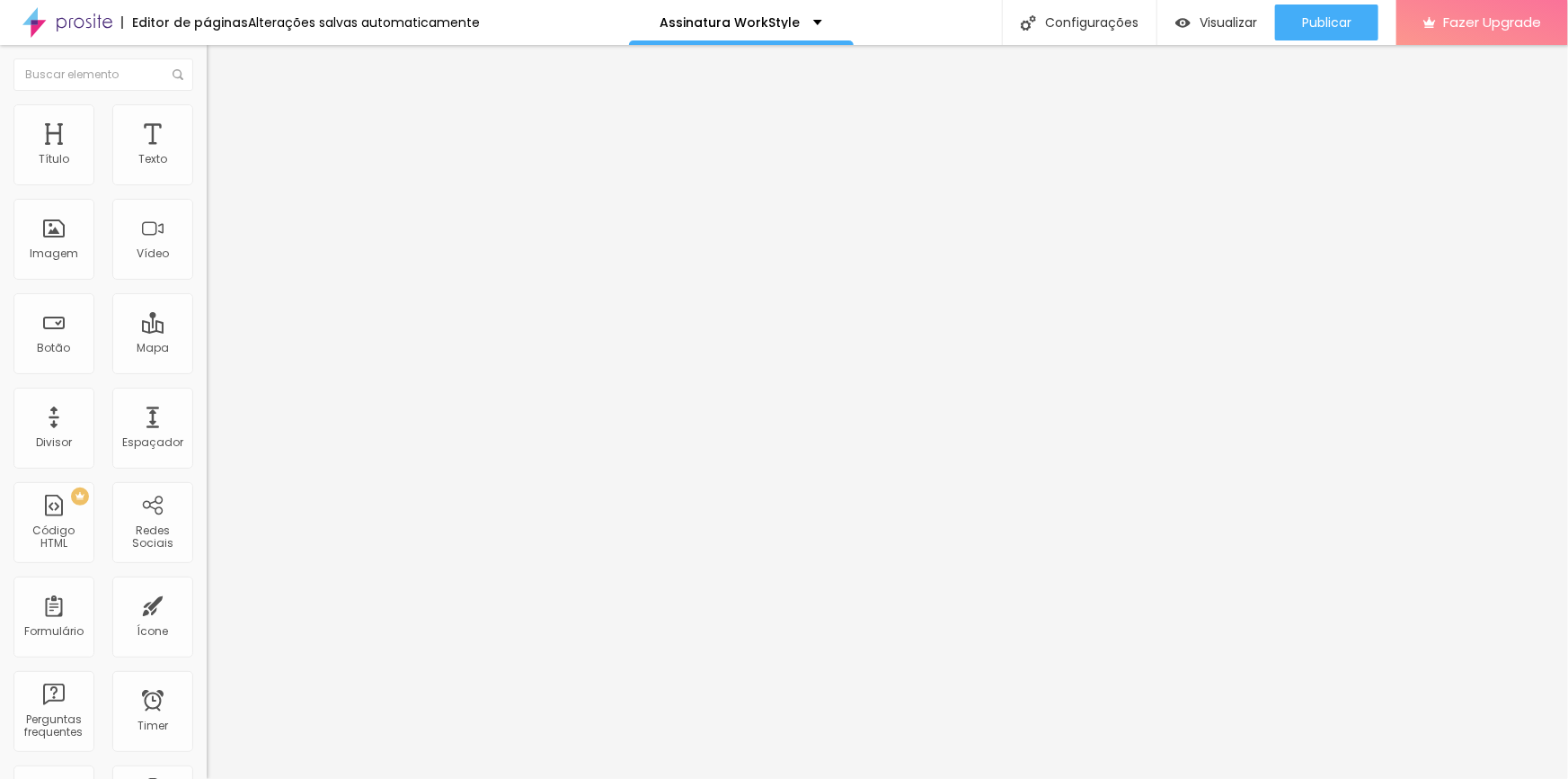
type input "40"
type input "39"
type input "38"
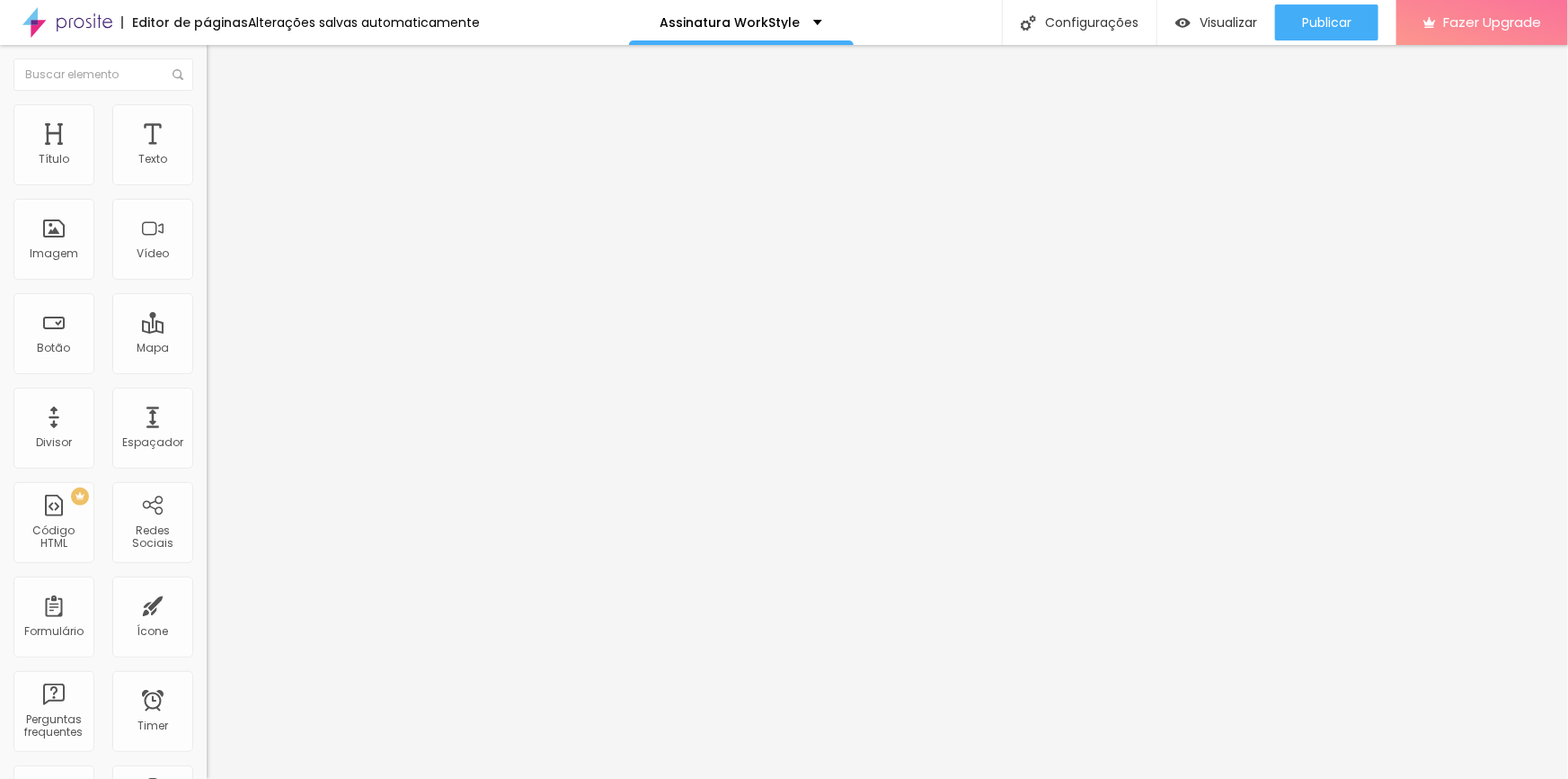
type input "37"
type input "36"
type input "35"
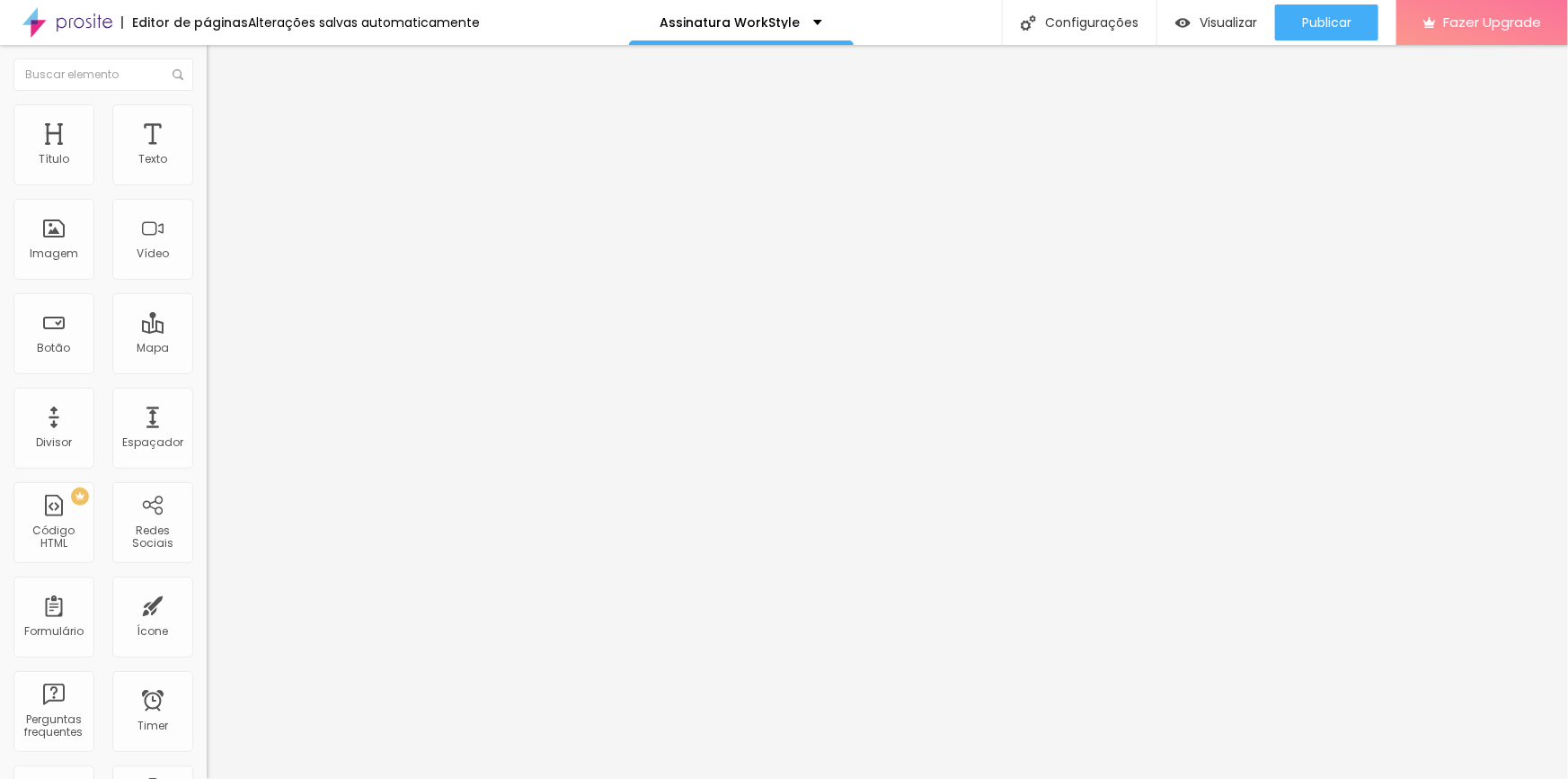
type input "35"
click at [223, 124] on span "Estilo" at bounding box center [237, 117] width 28 height 15
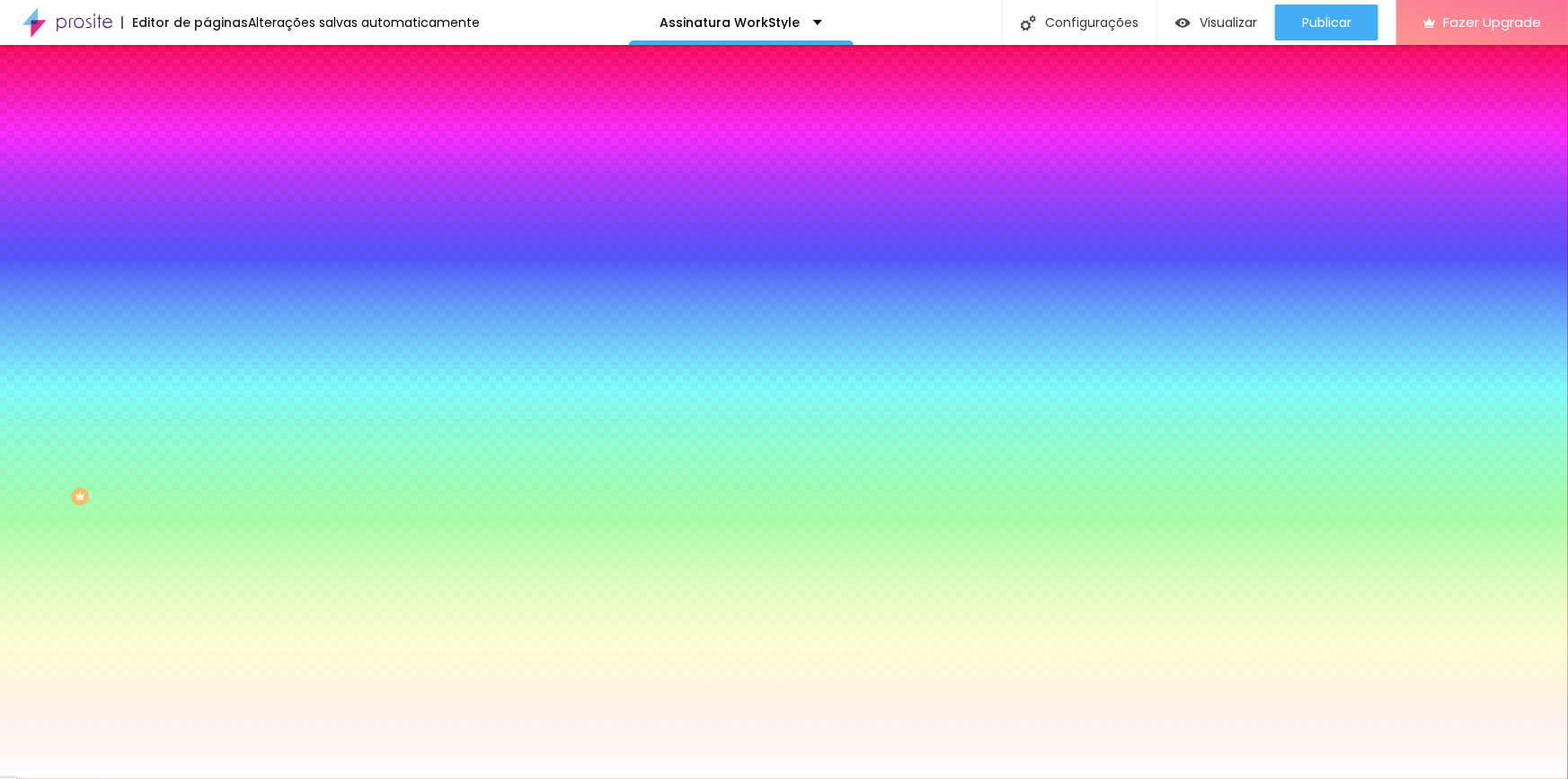
click at [207, 123] on img at bounding box center [215, 130] width 16 height 16
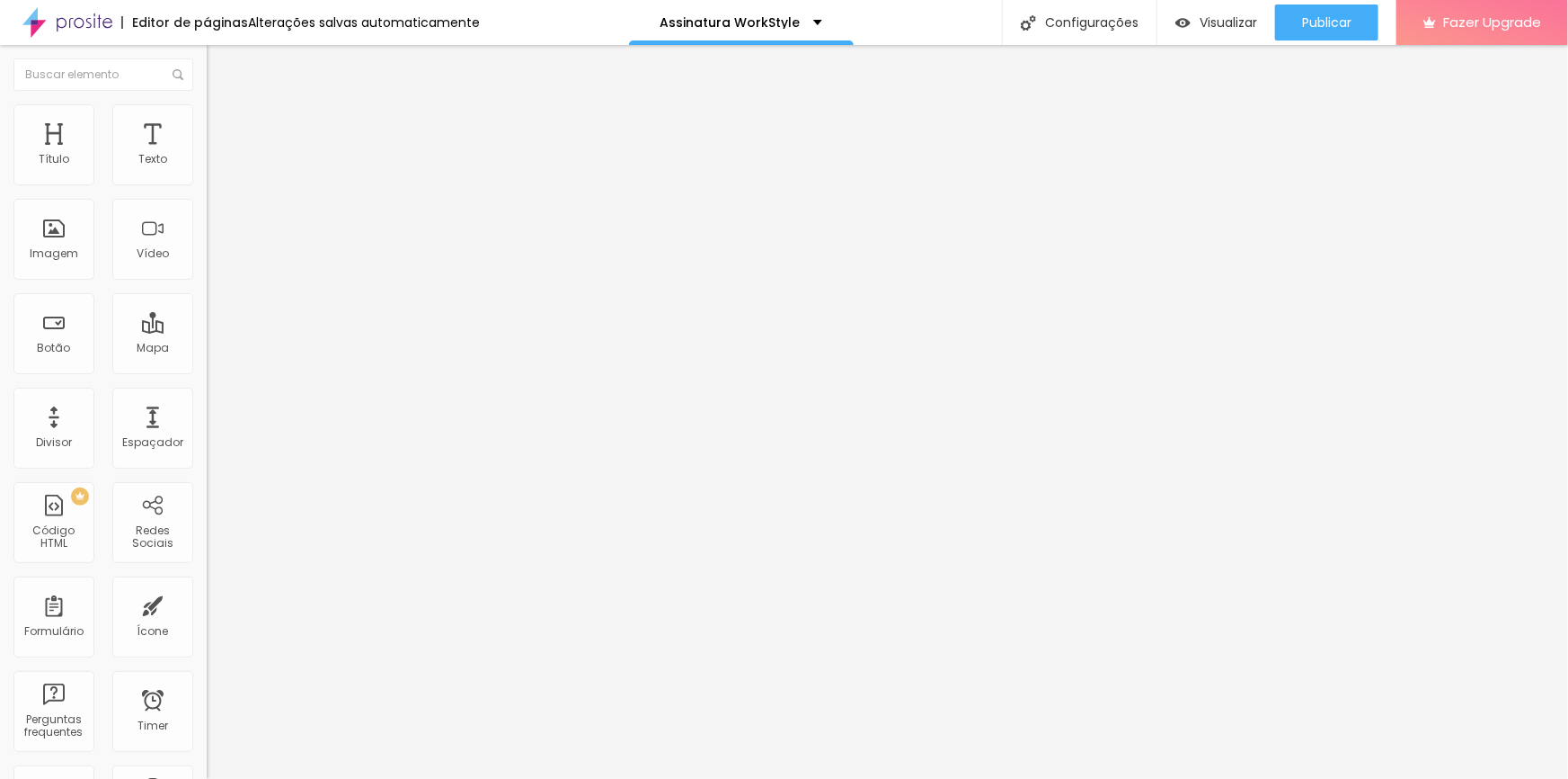
click at [223, 124] on span "Estilo" at bounding box center [237, 117] width 28 height 15
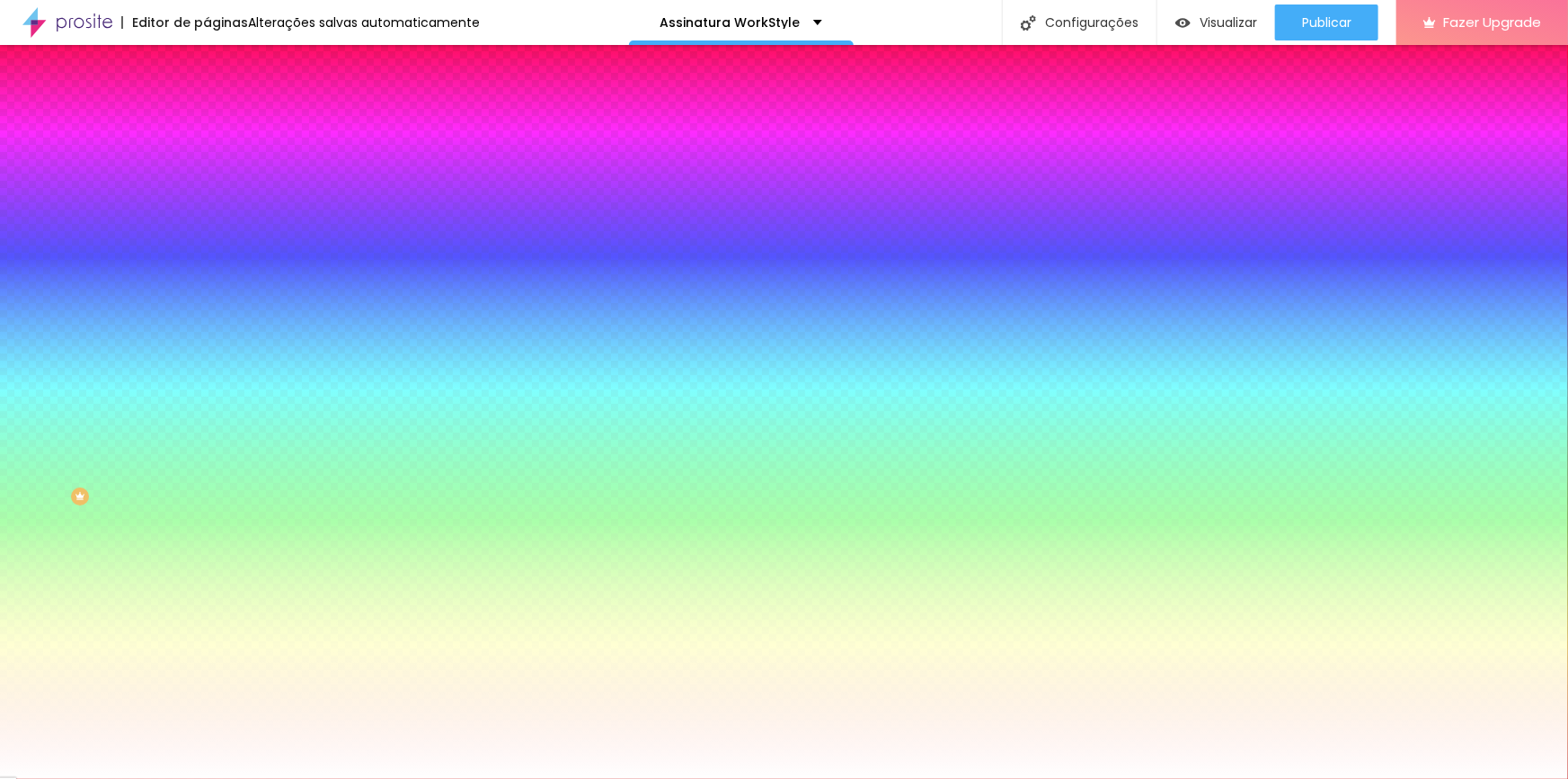
click at [207, 123] on li "Avançado" at bounding box center [310, 131] width 207 height 18
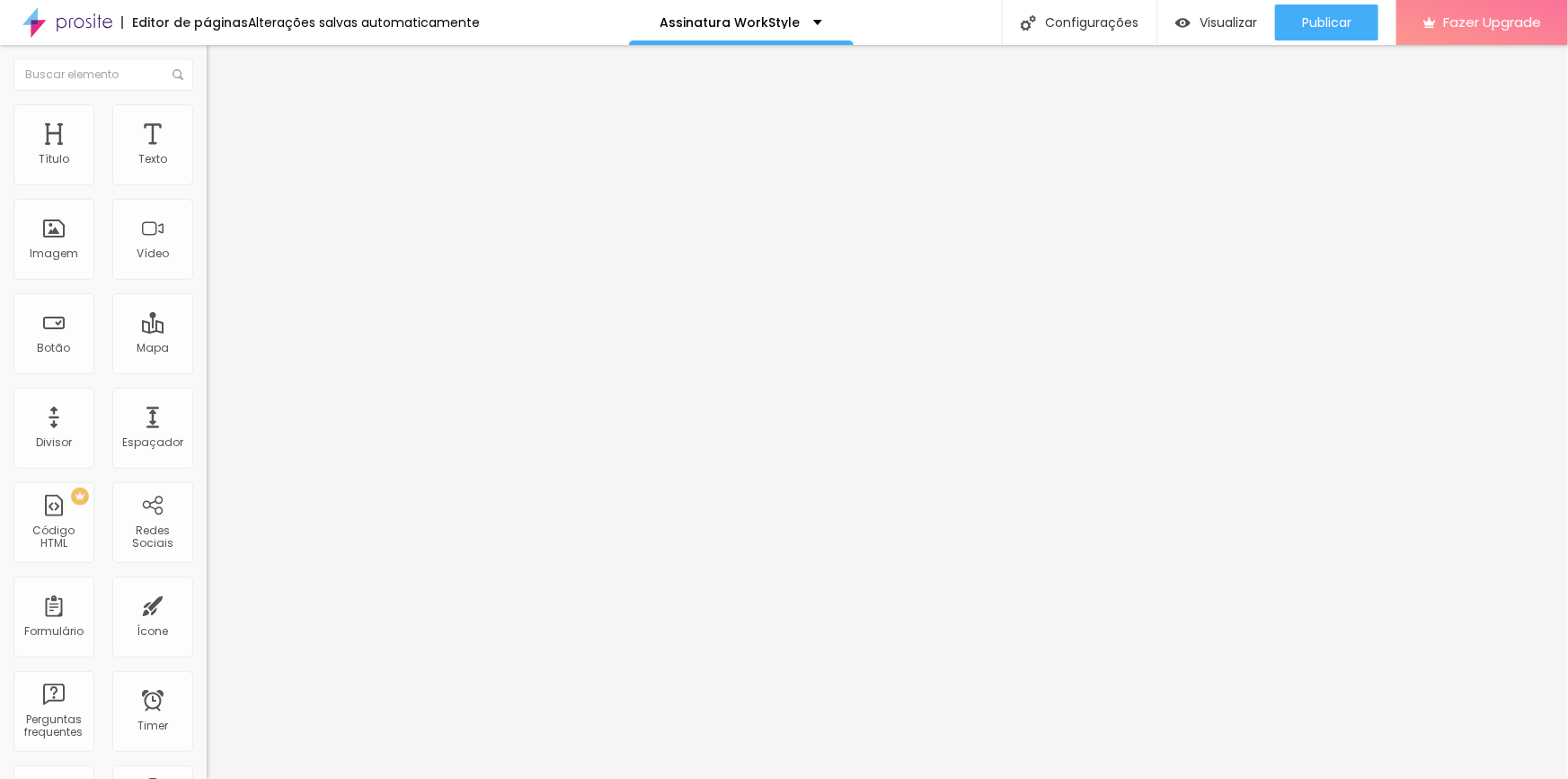
click at [207, 114] on ul "Conteúdo Estilo Avançado" at bounding box center [310, 113] width 207 height 54
click at [223, 126] on span "Avançado" at bounding box center [253, 134] width 59 height 15
click at [207, 123] on img at bounding box center [215, 130] width 16 height 16
click at [223, 126] on span "Avançado" at bounding box center [253, 134] width 59 height 15
click at [207, 385] on div "25 Espaçamento entre colunas 0 px Espaçamento vertical ID Html Classes Html Vis…" at bounding box center [310, 517] width 207 height 756
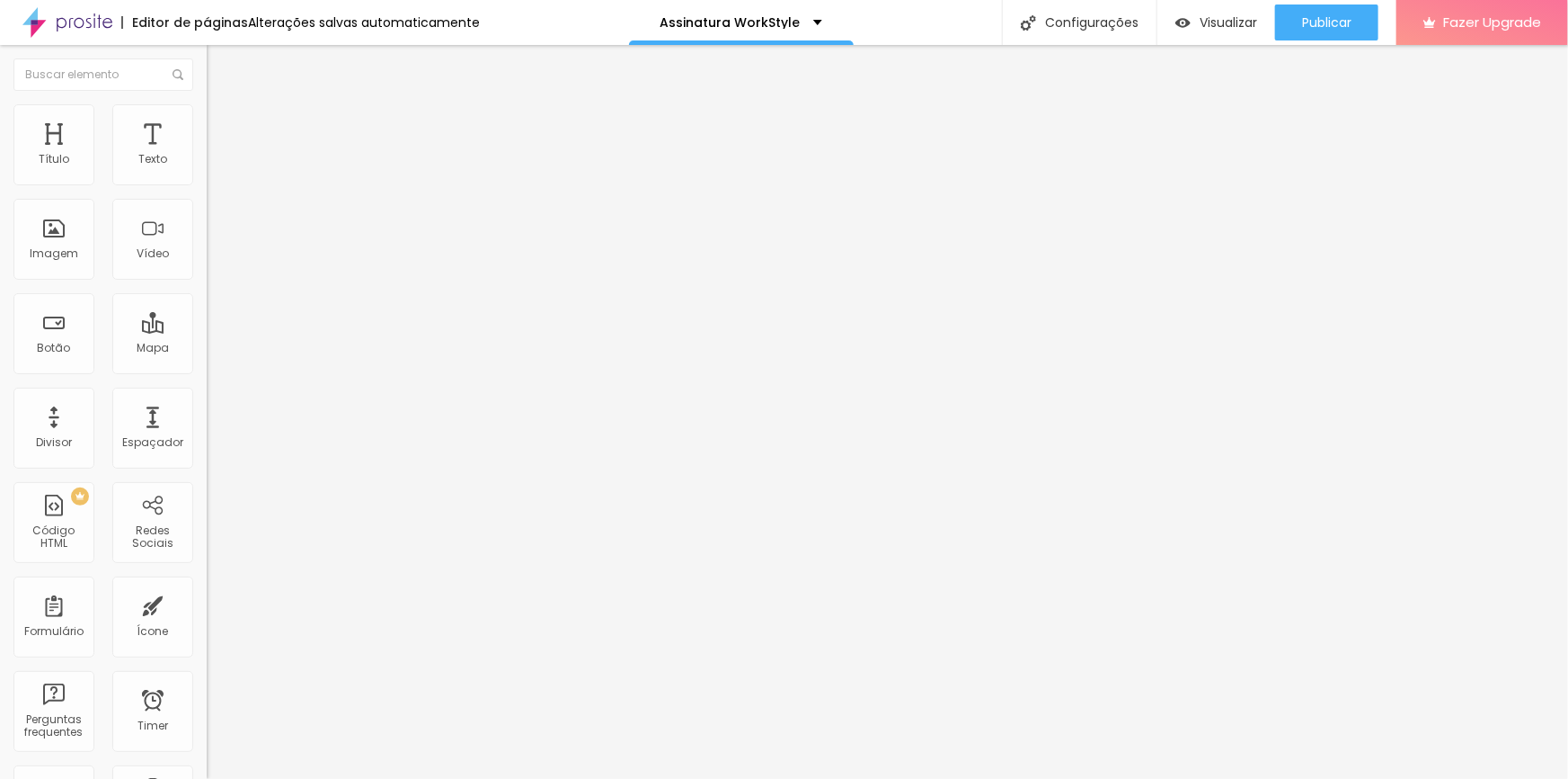
click at [223, 126] on span "Avançado" at bounding box center [253, 134] width 59 height 15
click at [207, 107] on li "Avançado" at bounding box center [310, 113] width 207 height 18
click at [207, 104] on li "Estilo" at bounding box center [310, 95] width 207 height 18
click at [207, 104] on li "Estilo" at bounding box center [310, 113] width 207 height 18
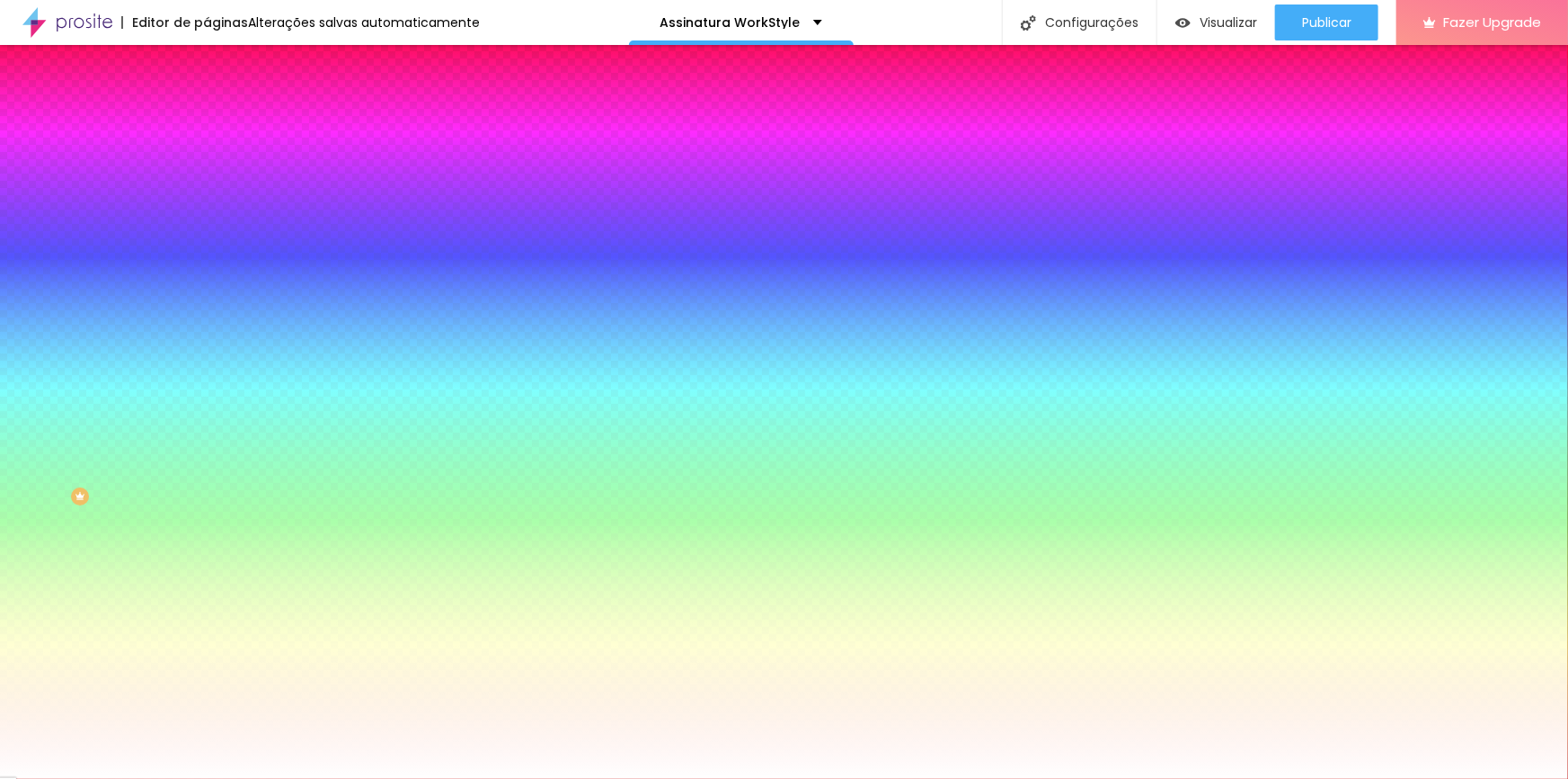
click at [207, 123] on li "Avançado" at bounding box center [310, 131] width 207 height 18
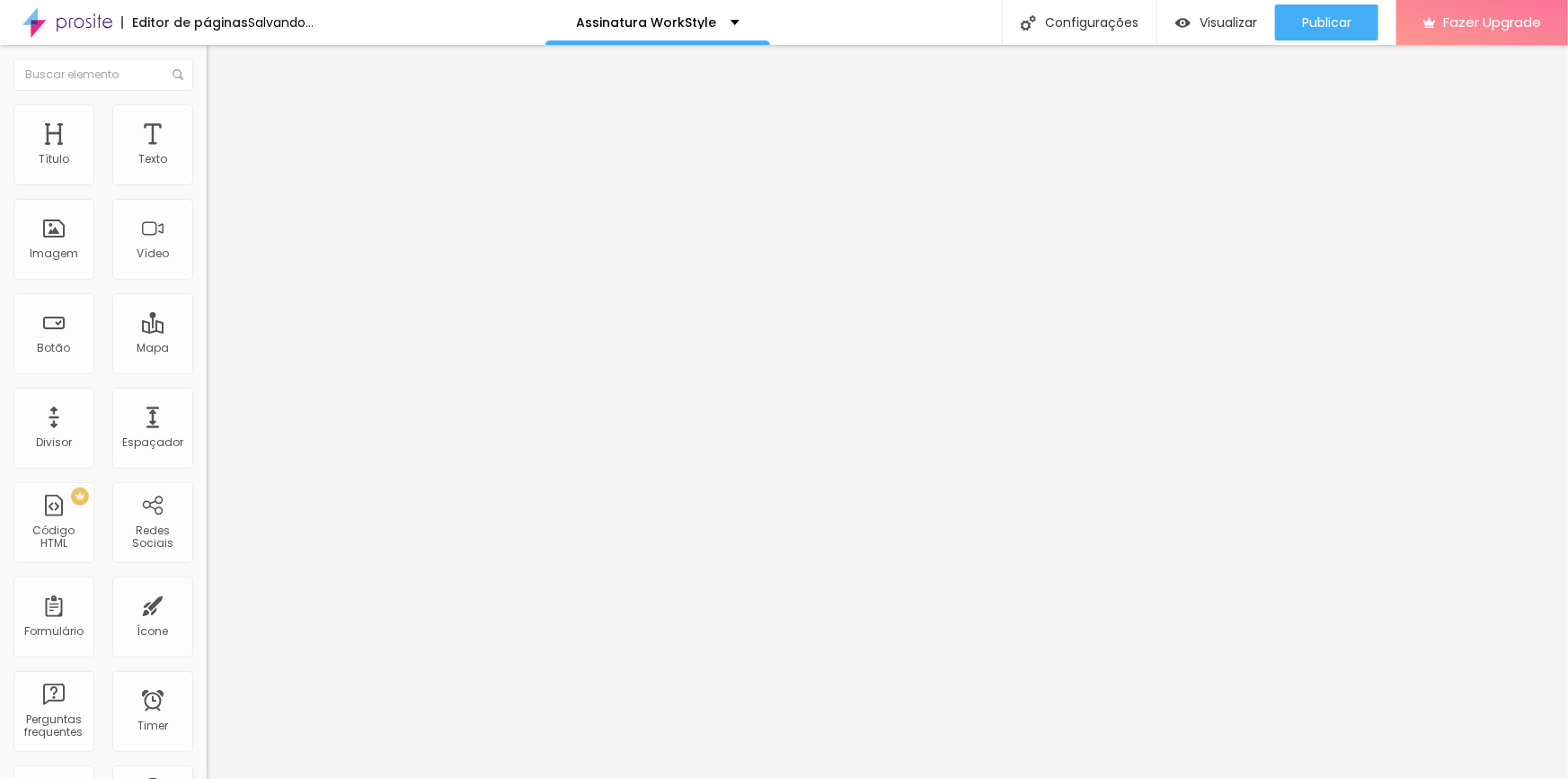
click at [207, 123] on li "Avançado" at bounding box center [310, 131] width 207 height 18
click at [223, 124] on span "Estilo" at bounding box center [237, 117] width 28 height 15
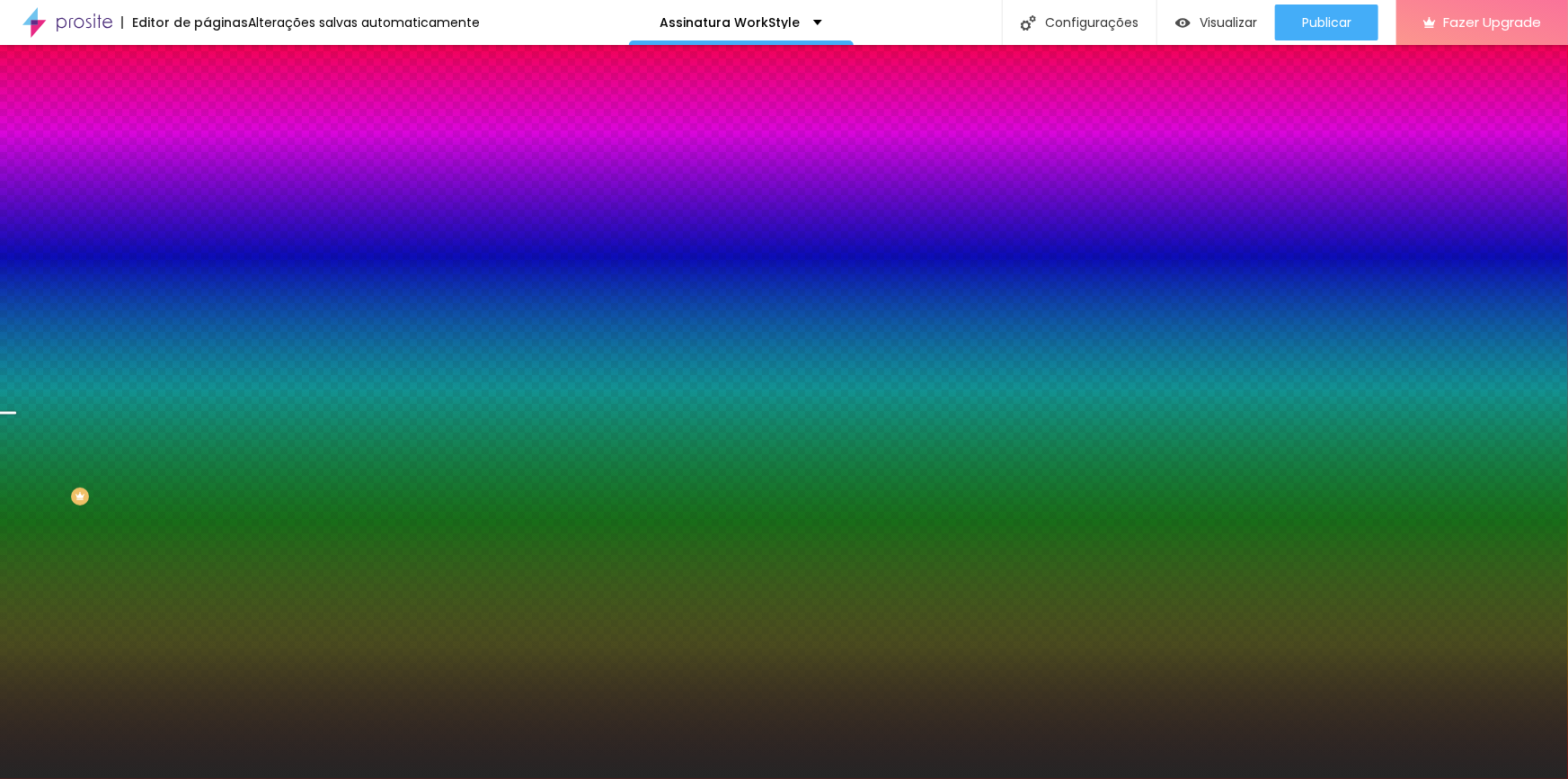
click at [207, 166] on span "Trocar imagem" at bounding box center [256, 158] width 98 height 15
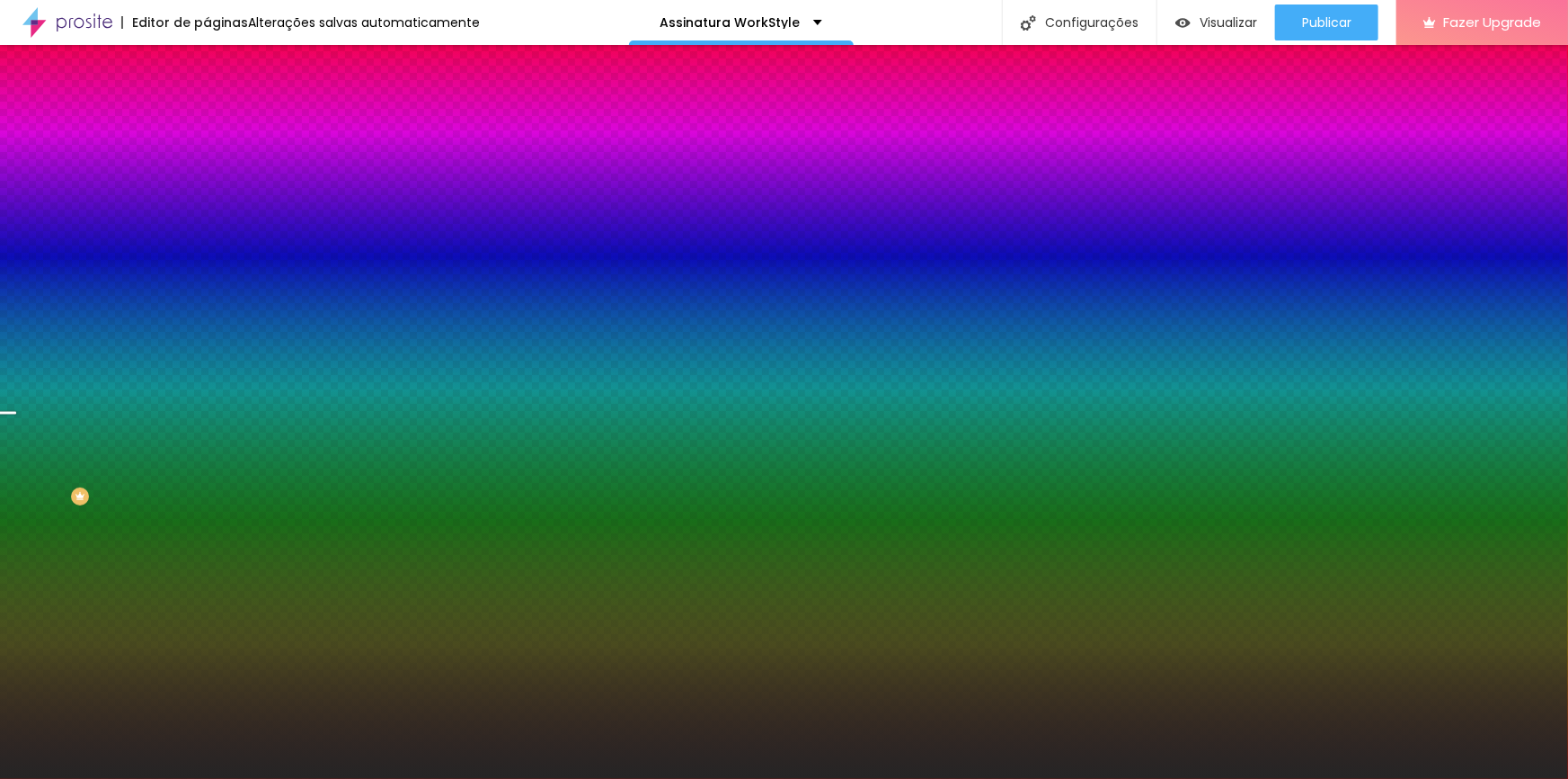
click at [207, 123] on img at bounding box center [215, 130] width 16 height 16
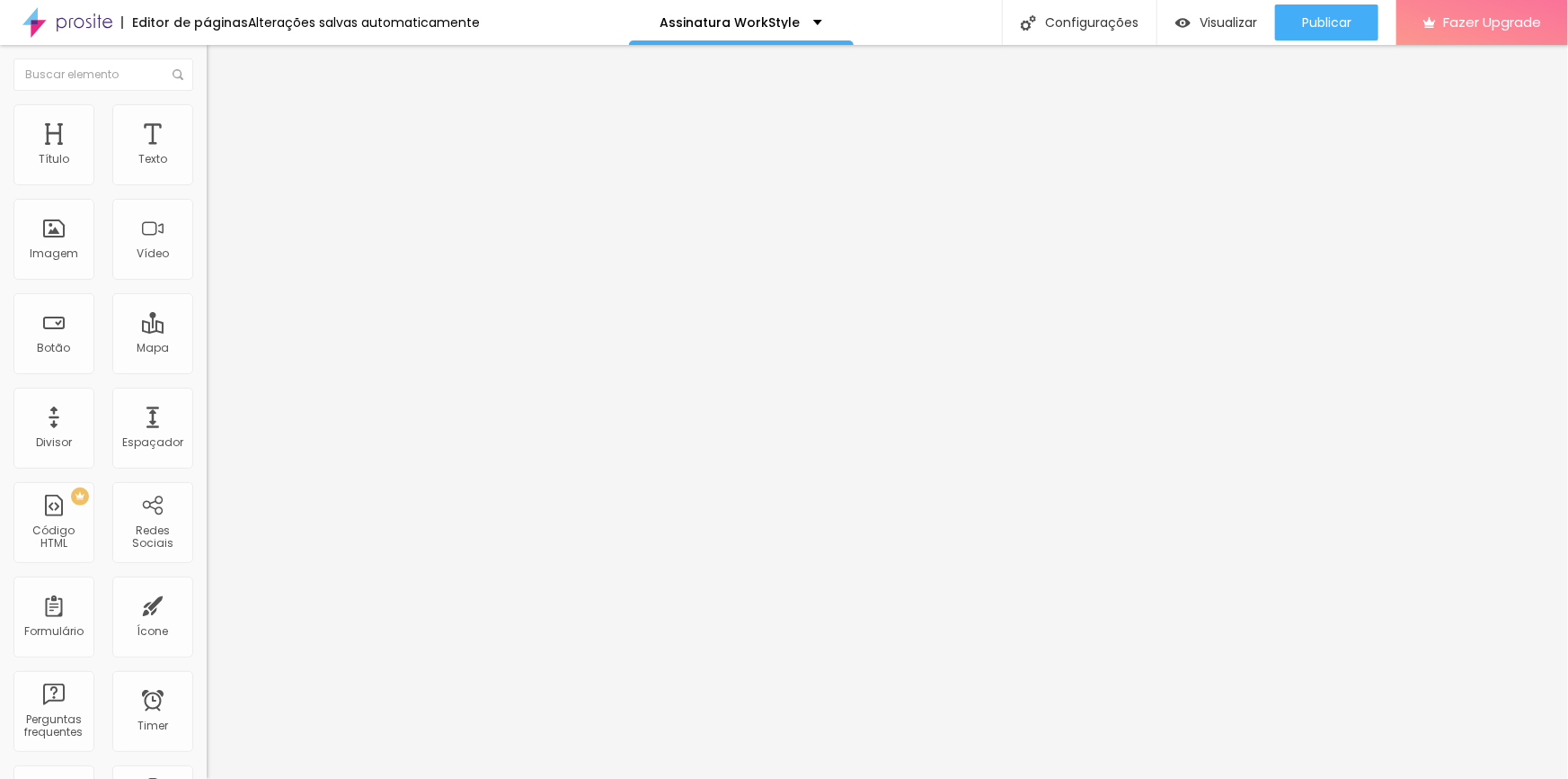
click at [207, 109] on ul "Conteúdo Estilo Avançado" at bounding box center [310, 113] width 207 height 54
click at [223, 124] on span "Estilo" at bounding box center [237, 117] width 28 height 15
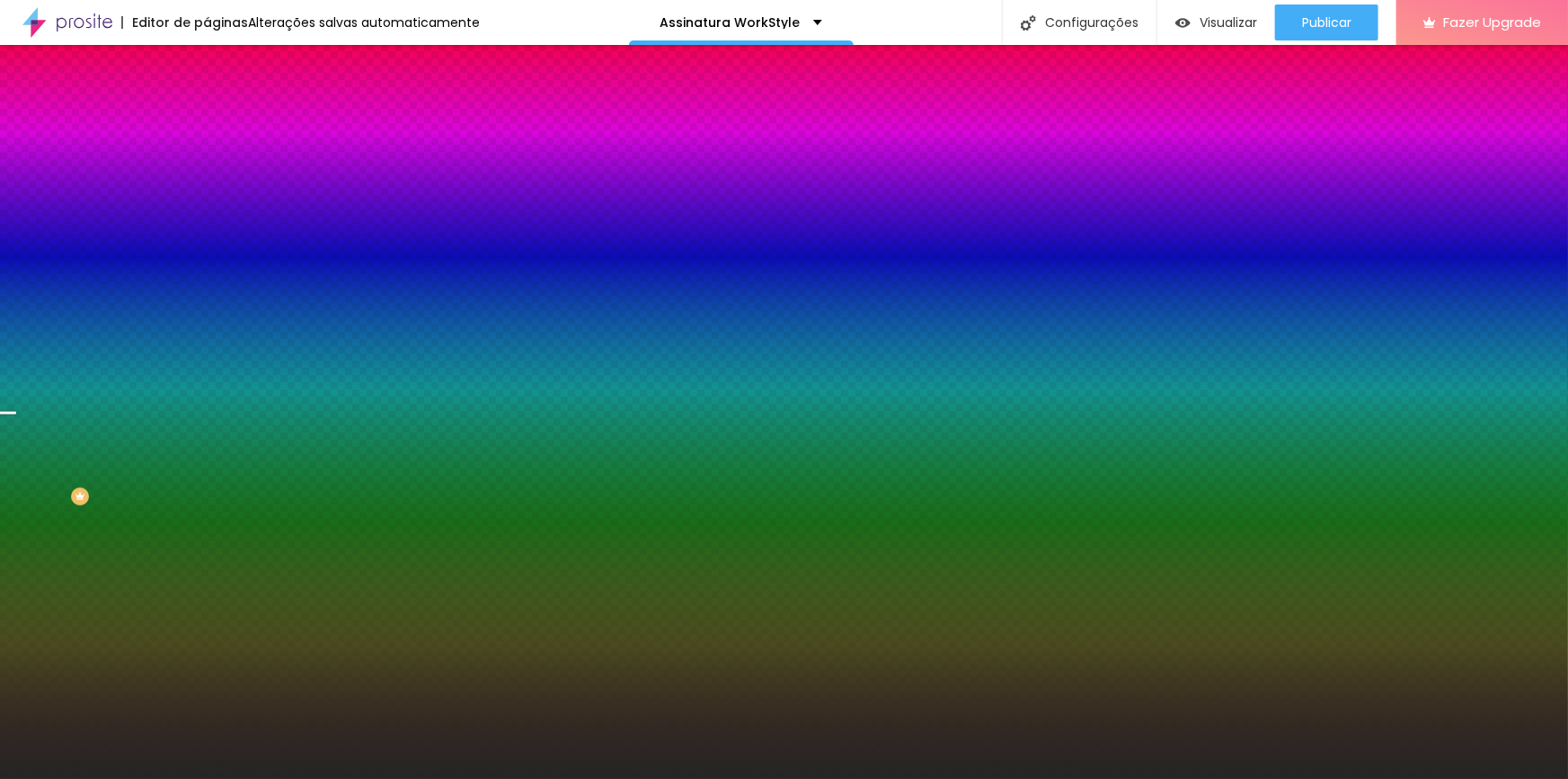
click at [207, 166] on span "Trocar imagem" at bounding box center [256, 158] width 98 height 15
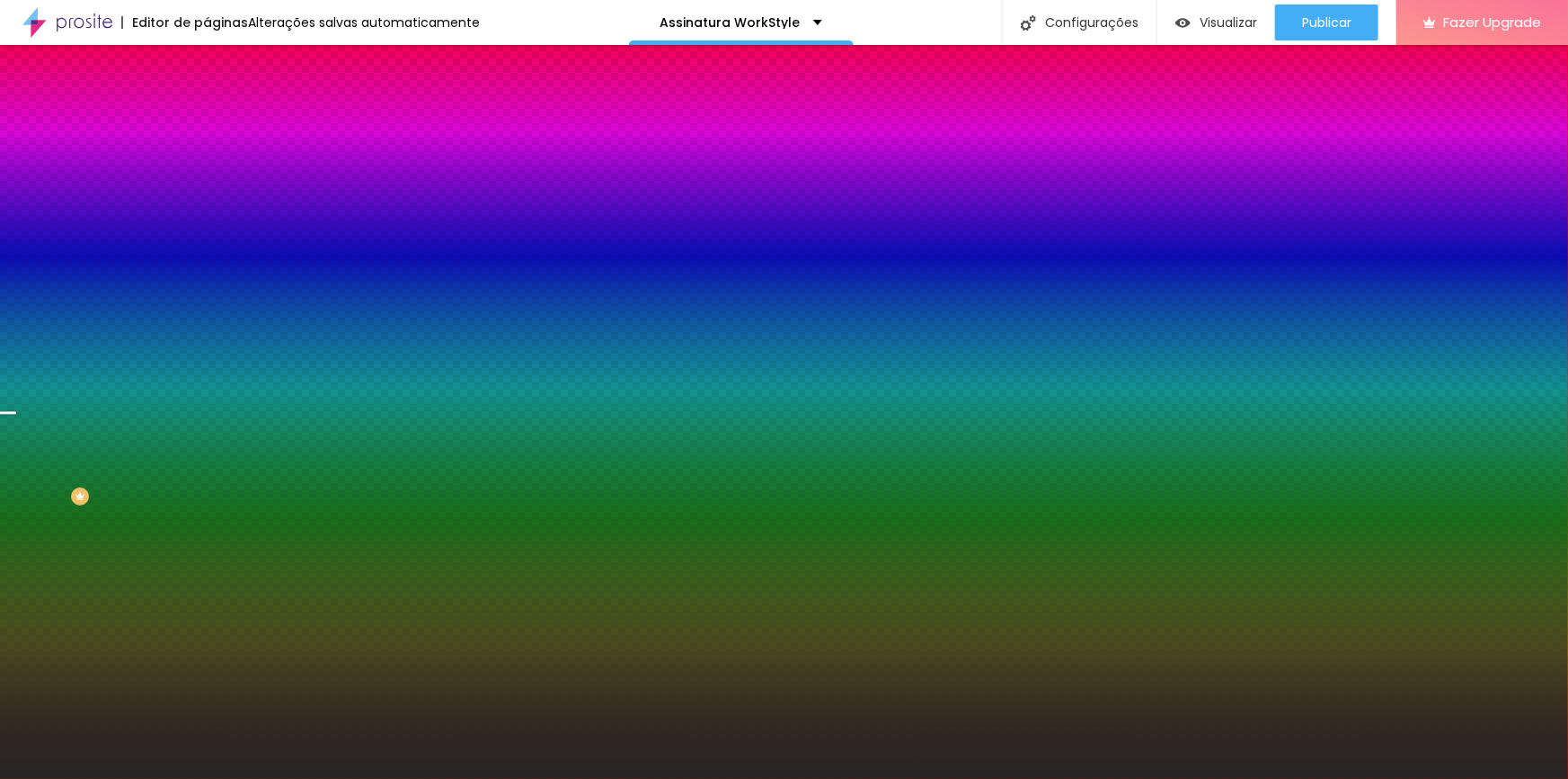
click at [223, 126] on span "Avançado" at bounding box center [253, 134] width 59 height 15
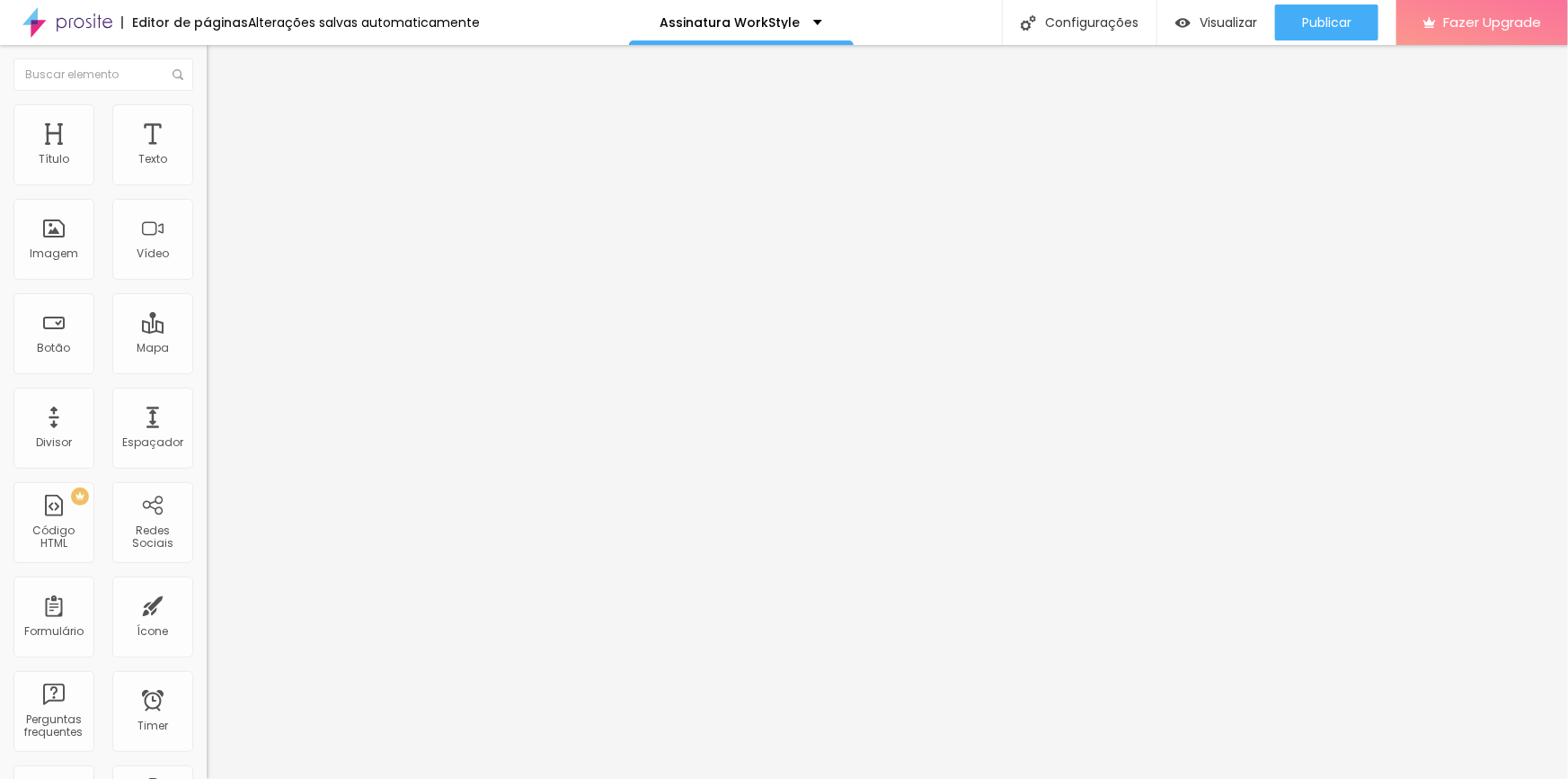
click at [207, 115] on li "Estilo" at bounding box center [310, 113] width 207 height 18
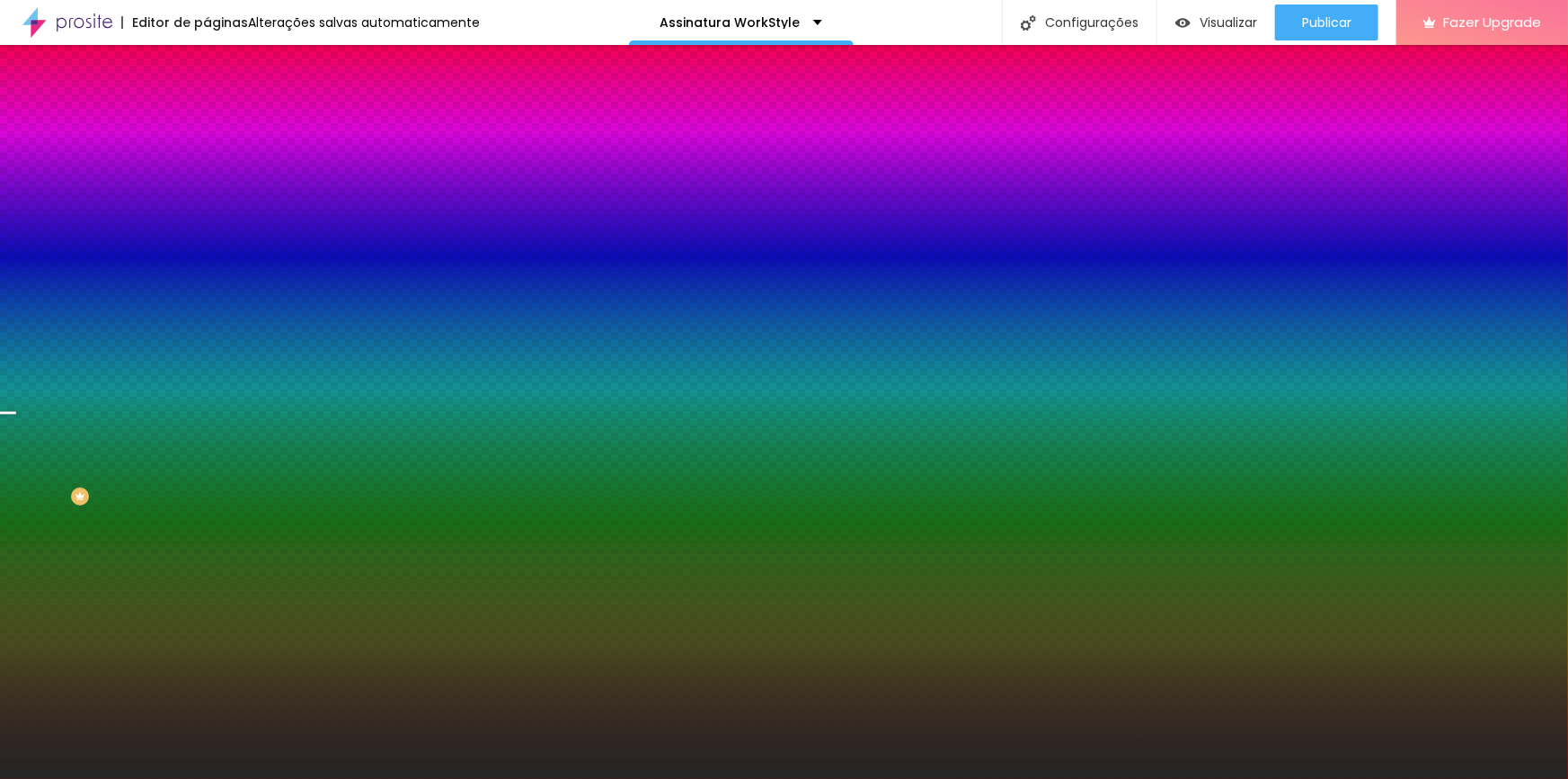
click at [207, 166] on span "Trocar imagem" at bounding box center [256, 158] width 98 height 15
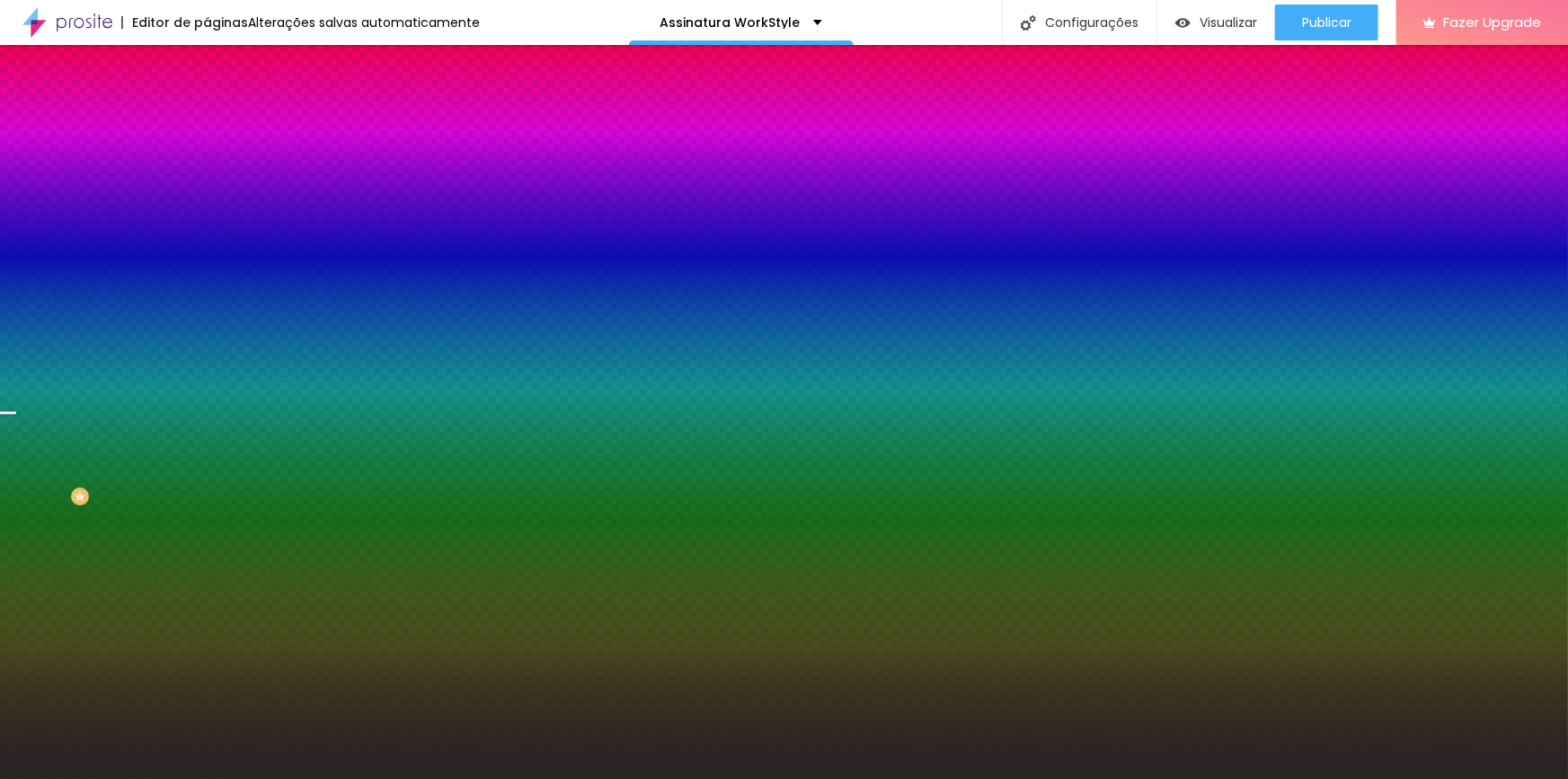
click at [207, 166] on span "Trocar imagem" at bounding box center [256, 158] width 98 height 15
click at [223, 126] on span "Avançado" at bounding box center [253, 134] width 59 height 15
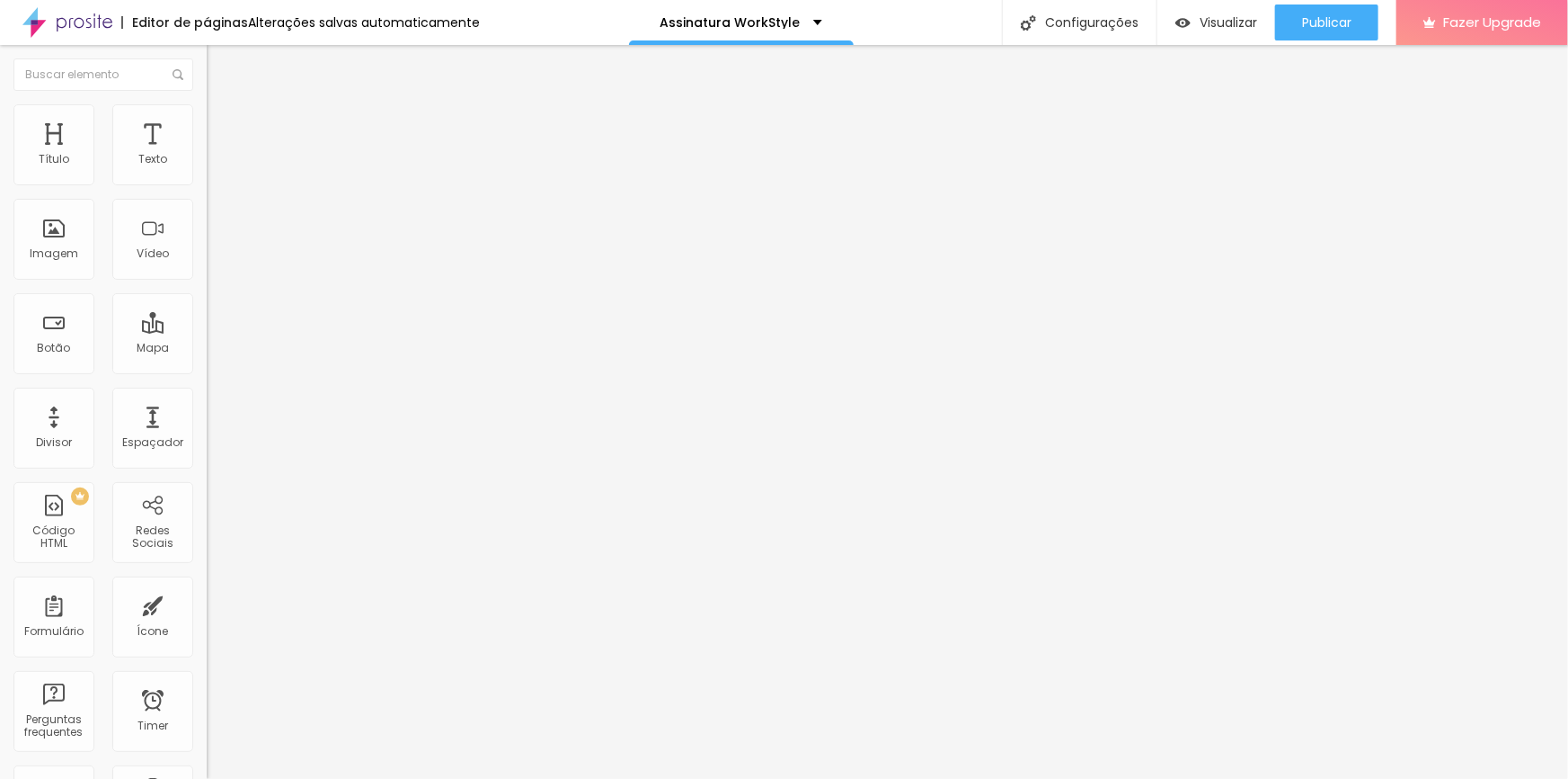
click at [207, 604] on input "range" at bounding box center [264, 610] width 116 height 14
